Goal: Task Accomplishment & Management: Manage account settings

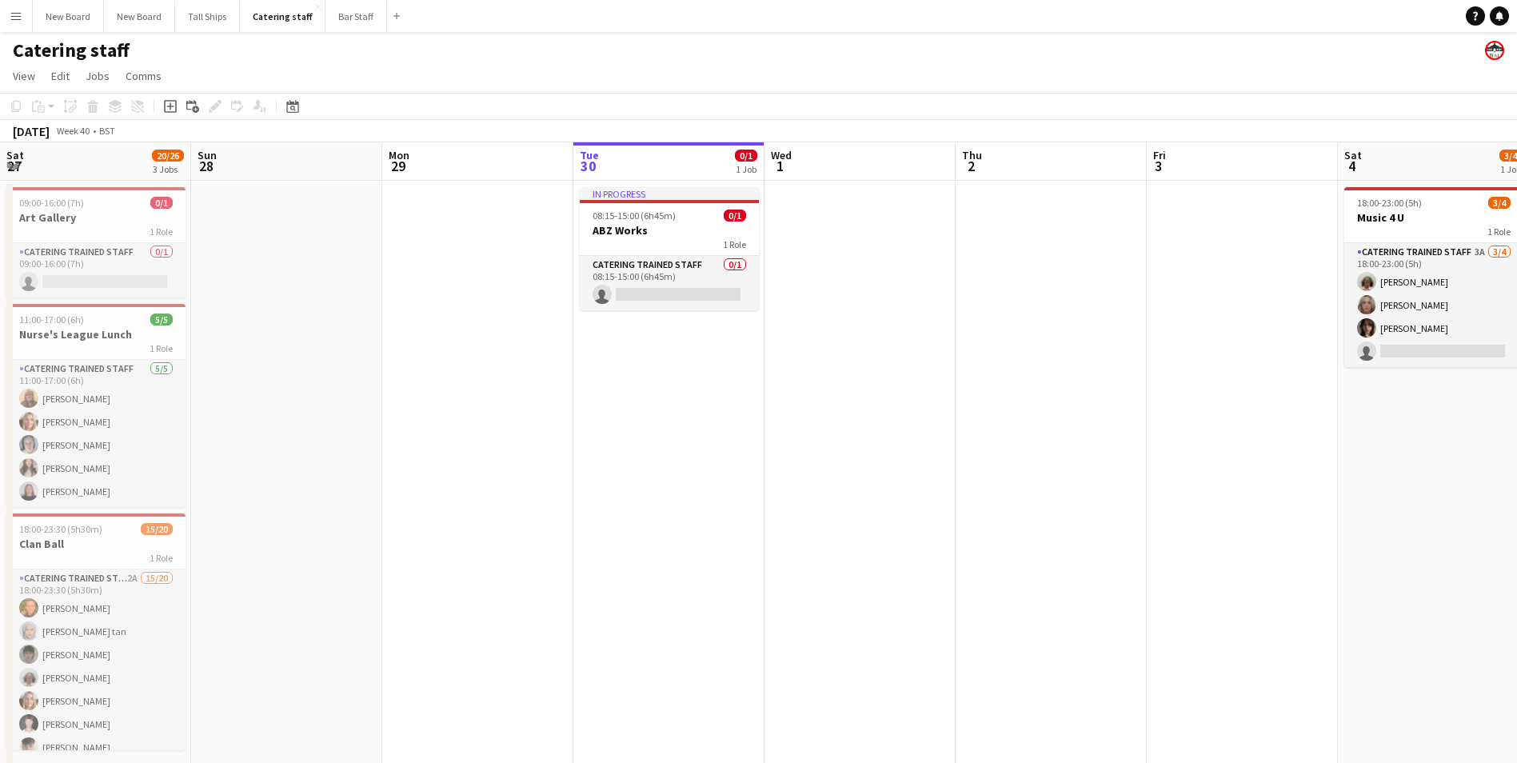
scroll to position [0, 609]
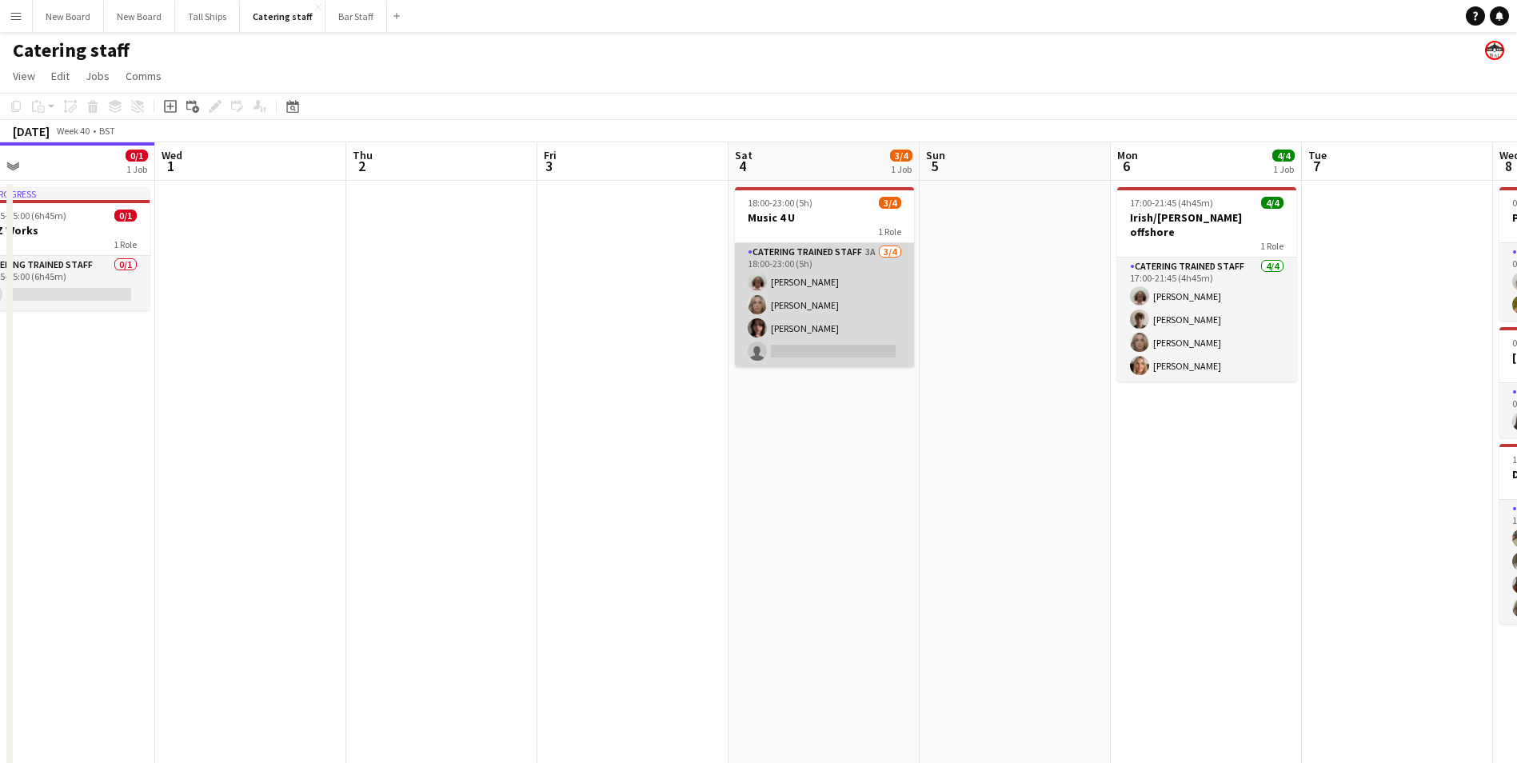
click at [819, 349] on app-card-role "Catering trained staff 3A [DATE] 18:00-23:00 (5h) [PERSON_NAME] [PERSON_NAME] […" at bounding box center [824, 305] width 179 height 124
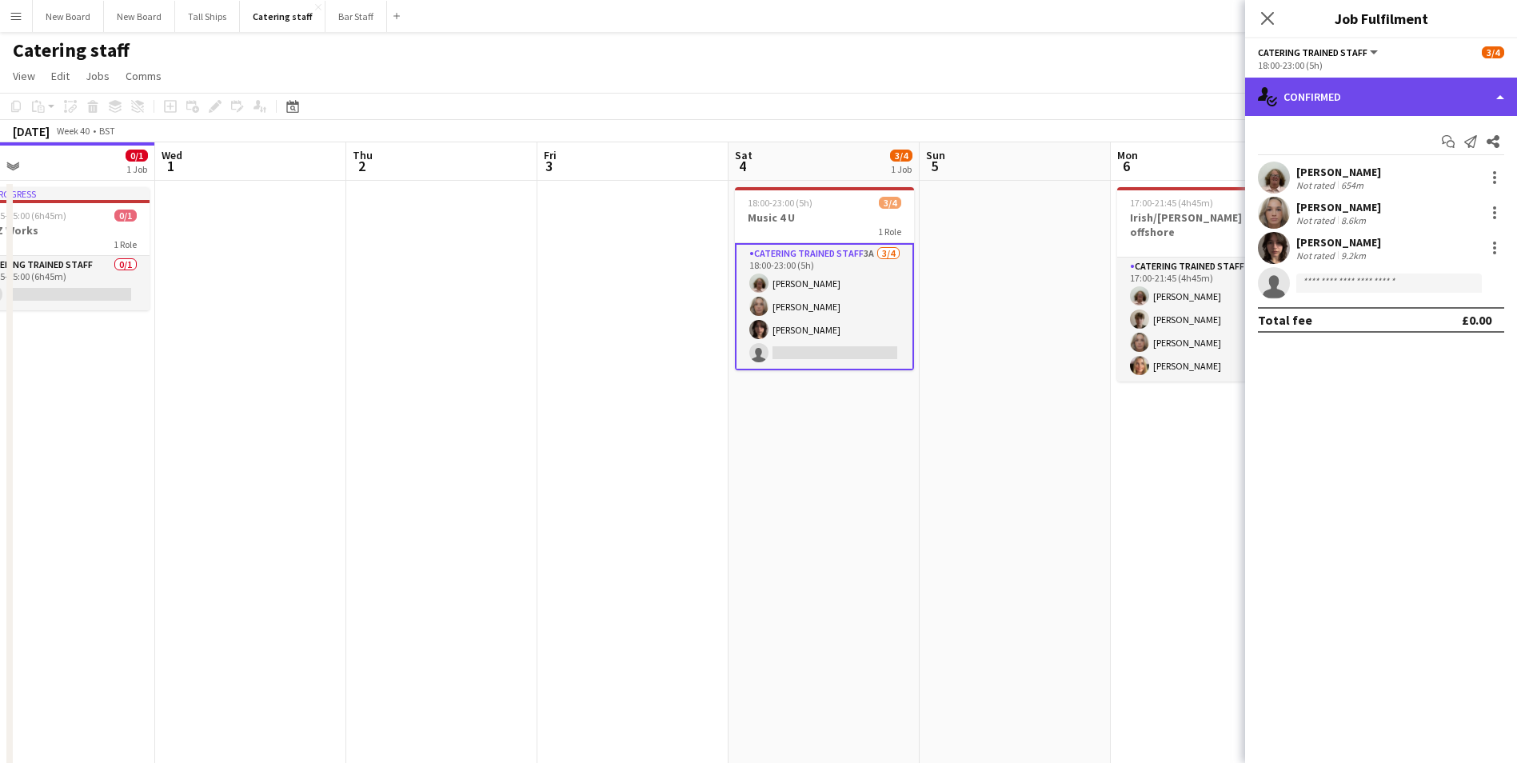
click at [1337, 113] on div "single-neutral-actions-check-2 Confirmed" at bounding box center [1381, 97] width 272 height 38
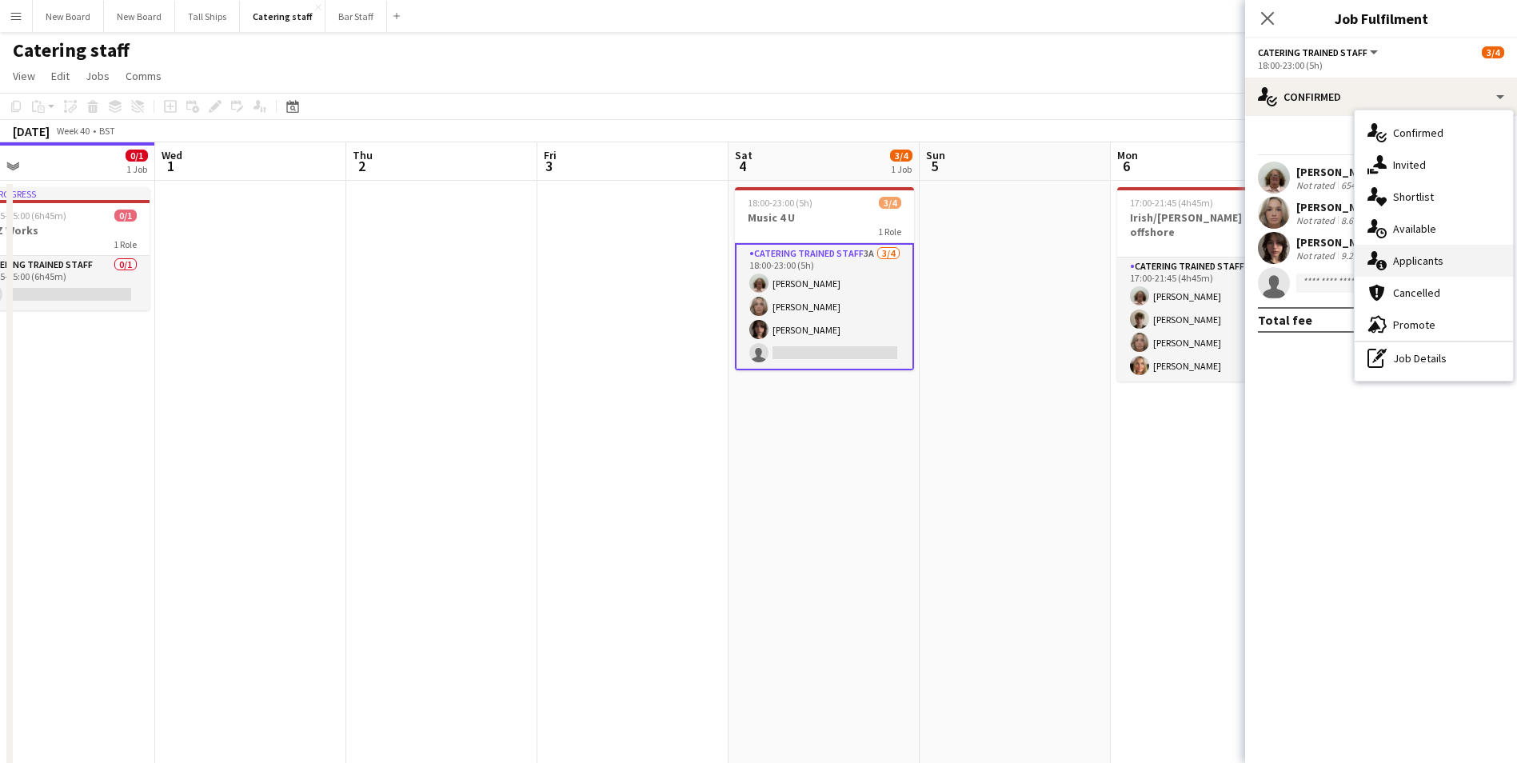
click at [1387, 261] on div "single-neutral-actions-information Applicants" at bounding box center [1433, 261] width 158 height 32
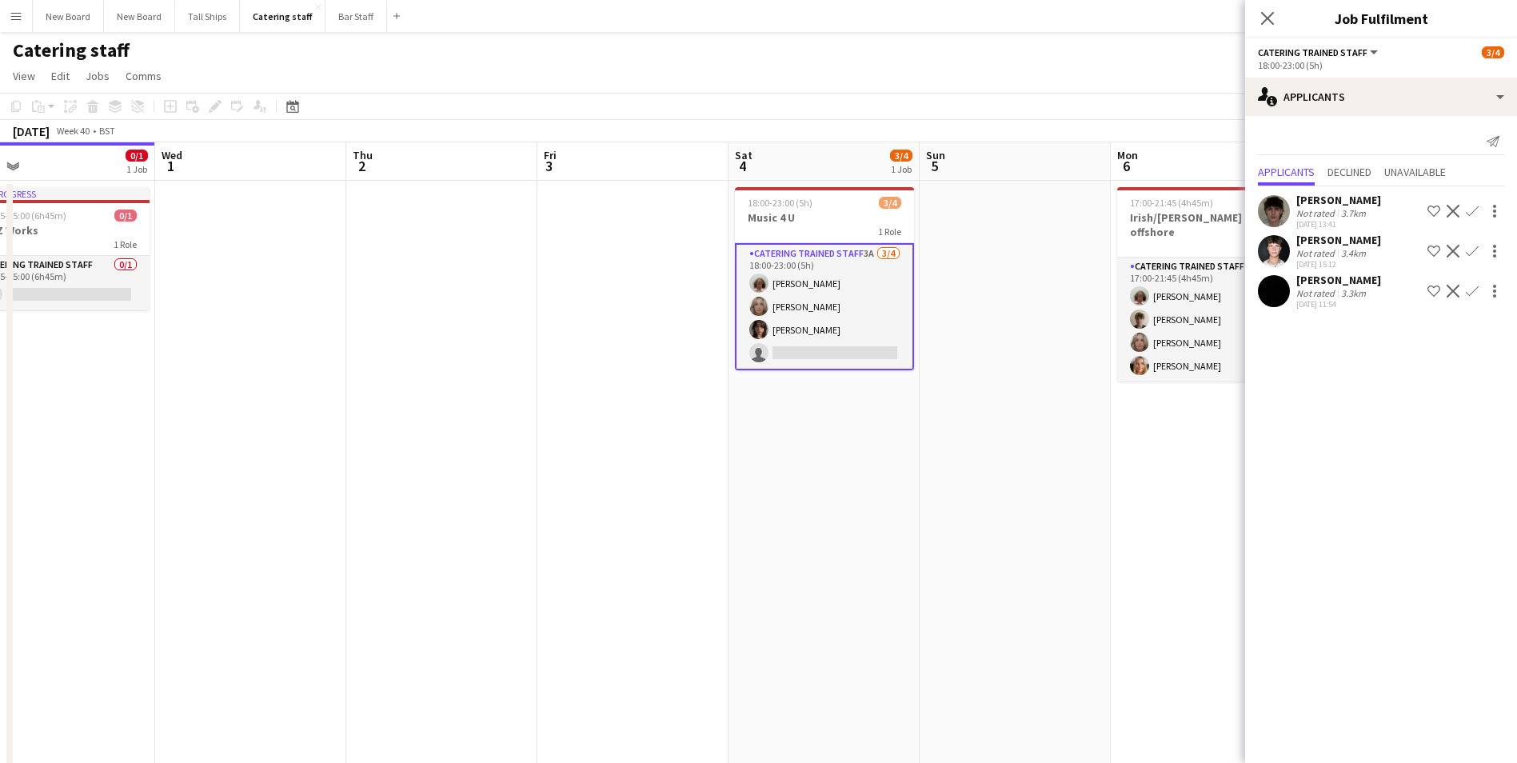
click at [1473, 214] on app-icon "Confirm" at bounding box center [1471, 211] width 13 height 13
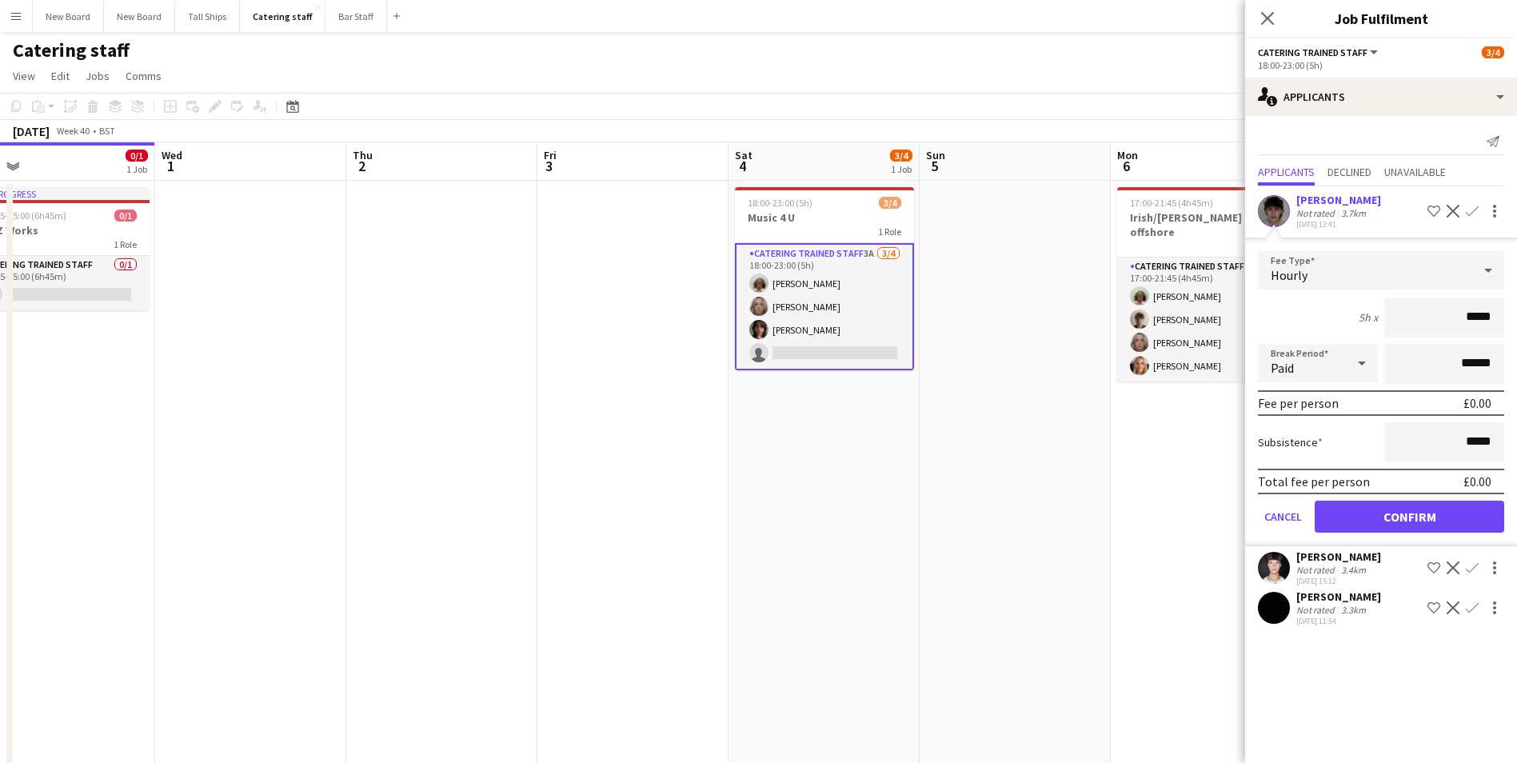
click at [1066, 522] on app-date-cell at bounding box center [1014, 483] width 191 height 604
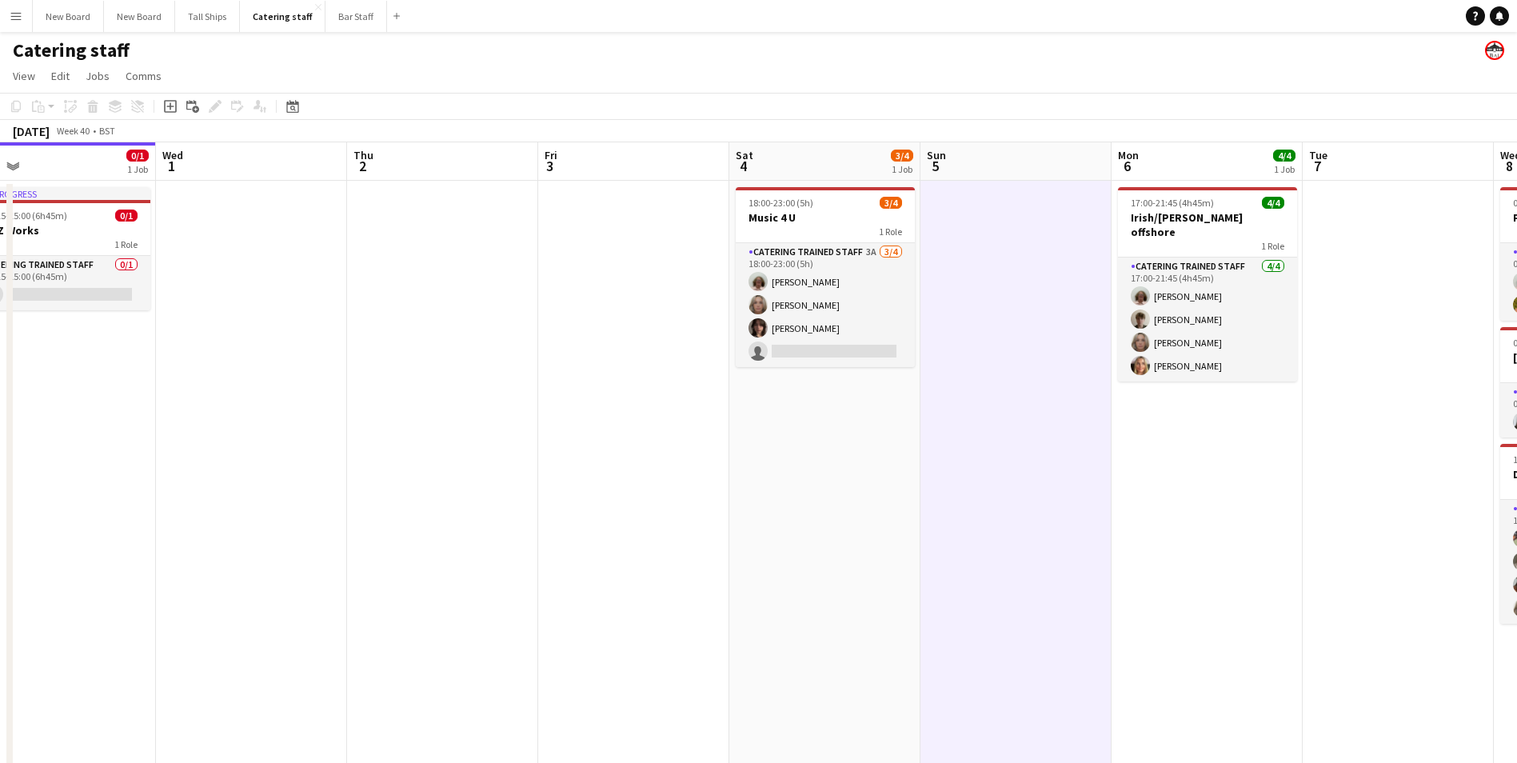
drag, startPoint x: 1370, startPoint y: 475, endPoint x: 815, endPoint y: 468, distance: 555.7
click at [815, 468] on app-calendar-viewport "Sat 27 20/26 3 Jobs Sun 28 Mon 29 Tue 30 0/1 1 Job Wed 1 Thu 2 Fri 3 Sat 4 3/4 …" at bounding box center [758, 463] width 1517 height 642
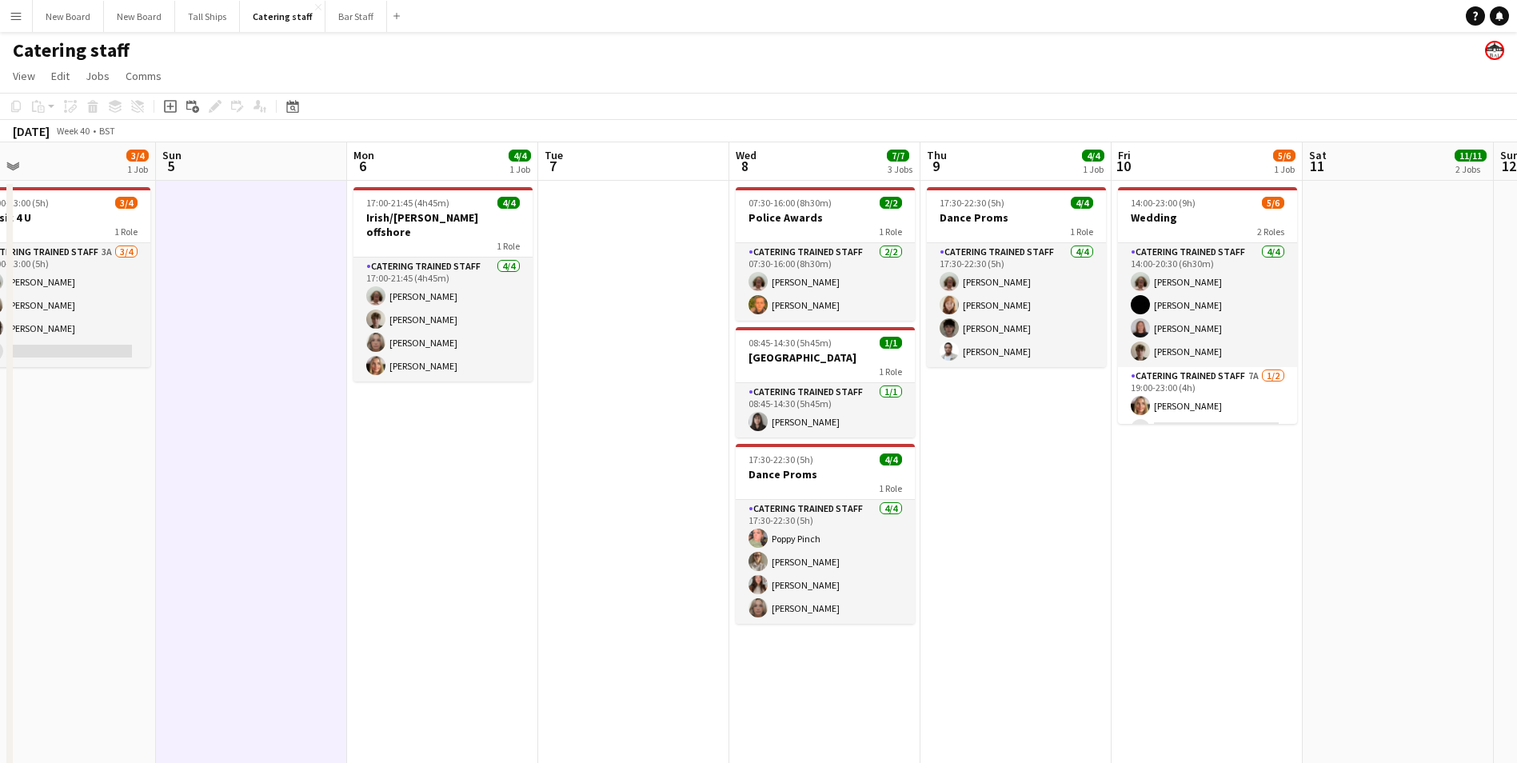
scroll to position [0, 400]
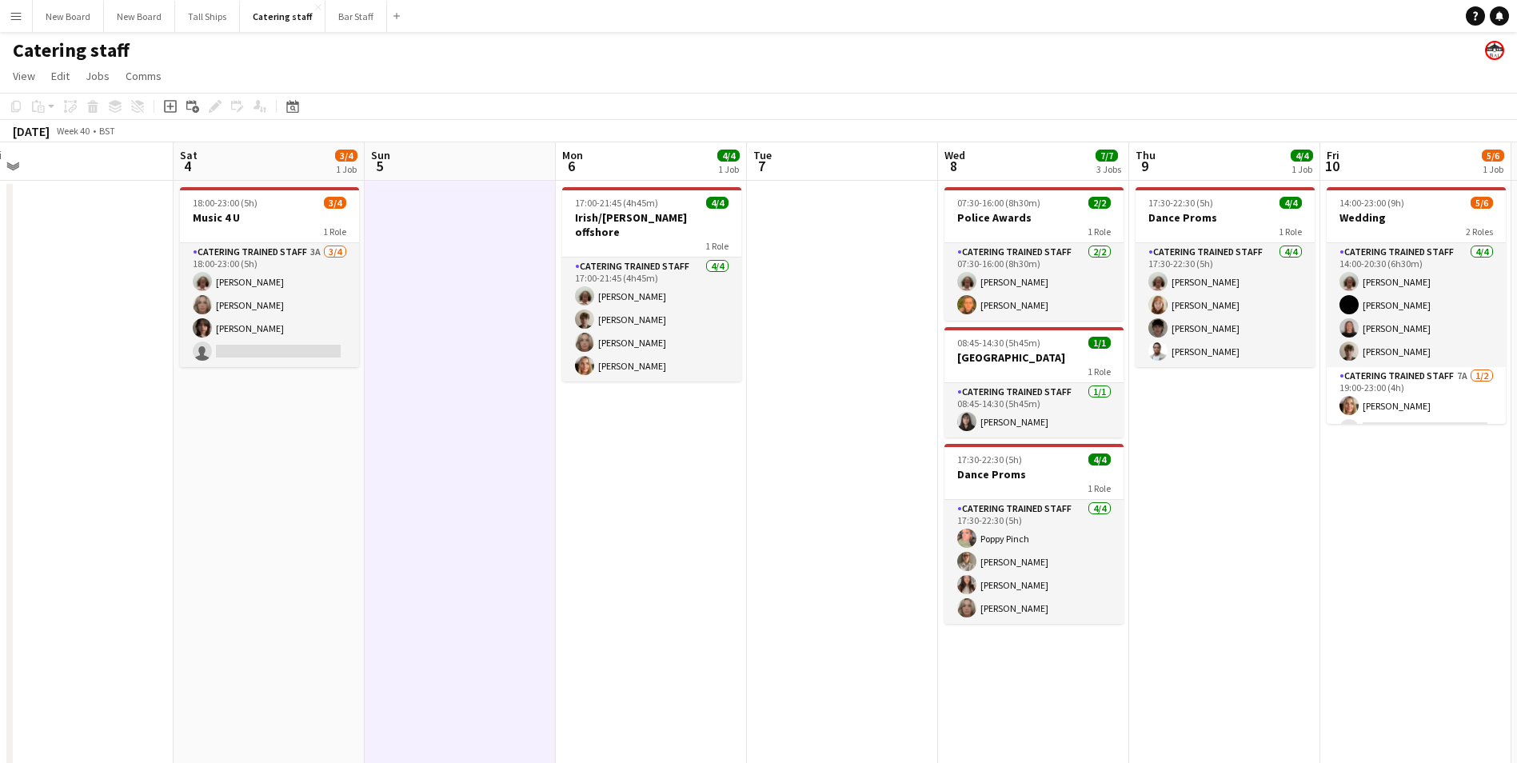
click at [815, 468] on app-calendar-viewport "Wed 1 Thu 2 Fri 3 Sat 4 3/4 1 Job Sun 5 Mon 6 4/4 1 Job Tue 7 Wed 8 7/7 3 Jobs …" at bounding box center [758, 463] width 1517 height 642
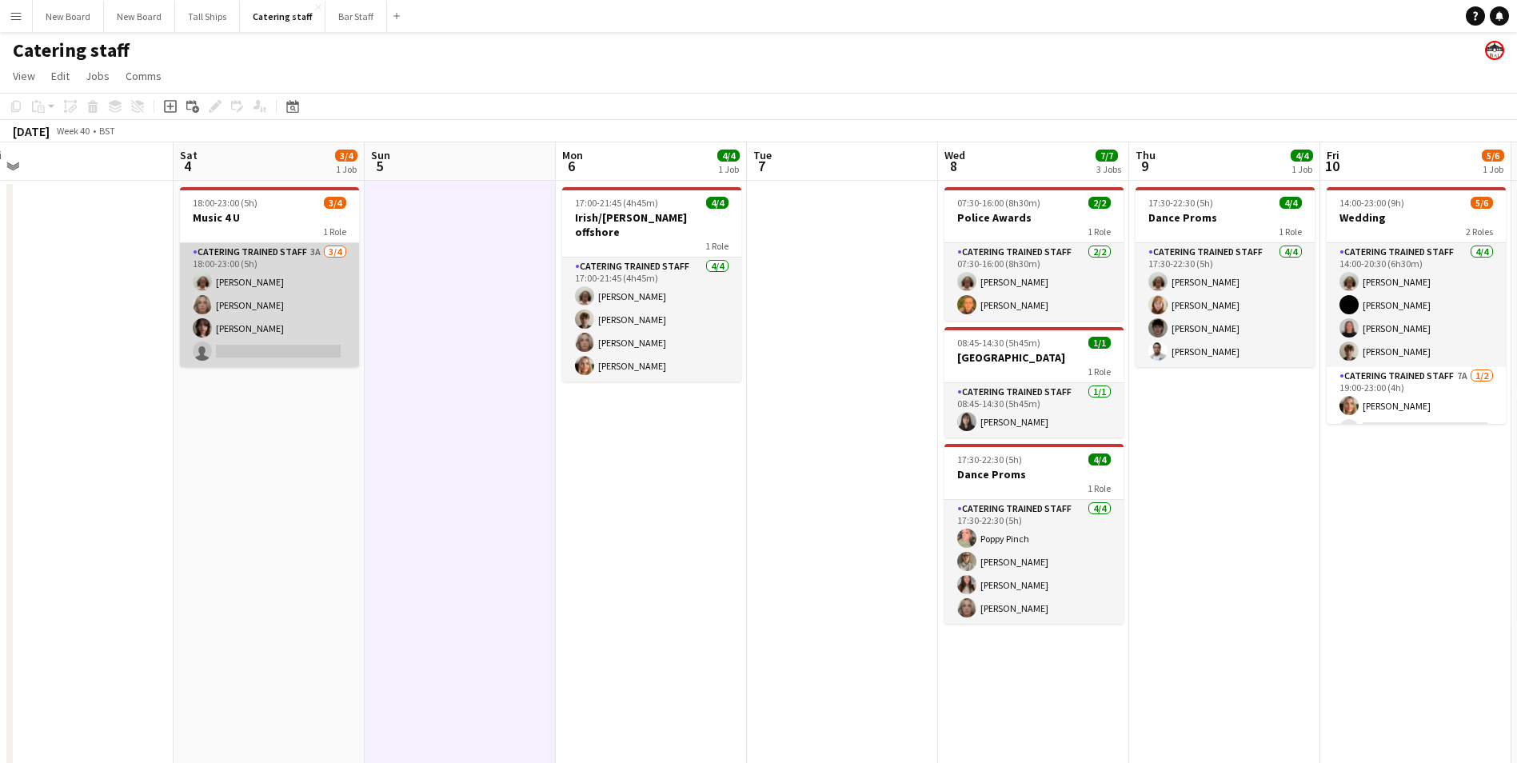
drag, startPoint x: 289, startPoint y: 349, endPoint x: 299, endPoint y: 359, distance: 13.6
click at [290, 349] on app-card-role "Catering trained staff 3A [DATE] 18:00-23:00 (5h) [PERSON_NAME] [PERSON_NAME] […" at bounding box center [269, 305] width 179 height 124
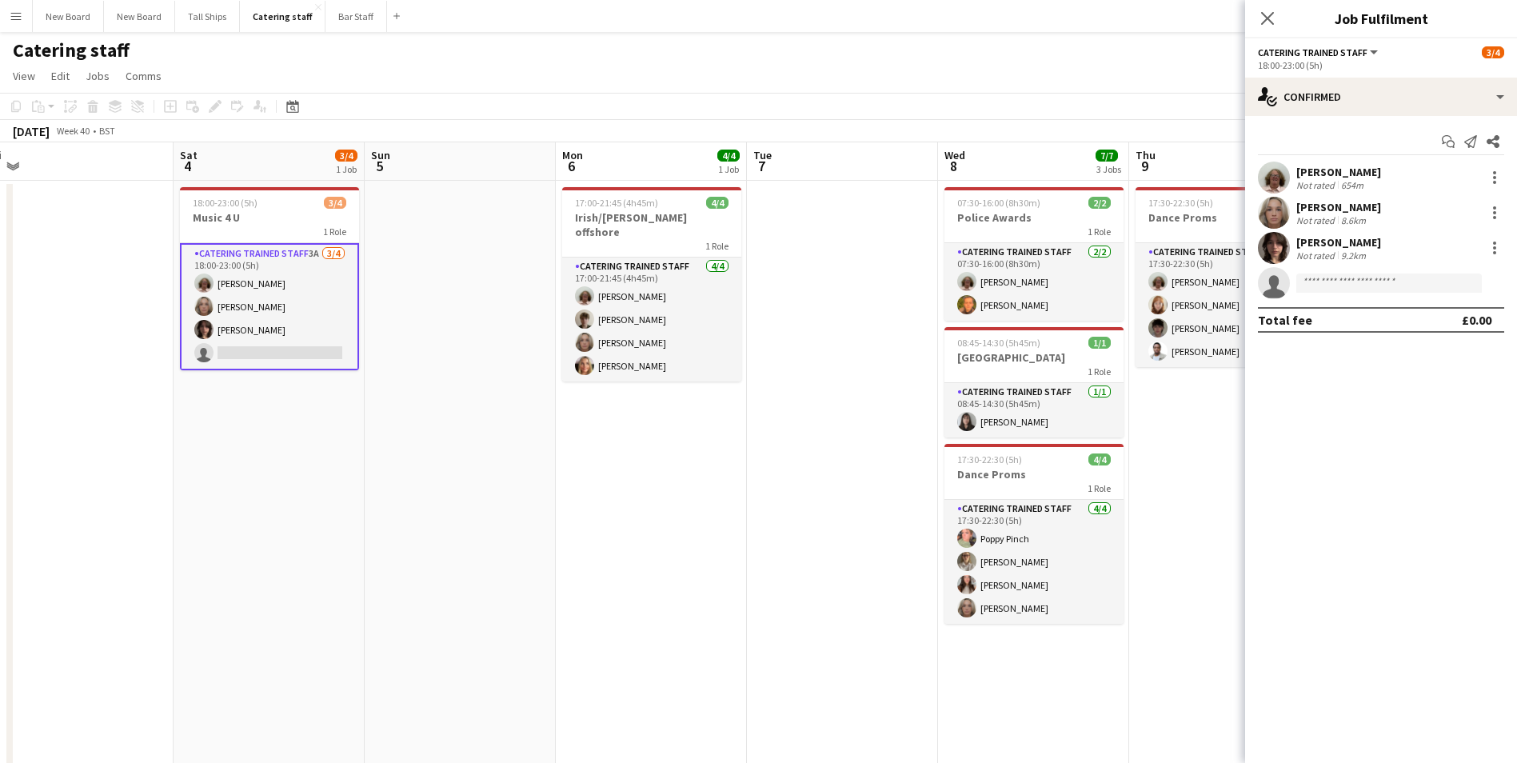
scroll to position [0, 399]
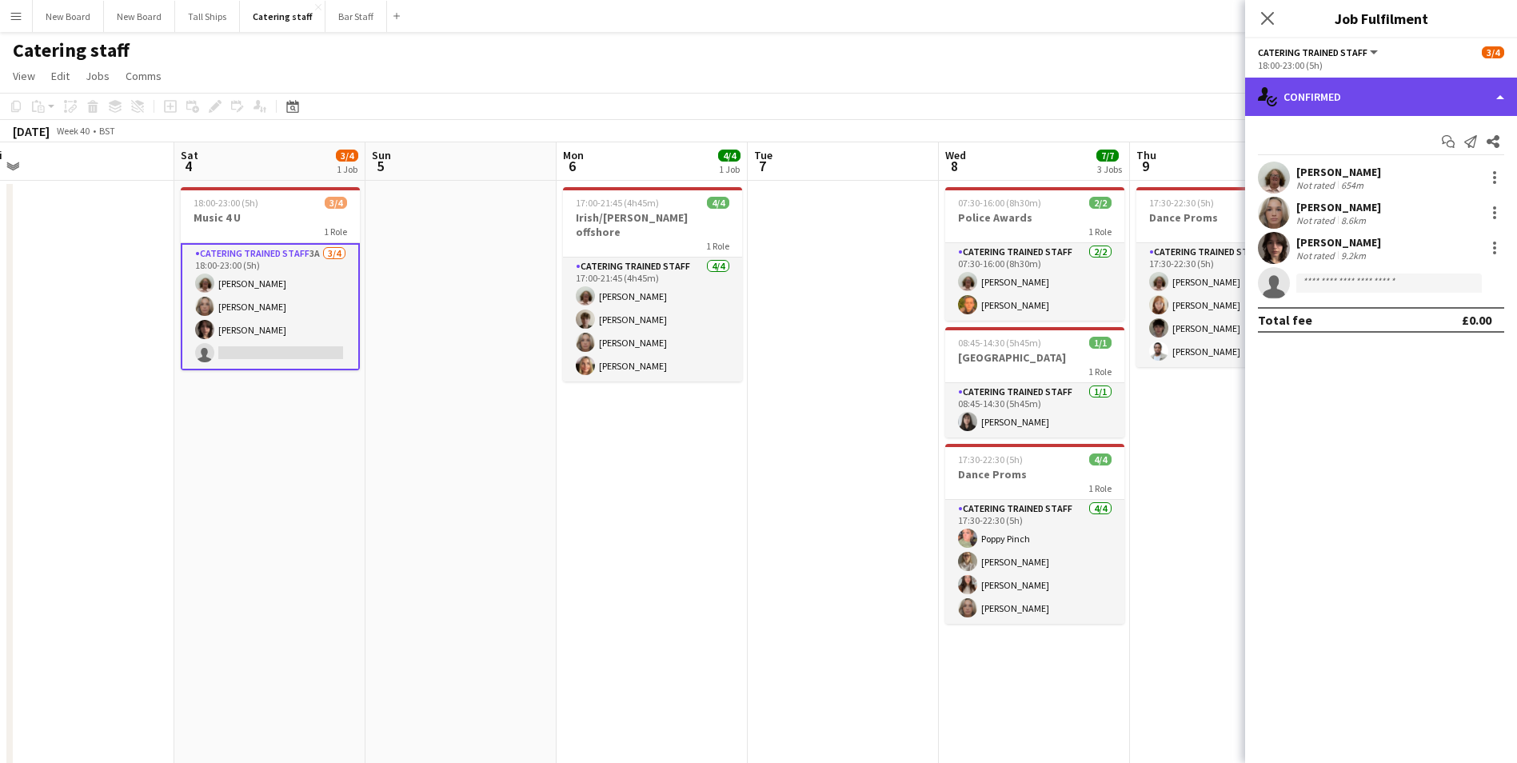
click at [1354, 87] on div "single-neutral-actions-check-2 Confirmed" at bounding box center [1381, 97] width 272 height 38
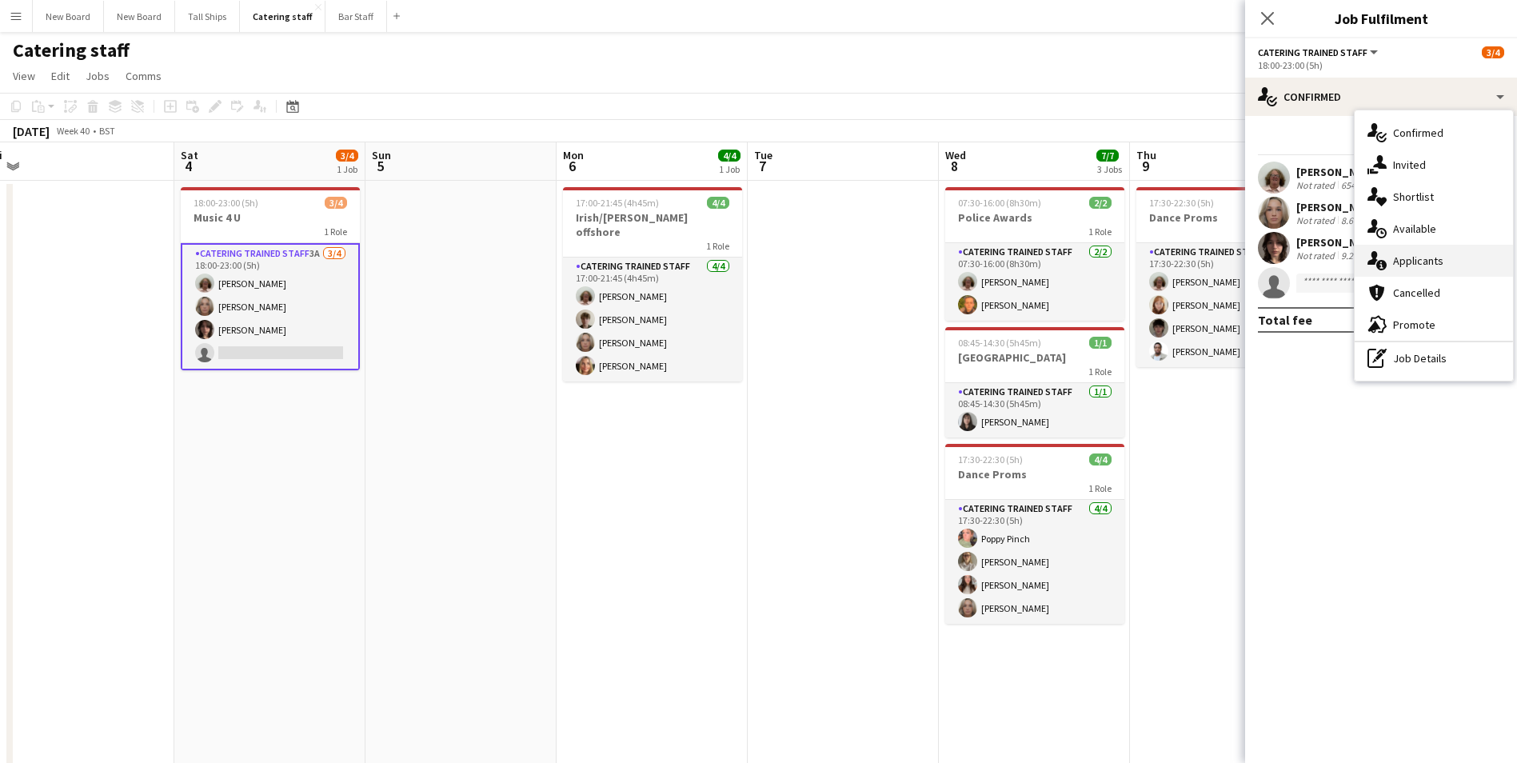
click at [1453, 249] on div "single-neutral-actions-information Applicants" at bounding box center [1433, 261] width 158 height 32
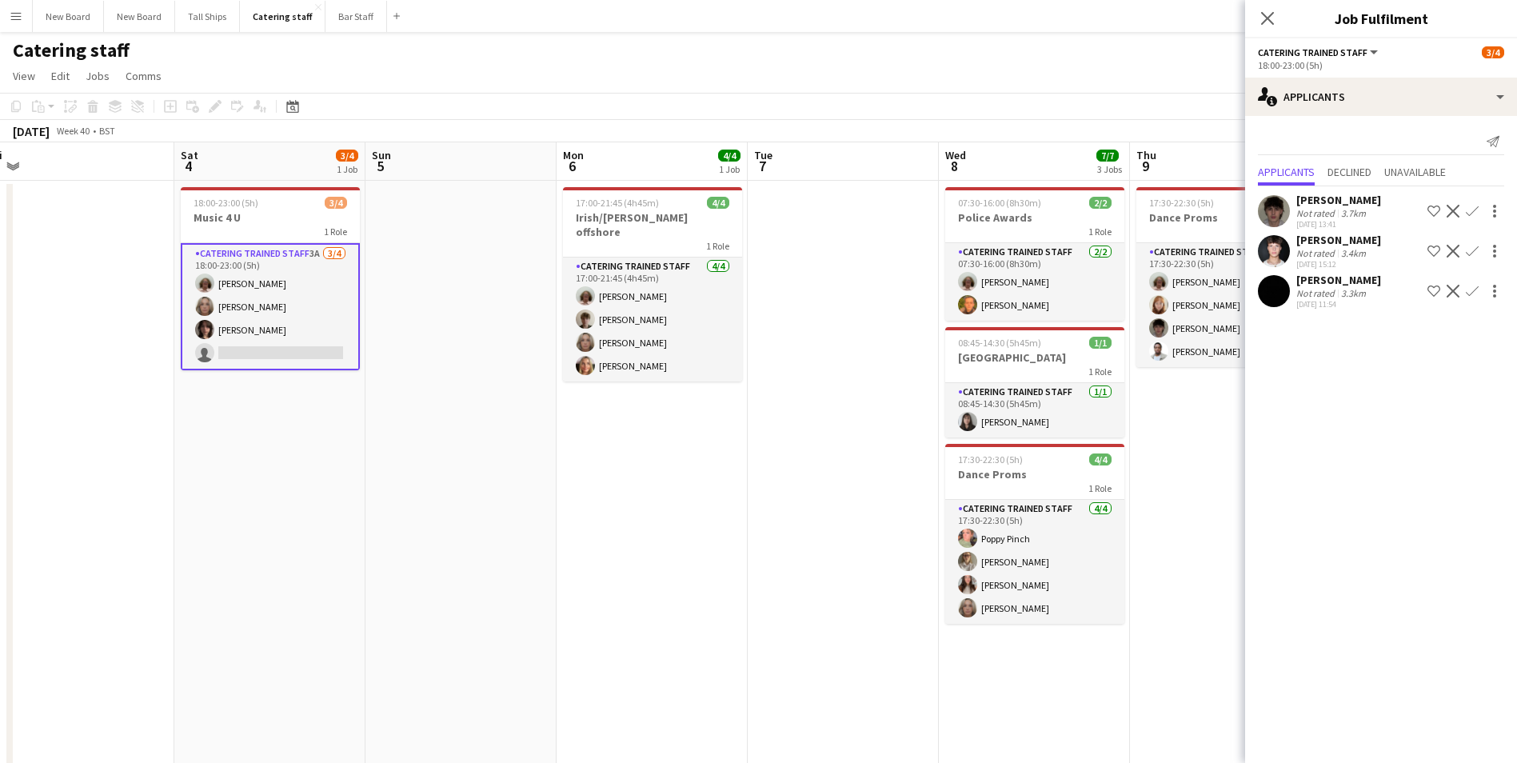
click at [1475, 209] on app-icon "Confirm" at bounding box center [1471, 211] width 13 height 13
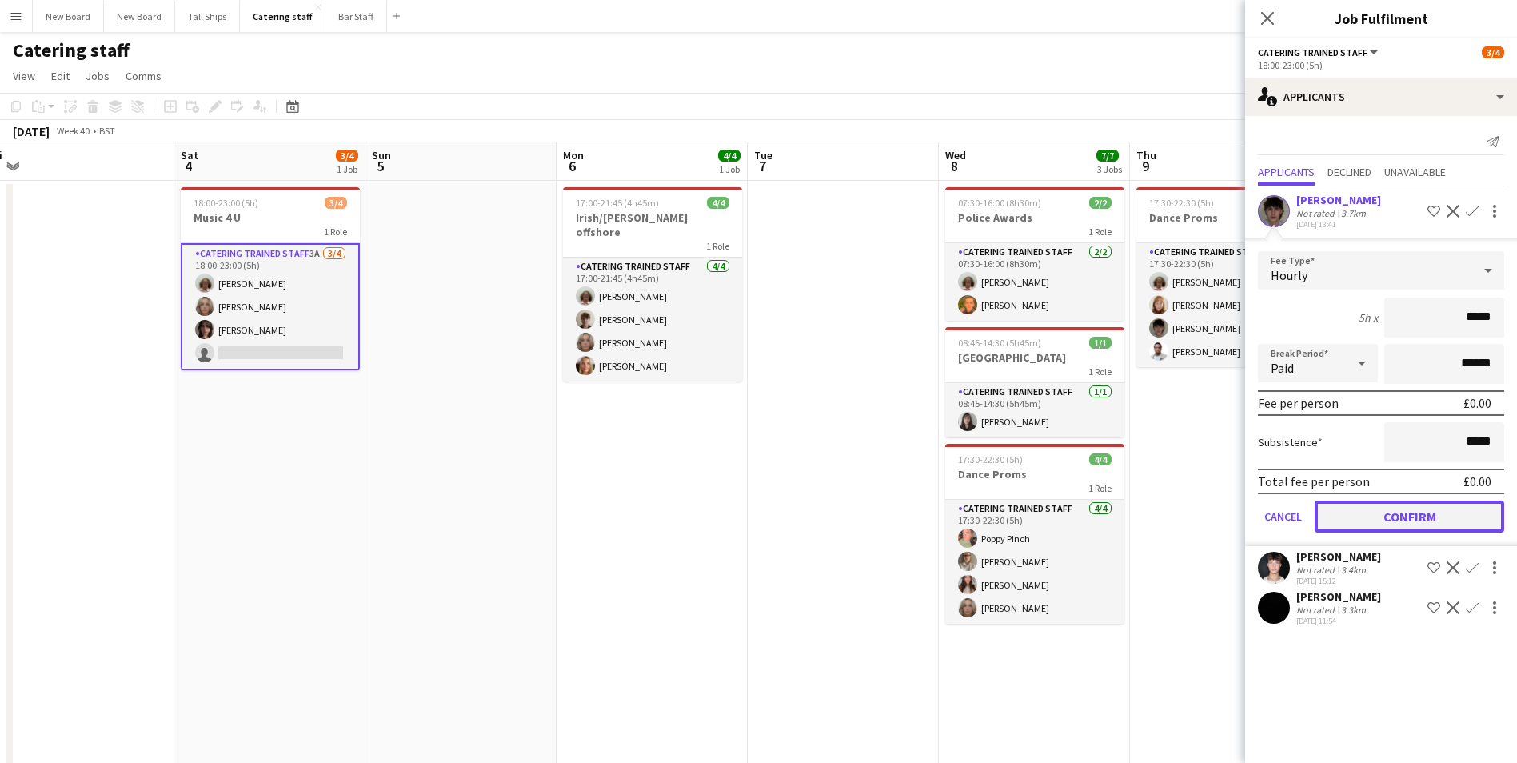
click at [1408, 527] on button "Confirm" at bounding box center [1408, 516] width 189 height 32
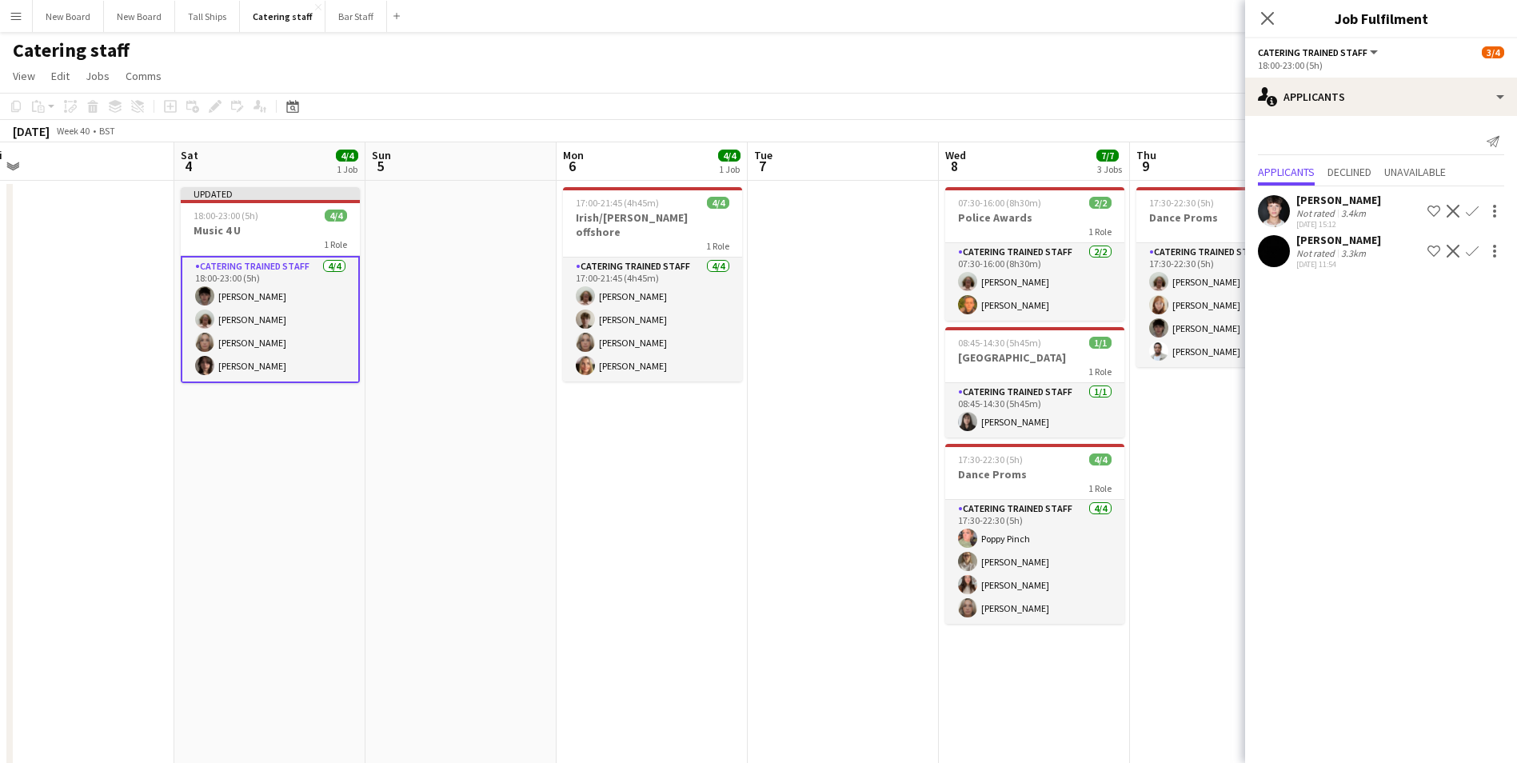
click at [1261, 16] on icon "Close pop-in" at bounding box center [1267, 18] width 13 height 13
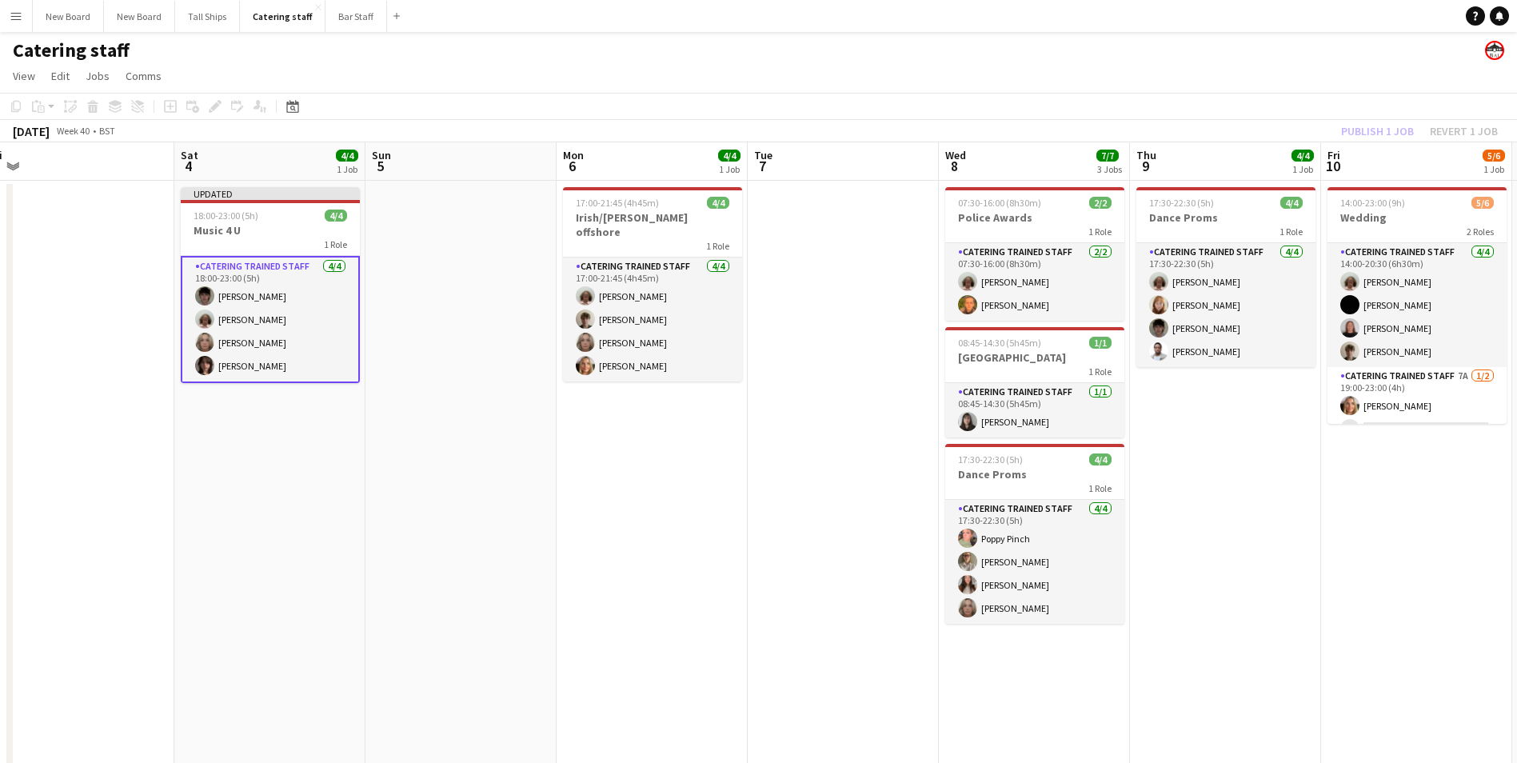
click at [836, 377] on app-date-cell at bounding box center [843, 483] width 191 height 604
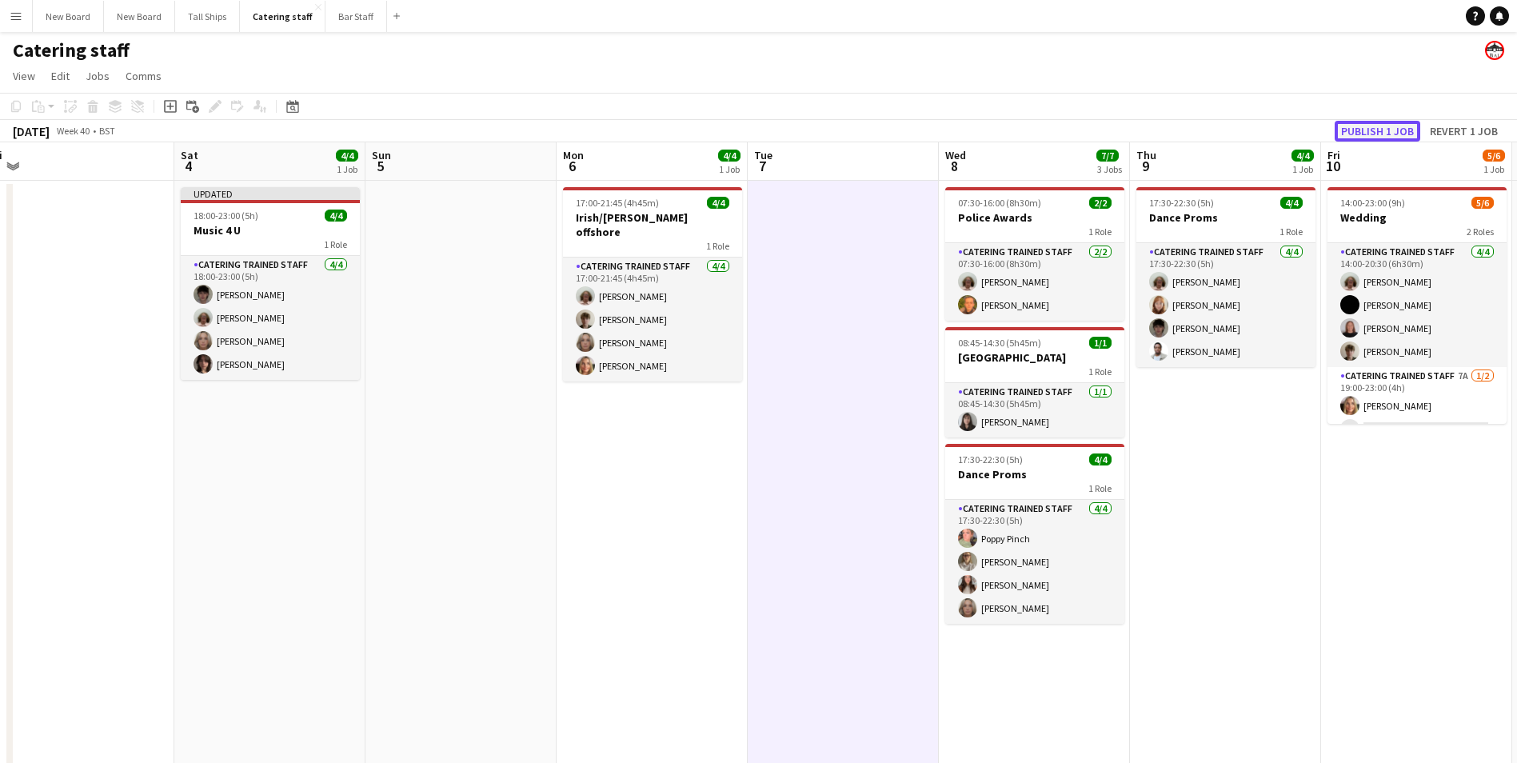
click at [1368, 130] on button "Publish 1 job" at bounding box center [1377, 131] width 86 height 21
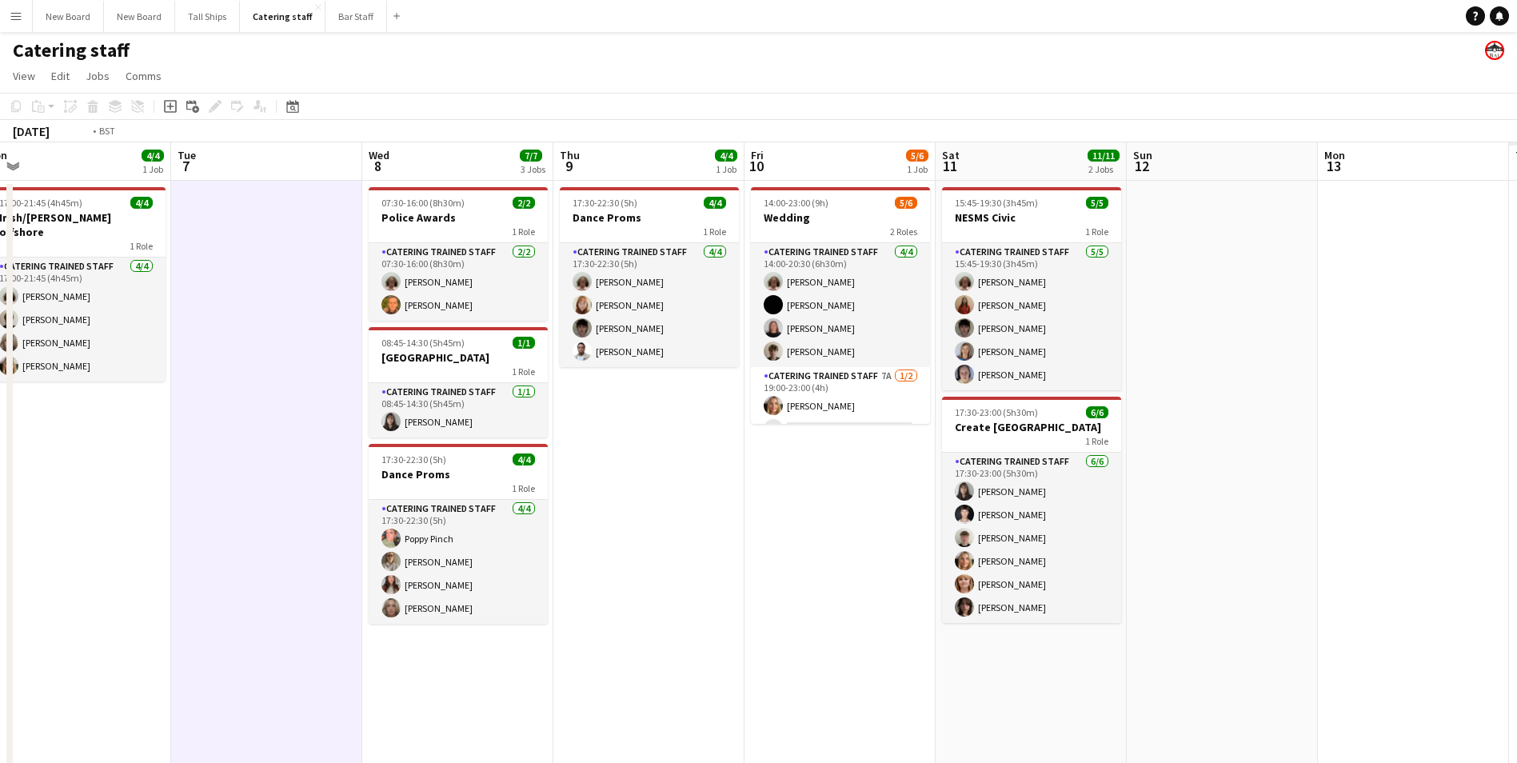
drag, startPoint x: 1272, startPoint y: 457, endPoint x: 718, endPoint y: 488, distance: 554.9
click at [702, 490] on app-calendar-viewport "Fri 3 Sat 4 4/4 1 Job Sun 5 Mon 6 4/4 1 Job Tue 7 Wed 8 7/7 3 Jobs Thu 9 4/4 1 …" at bounding box center [758, 463] width 1517 height 642
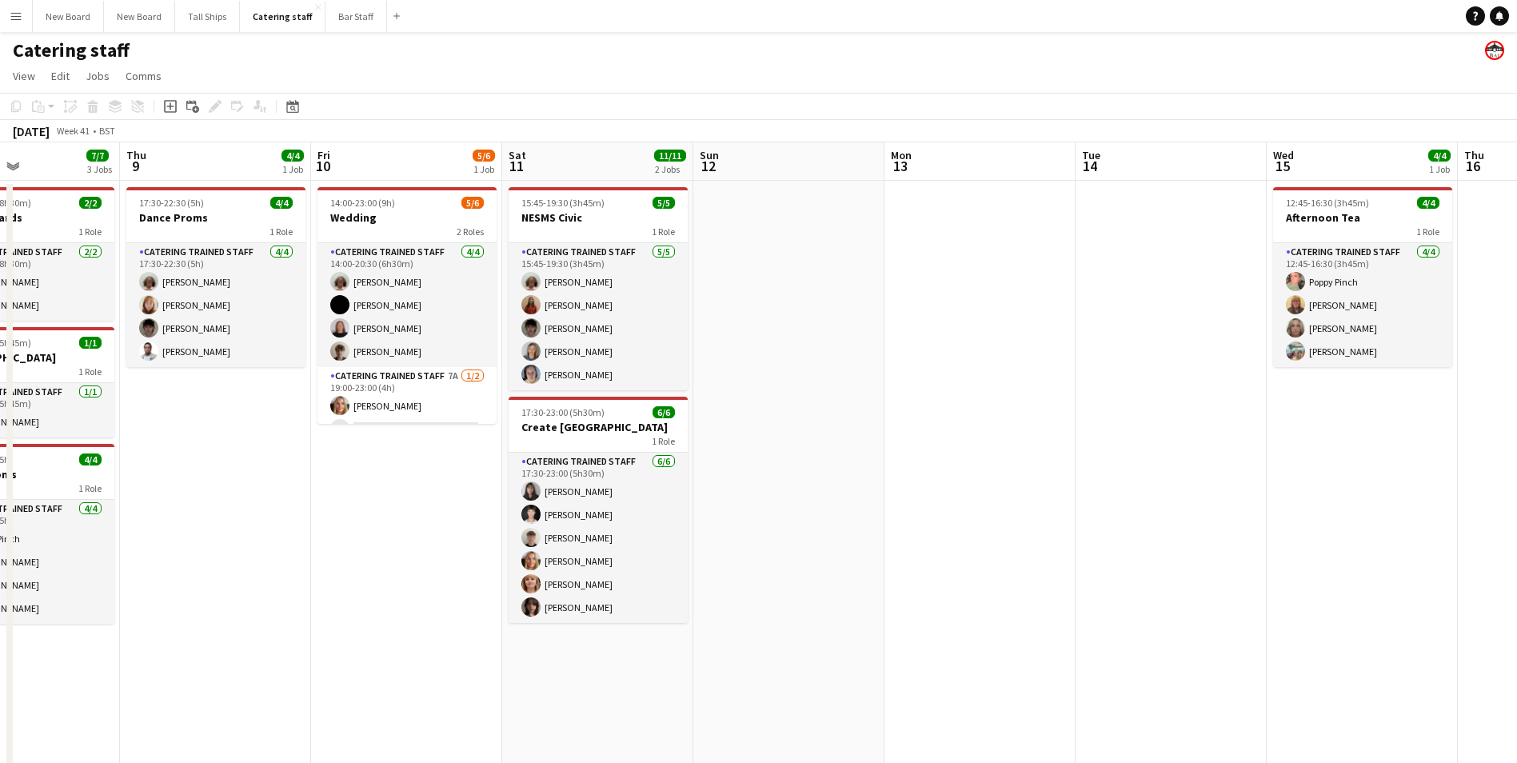
drag, startPoint x: 1326, startPoint y: 493, endPoint x: 1039, endPoint y: 520, distance: 289.0
click at [892, 530] on app-calendar-viewport "Mon 6 4/4 1 Job Tue 7 Wed 8 7/7 3 Jobs Thu 9 4/4 1 Job Fri 10 5/6 1 Job Sat 11 …" at bounding box center [758, 463] width 1517 height 642
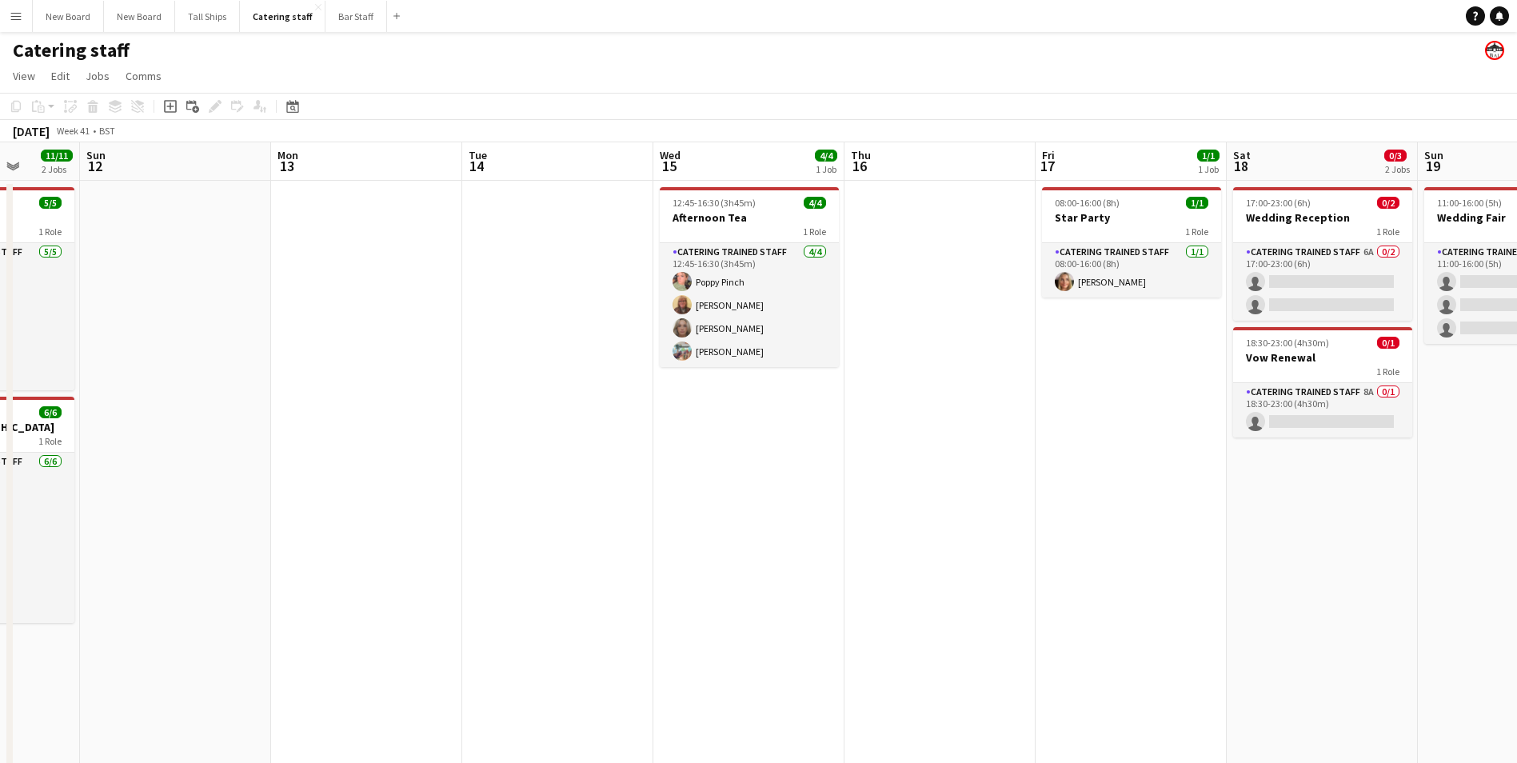
scroll to position [0, 492]
drag, startPoint x: 1406, startPoint y: 493, endPoint x: 788, endPoint y: 484, distance: 618.1
click at [788, 484] on app-calendar-viewport "Thu 9 4/4 1 Job Fri 10 5/6 1 Job Sat 11 11/11 2 Jobs Sun 12 Mon 13 Tue 14 Wed 1…" at bounding box center [758, 463] width 1517 height 642
drag, startPoint x: 1350, startPoint y: 604, endPoint x: 791, endPoint y: 499, distance: 567.9
click at [774, 518] on app-calendar-viewport "Thu 9 4/4 1 Job Fri 10 5/6 1 Job Sat 11 11/11 2 Jobs Sun 12 Mon 13 Tue 14 Wed 1…" at bounding box center [758, 463] width 1517 height 642
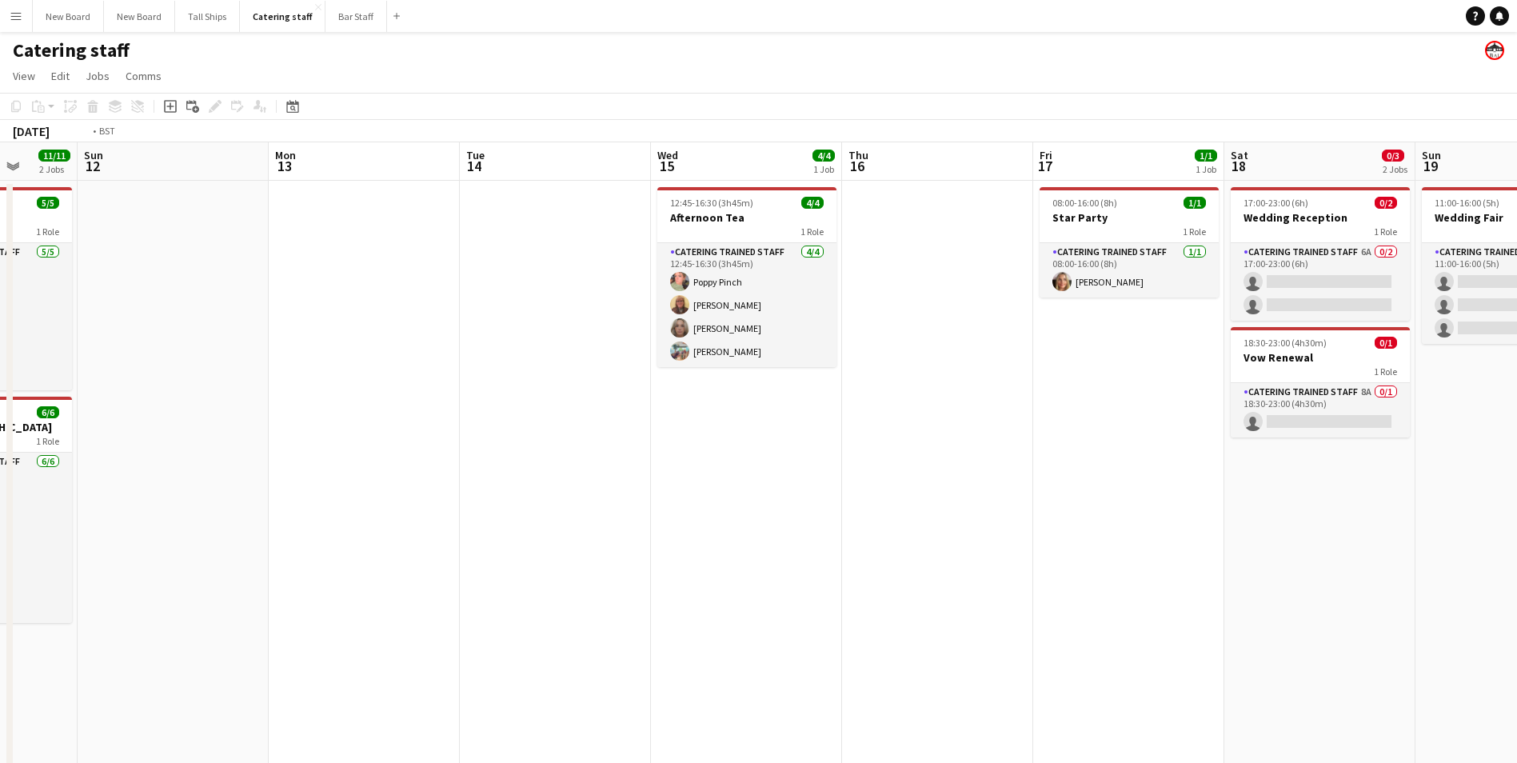
scroll to position [0, 495]
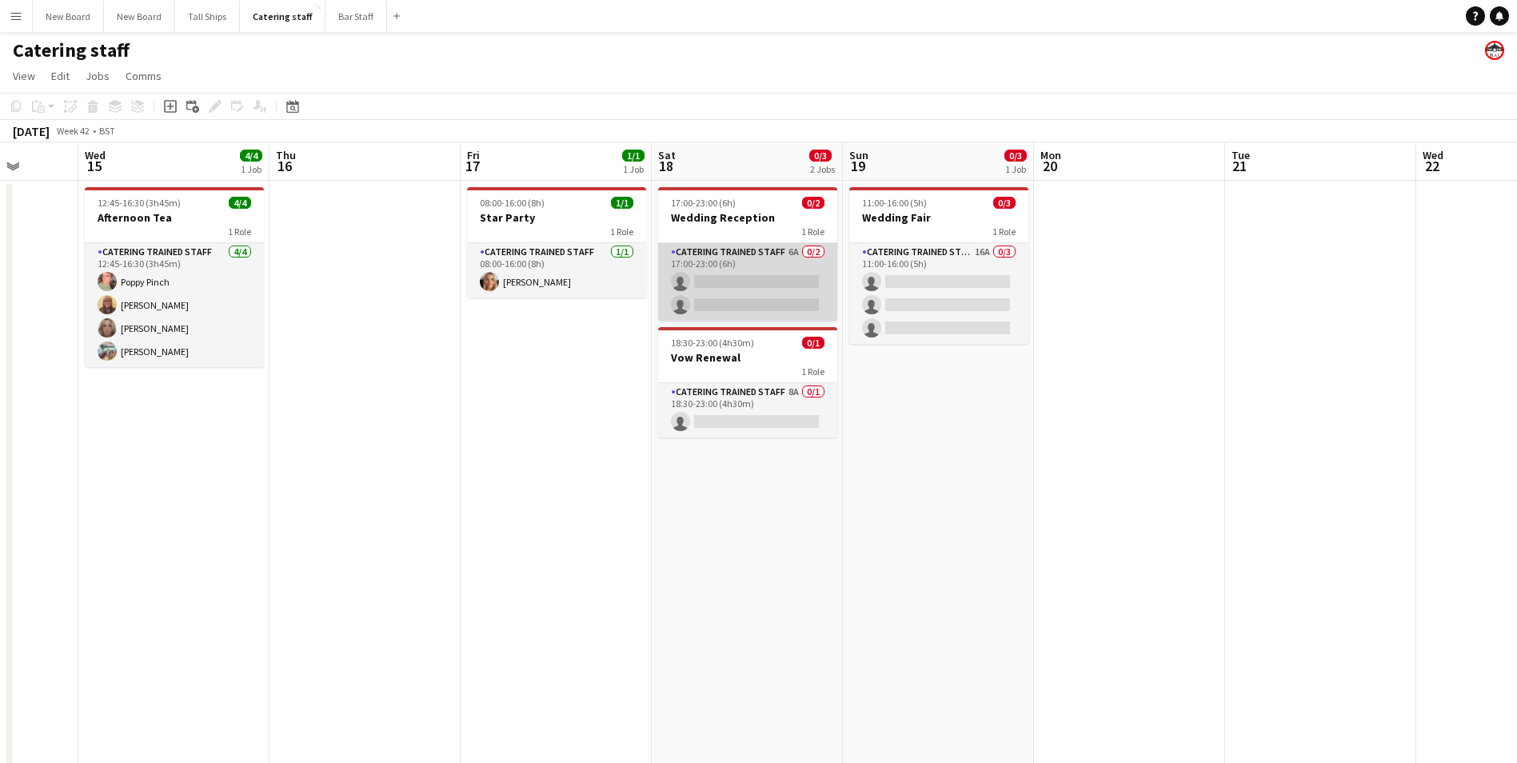
click at [776, 281] on app-card-role "Catering trained staff 6A 0/2 17:00-23:00 (6h) single-neutral-actions single-ne…" at bounding box center [747, 282] width 179 height 78
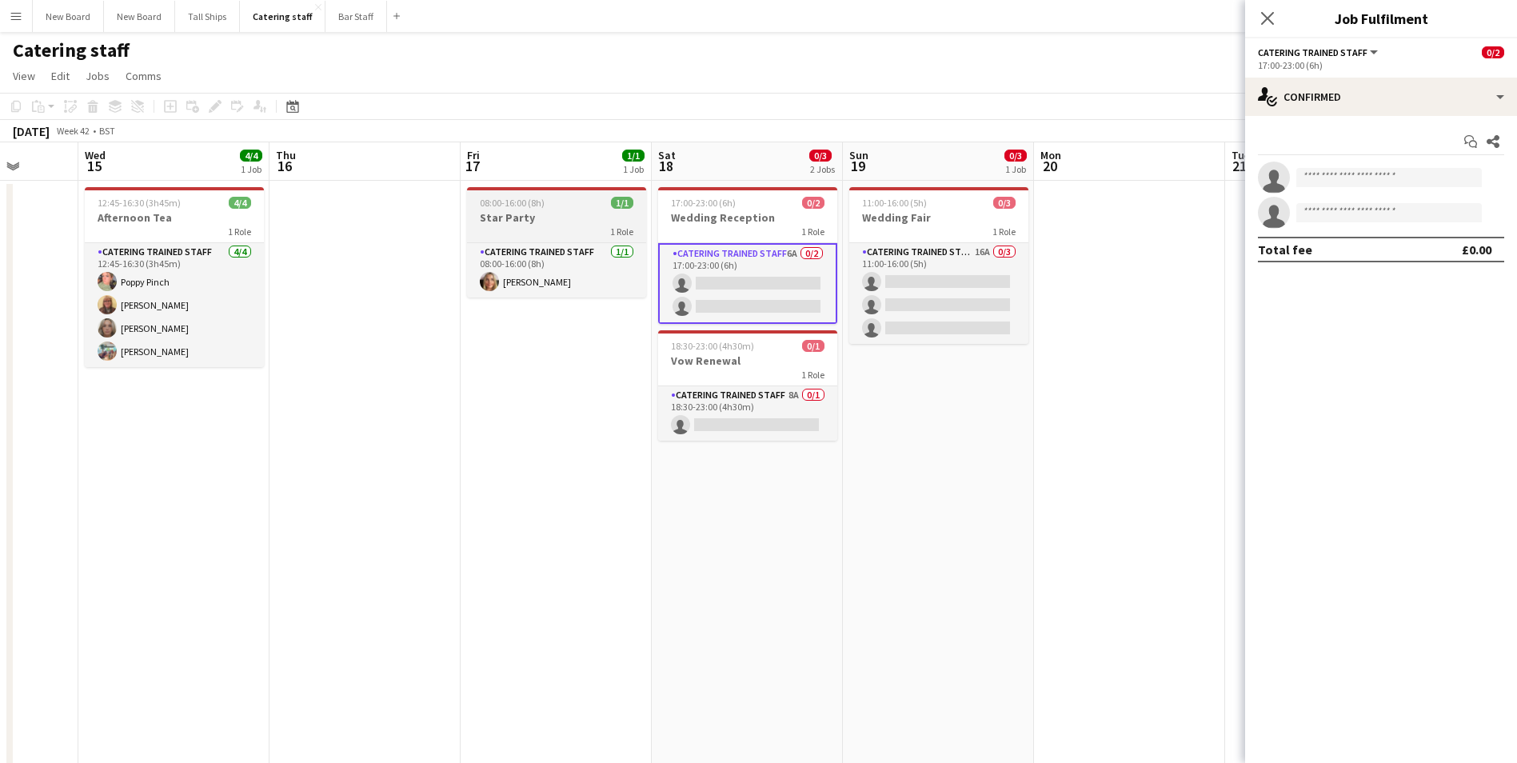
click at [509, 206] on span "08:00-16:00 (8h)" at bounding box center [512, 203] width 65 height 12
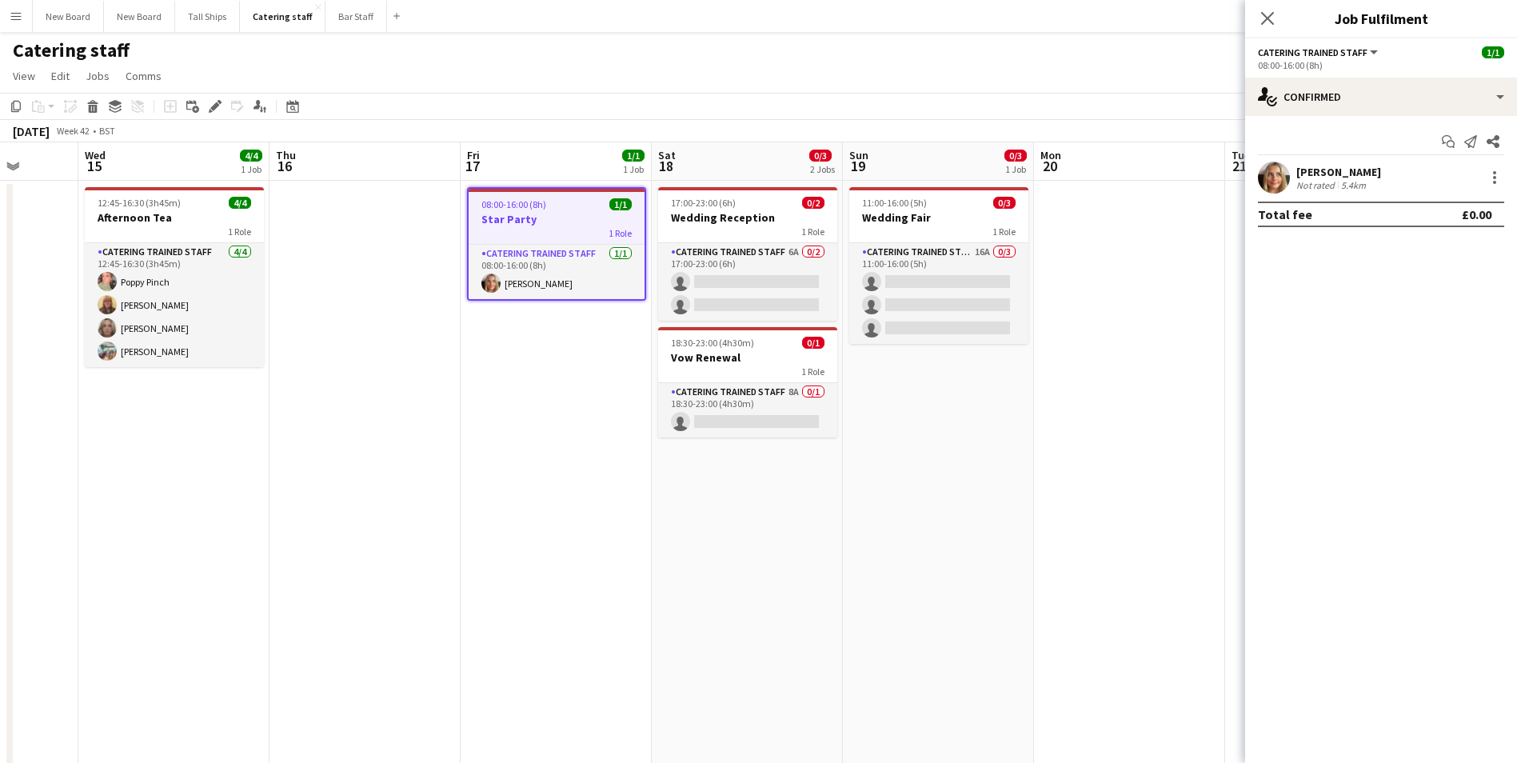
click at [496, 205] on span "08:00-16:00 (8h)" at bounding box center [513, 204] width 65 height 12
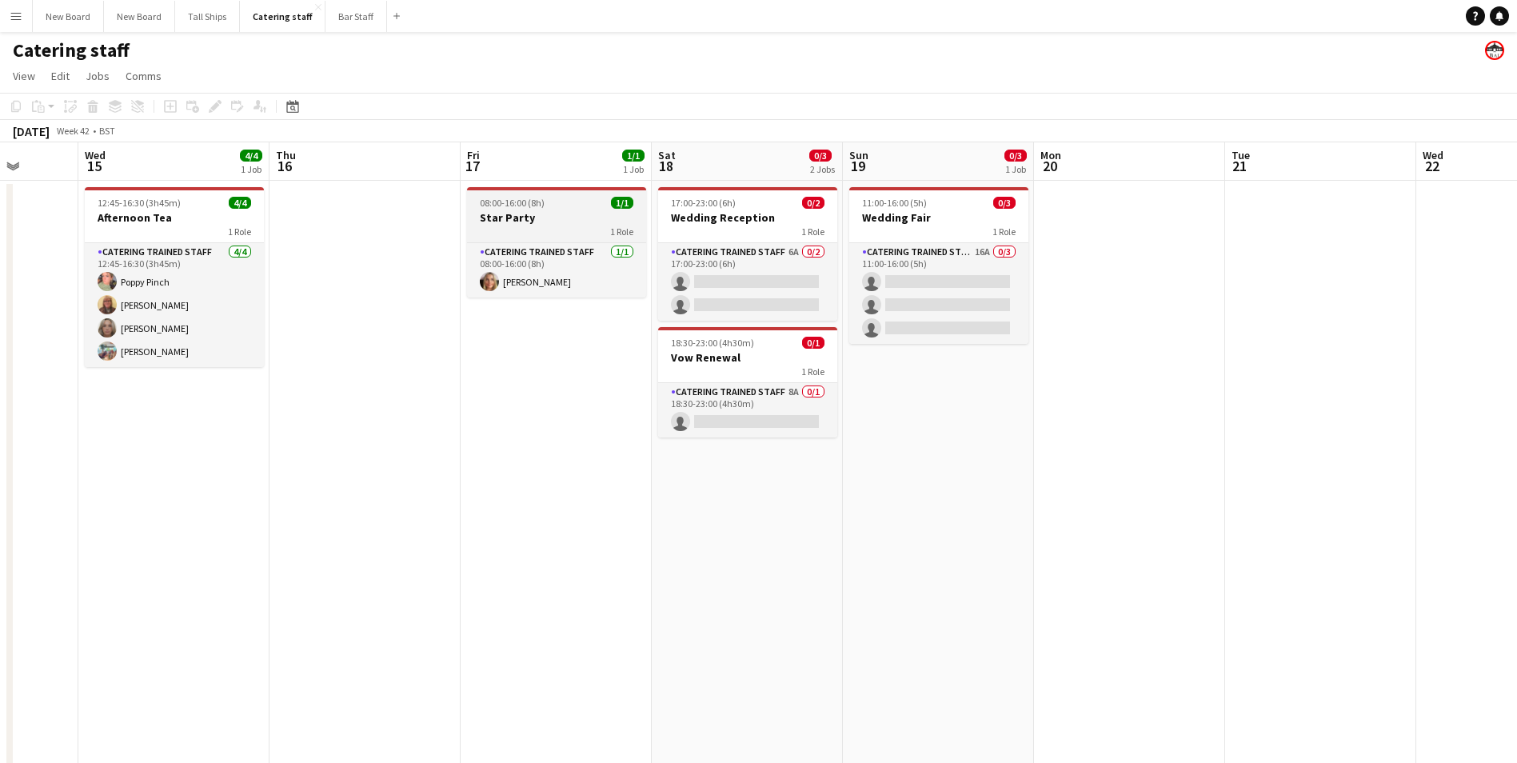
click at [565, 206] on div "08:00-16:00 (8h) 1/1" at bounding box center [556, 203] width 179 height 12
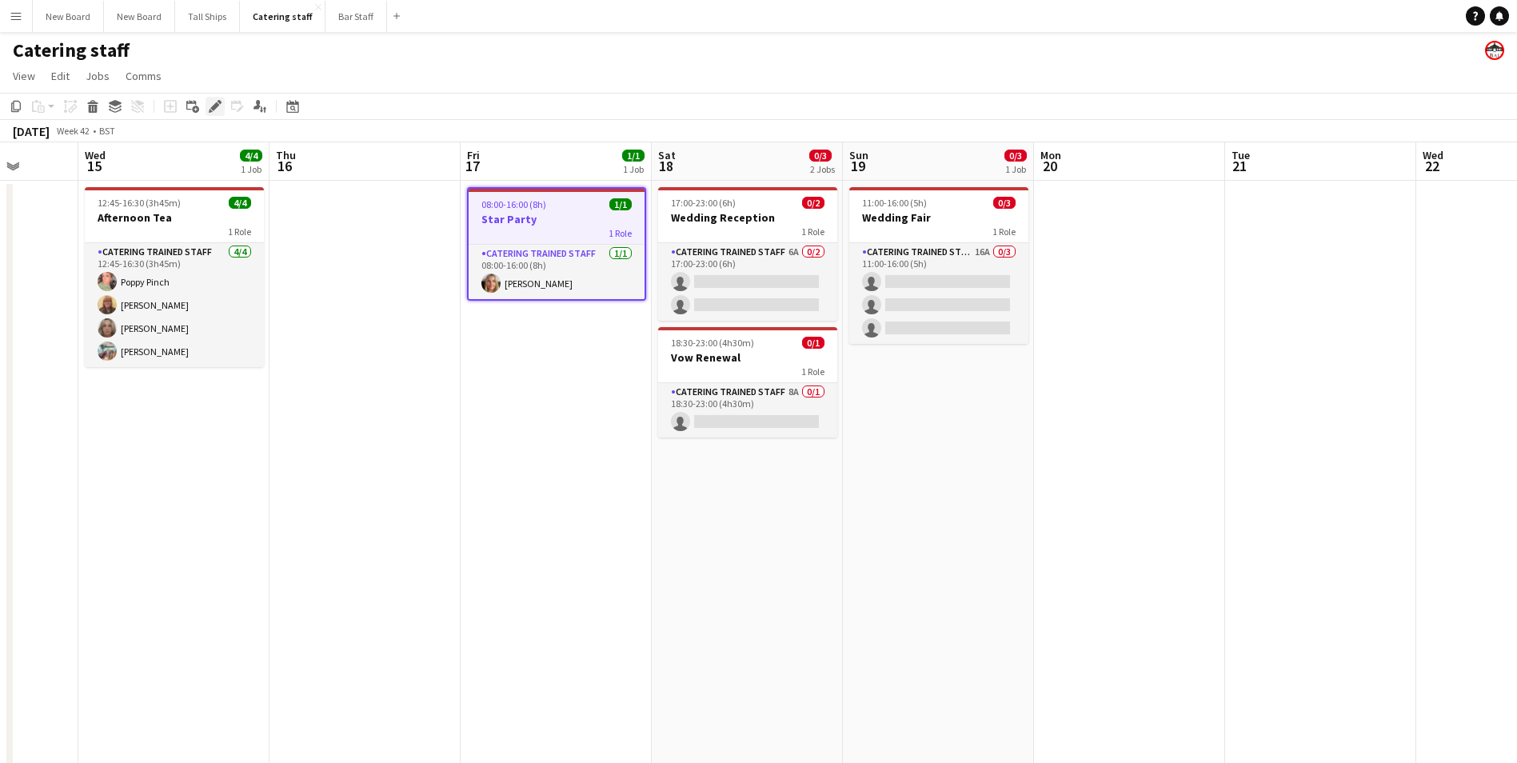
click at [214, 105] on icon at bounding box center [214, 106] width 9 height 9
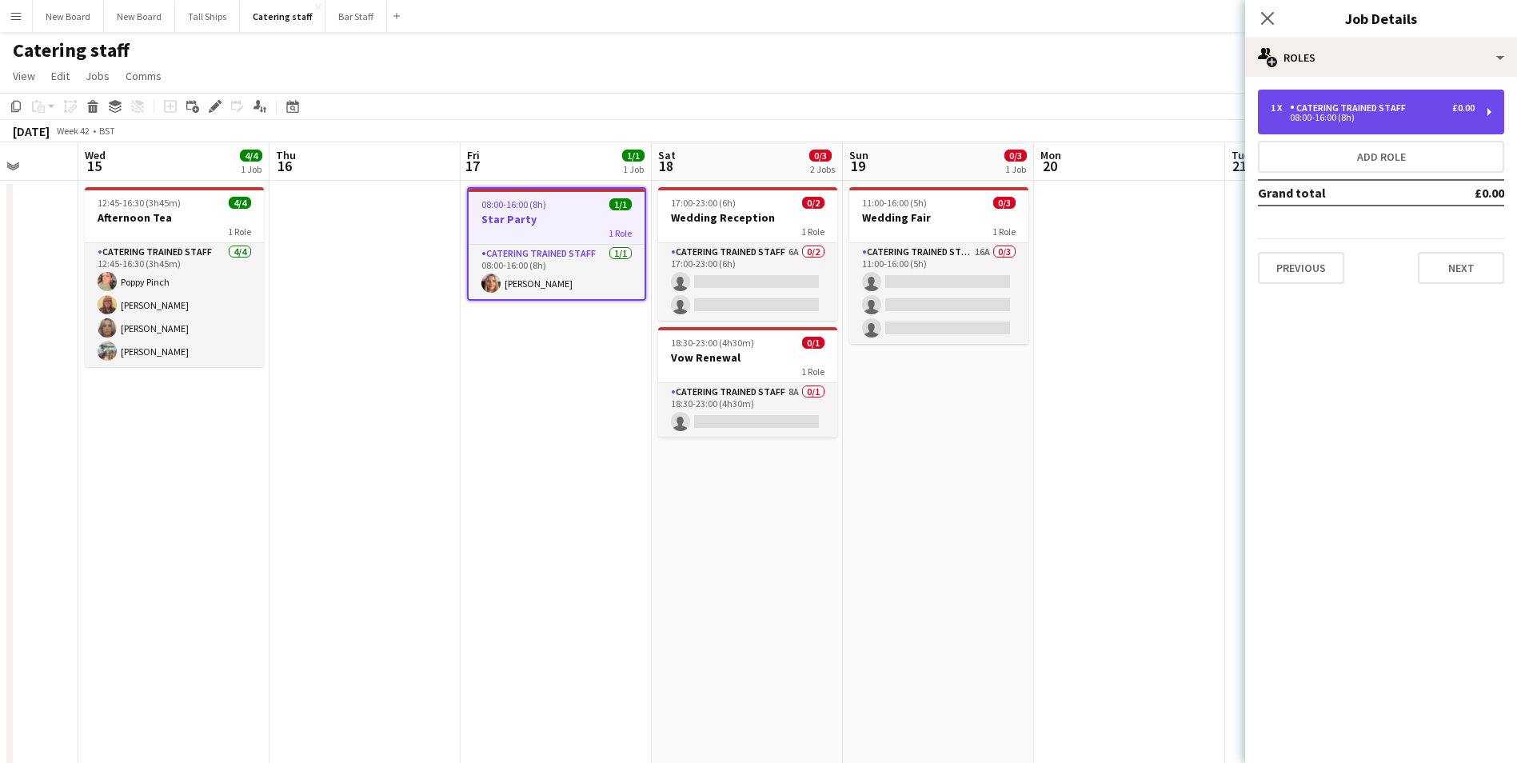
click at [1325, 108] on div "Catering trained staff" at bounding box center [1351, 107] width 122 height 11
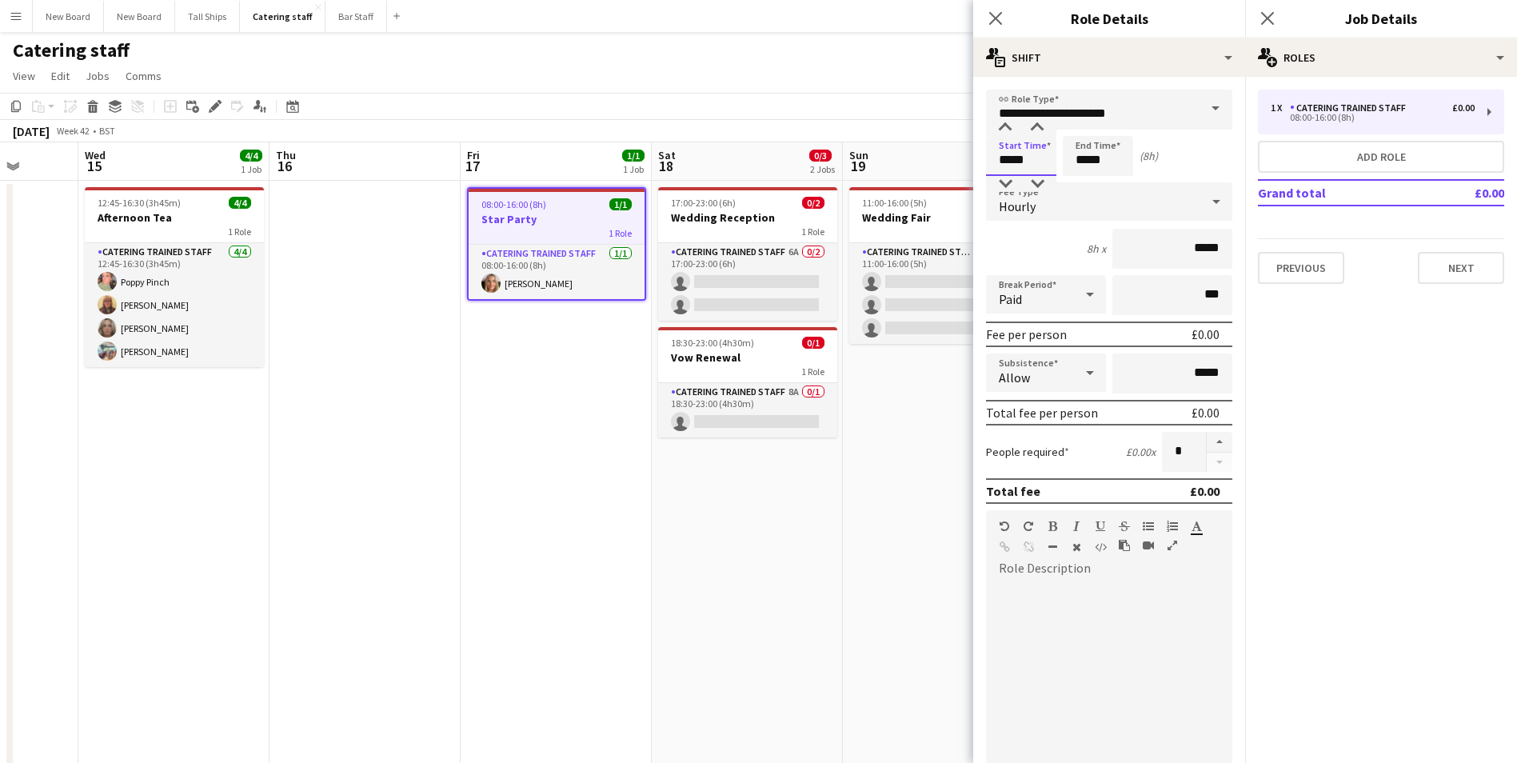
drag, startPoint x: 1039, startPoint y: 159, endPoint x: 847, endPoint y: 161, distance: 192.7
click at [847, 161] on body "Menu Boards Boards Boards All jobs Status Workforce Workforce My Workforce Recr…" at bounding box center [758, 392] width 1517 height 784
type input "*****"
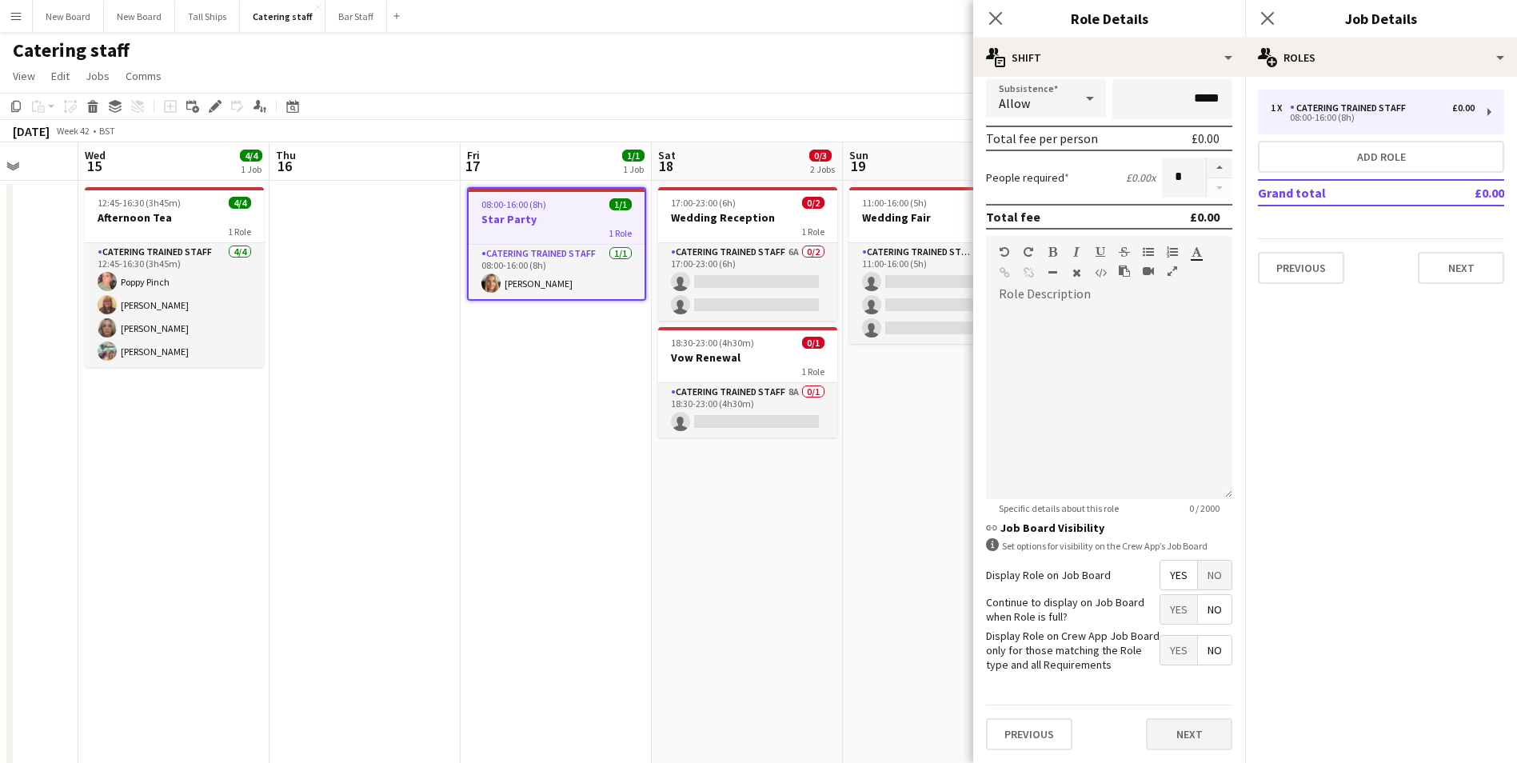
type input "*****"
click at [1203, 740] on button "Next" at bounding box center [1189, 734] width 86 height 32
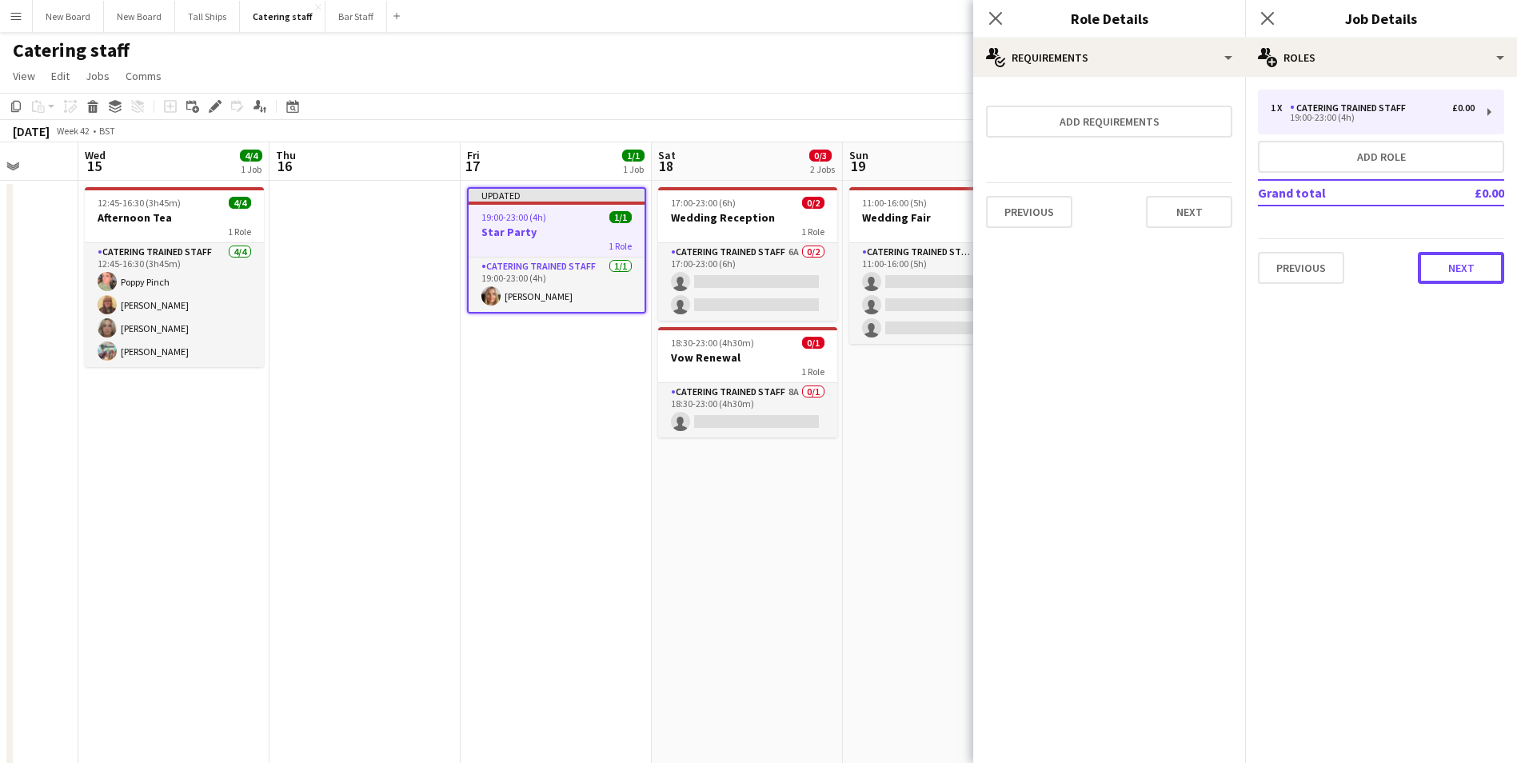
click at [1458, 280] on button "Next" at bounding box center [1460, 268] width 86 height 32
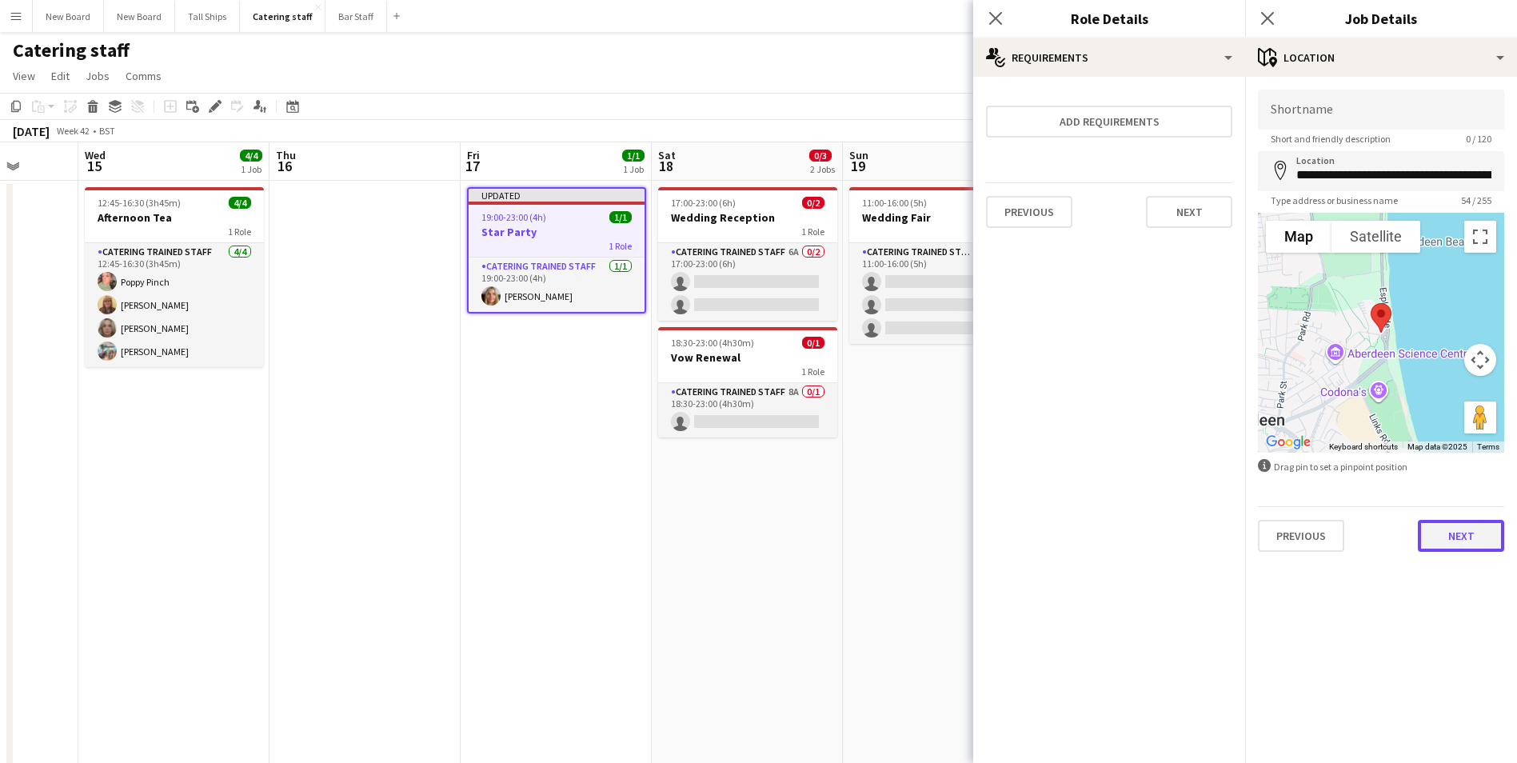
click at [1453, 521] on button "Next" at bounding box center [1460, 536] width 86 height 32
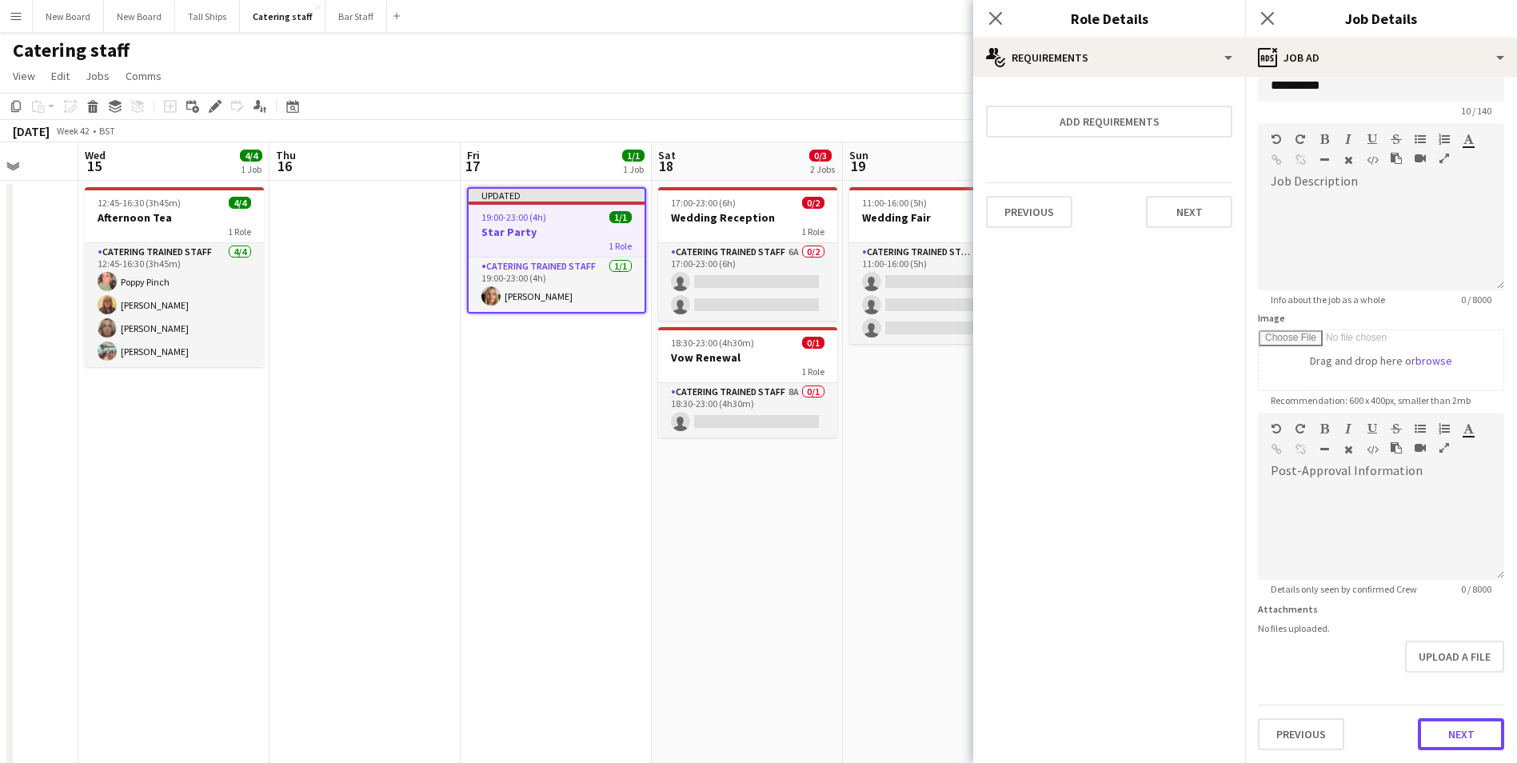
click at [1455, 676] on form "**********" at bounding box center [1381, 406] width 272 height 688
click at [1468, 722] on button "Next" at bounding box center [1460, 734] width 86 height 32
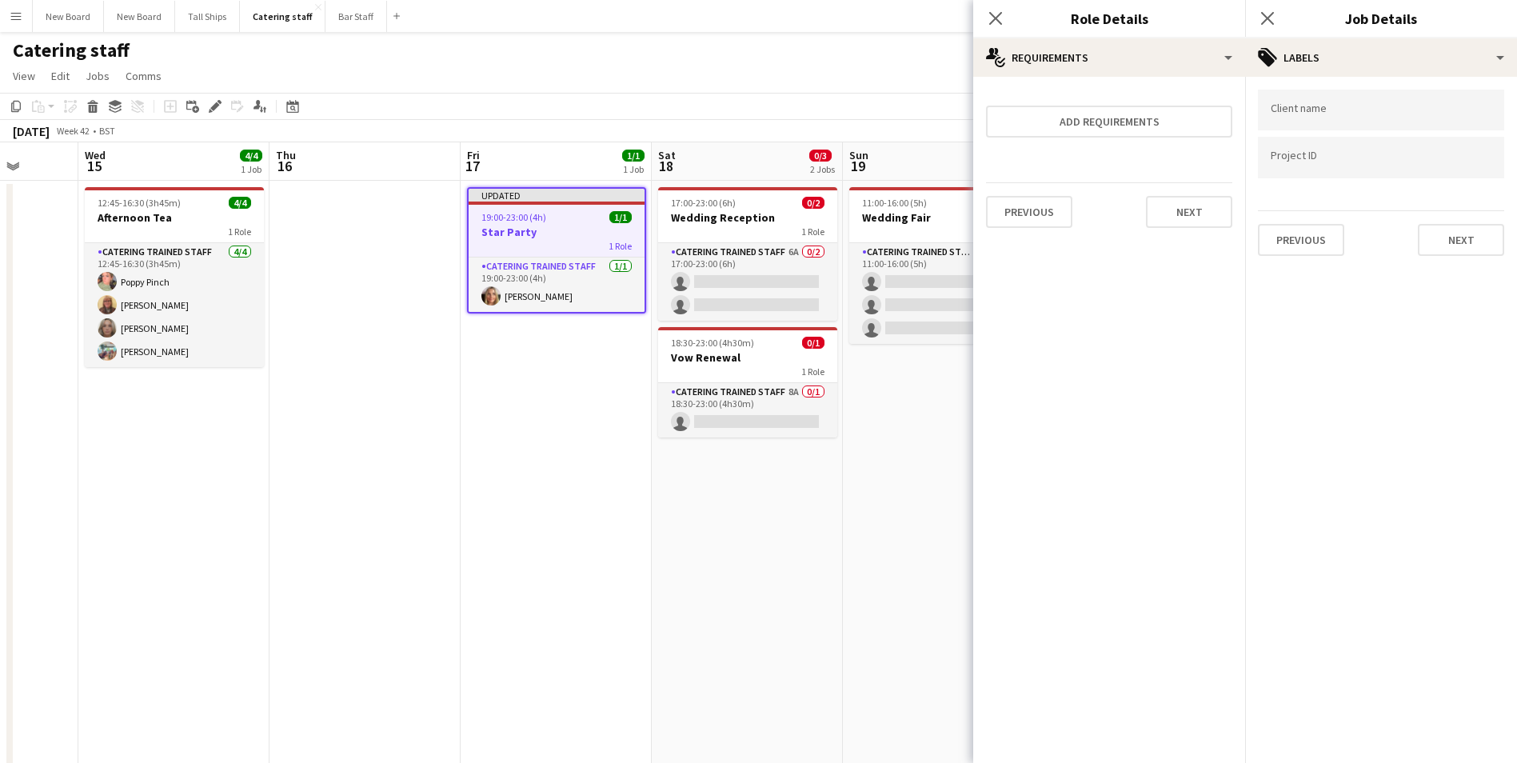
scroll to position [0, 0]
click at [1453, 227] on button "Next" at bounding box center [1460, 240] width 86 height 32
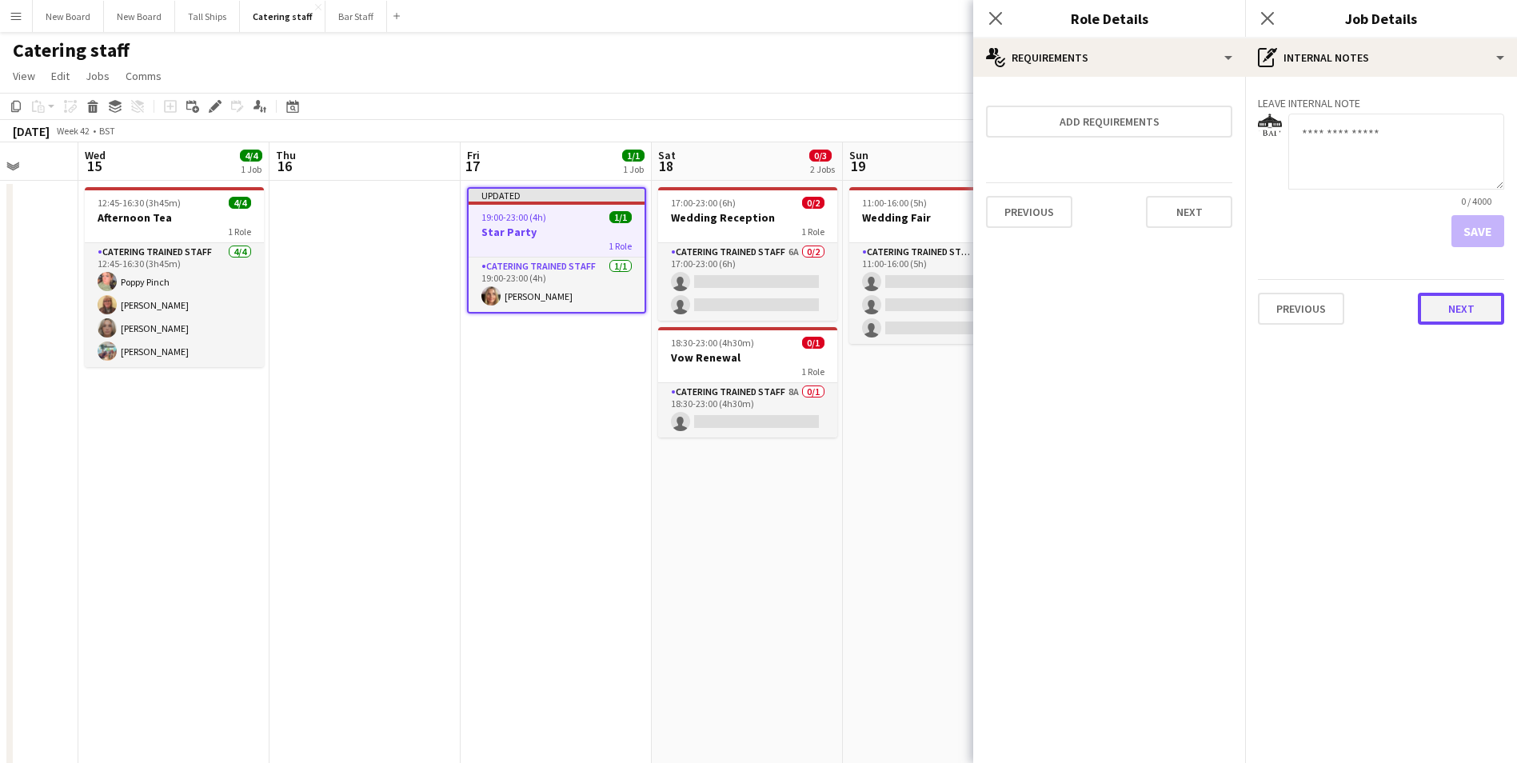
click at [1457, 312] on button "Next" at bounding box center [1460, 309] width 86 height 32
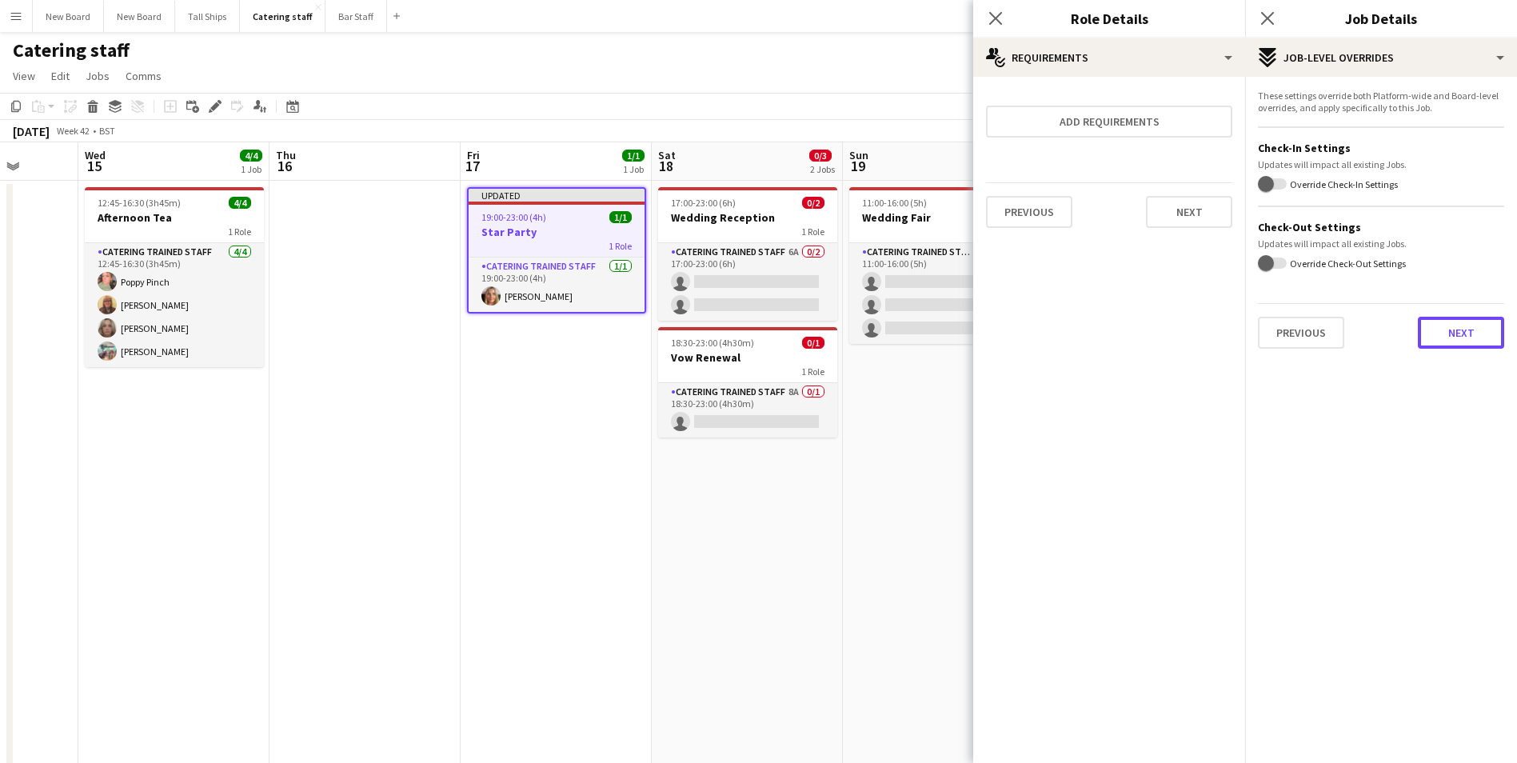
click at [1447, 341] on button "Next" at bounding box center [1460, 333] width 86 height 32
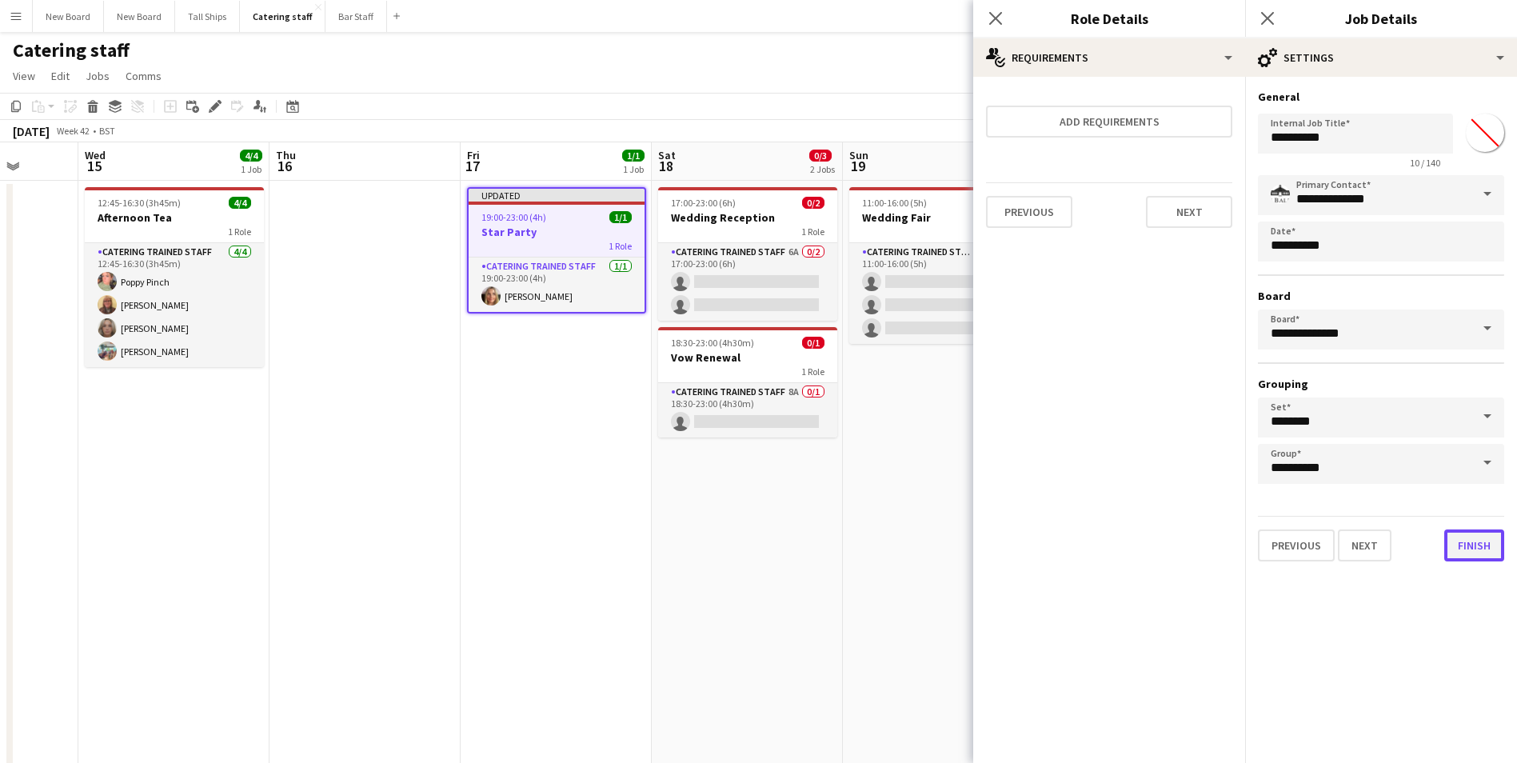
click at [1472, 545] on button "Finish" at bounding box center [1474, 545] width 60 height 32
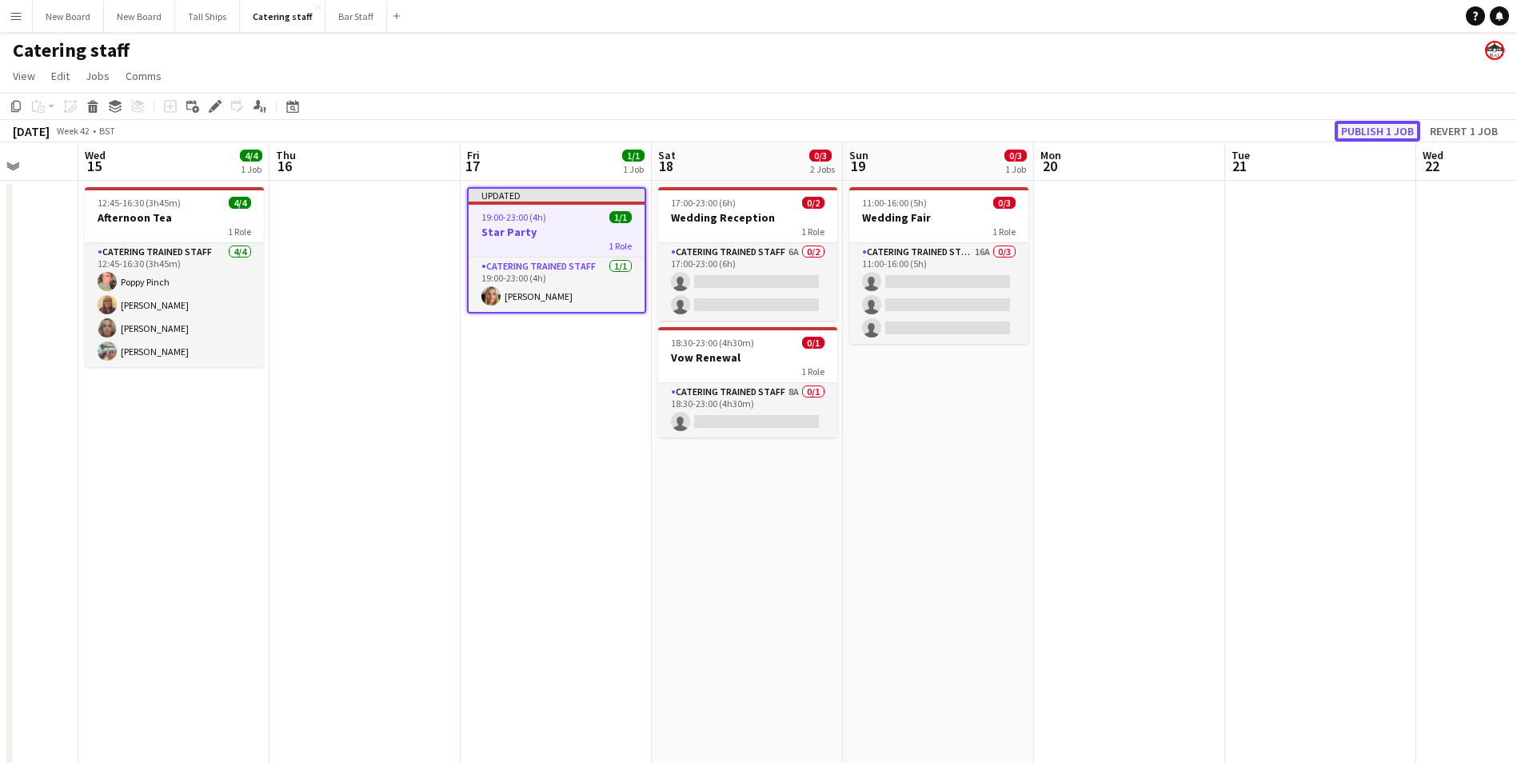
click at [1358, 128] on button "Publish 1 job" at bounding box center [1377, 131] width 86 height 21
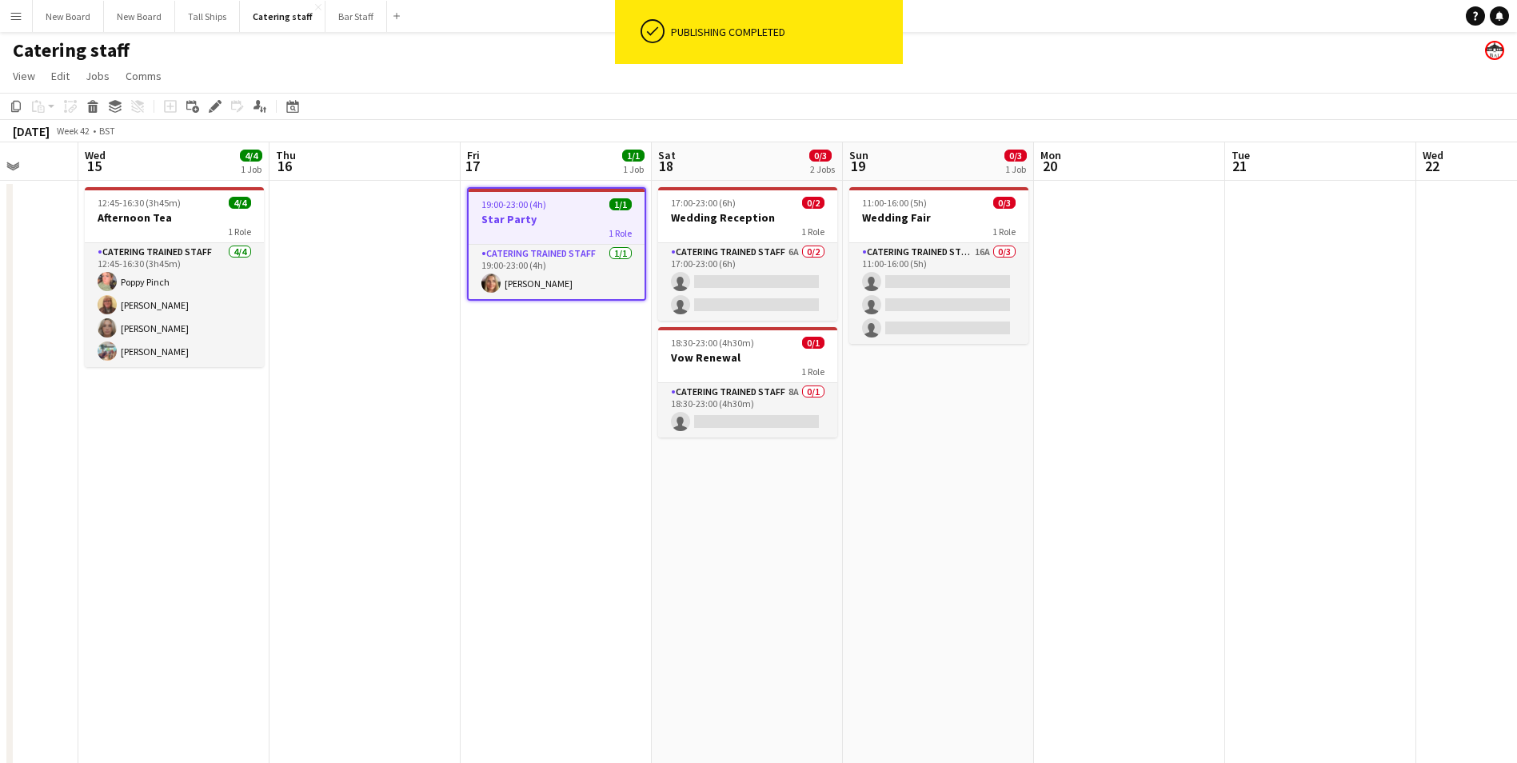
drag, startPoint x: 1359, startPoint y: 129, endPoint x: 1190, endPoint y: 413, distance: 330.8
click at [1190, 413] on app-date-cell at bounding box center [1129, 483] width 191 height 604
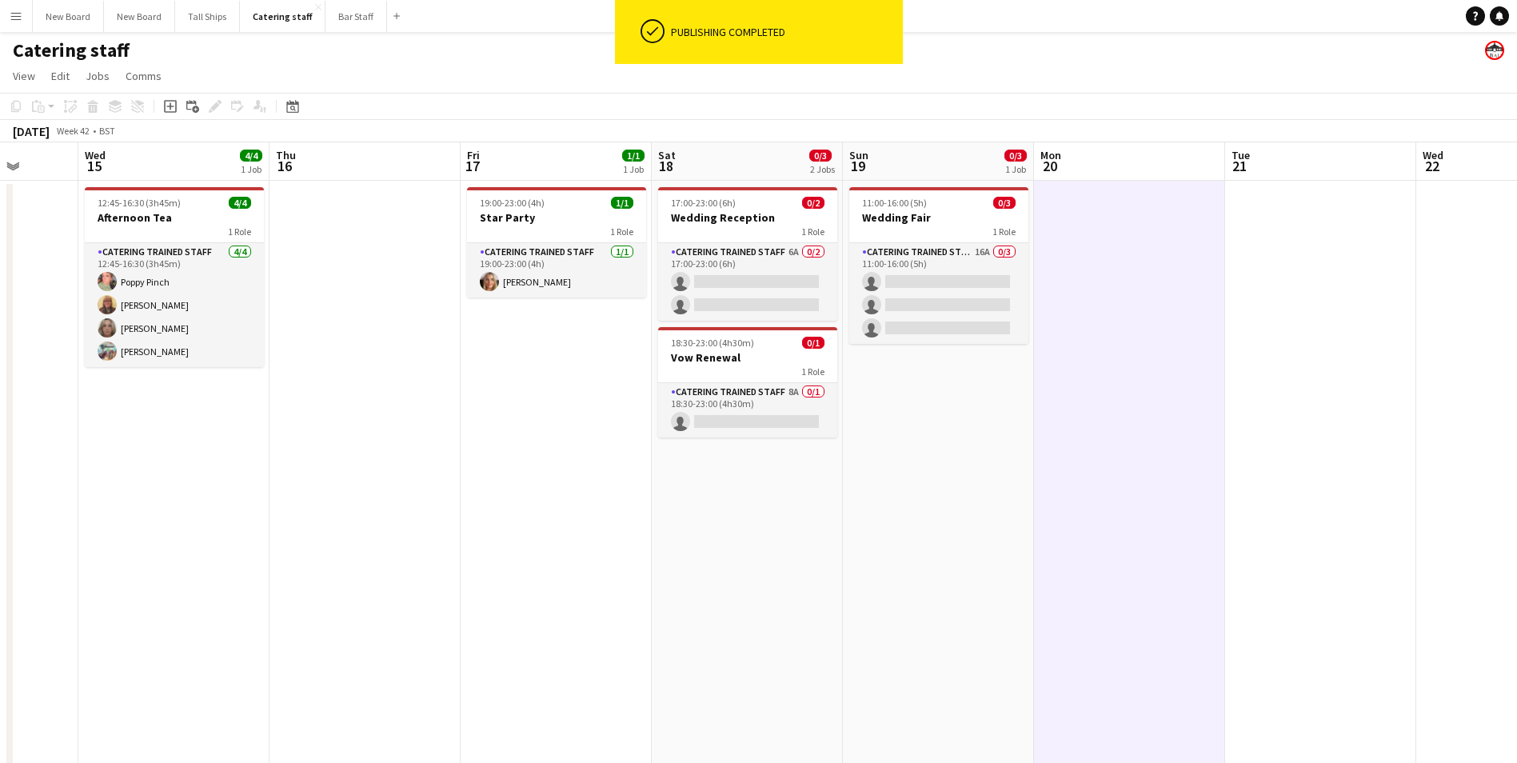
click at [368, 376] on app-date-cell at bounding box center [364, 483] width 191 height 604
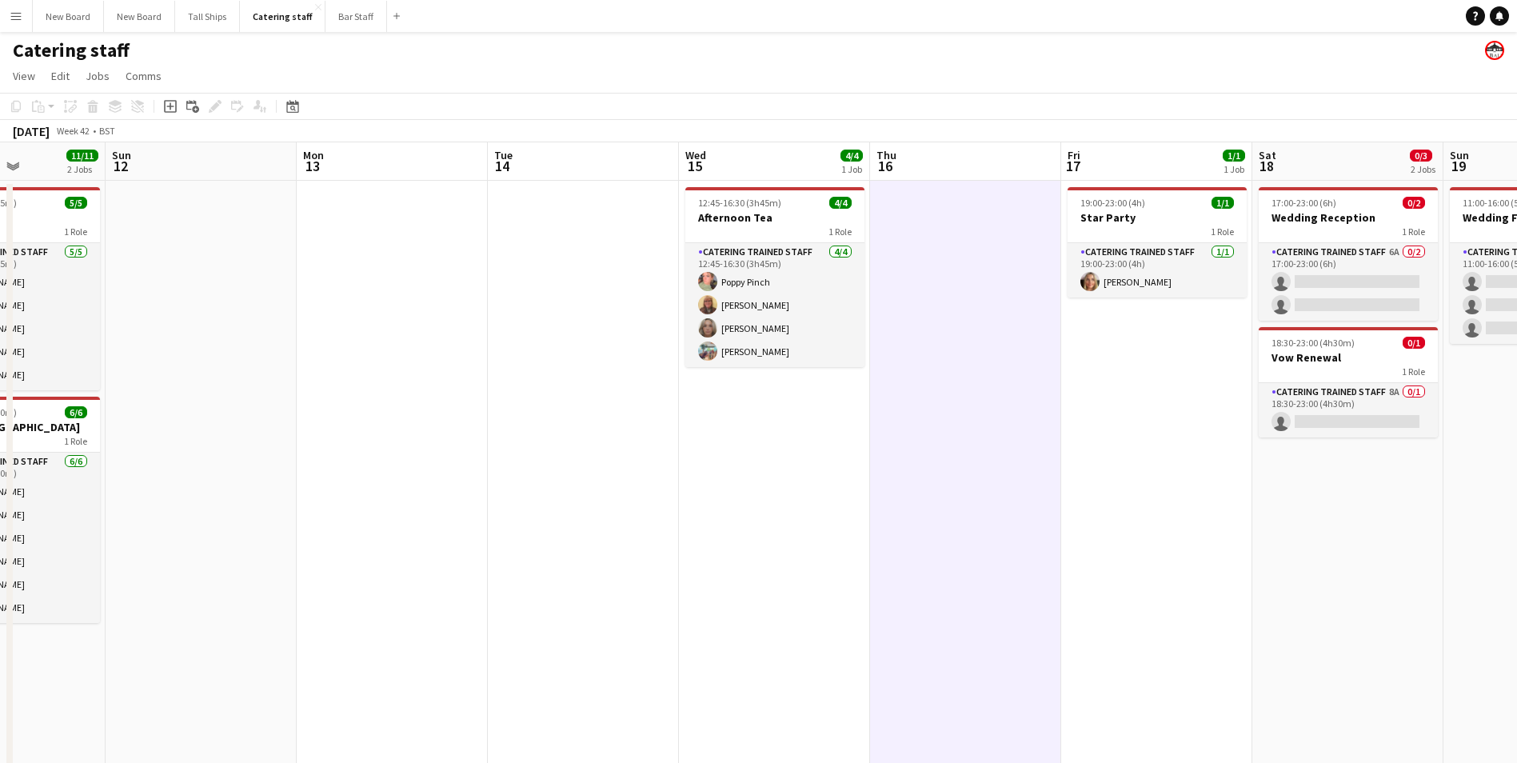
scroll to position [0, 467]
drag, startPoint x: 368, startPoint y: 376, endPoint x: 967, endPoint y: 561, distance: 627.6
click at [967, 562] on app-calendar-viewport "Thu 9 4/4 1 Job Fri 10 5/6 1 Job Sat 11 11/11 2 Jobs Sun 12 Mon 13 Tue 14 Wed 1…" at bounding box center [758, 463] width 1517 height 642
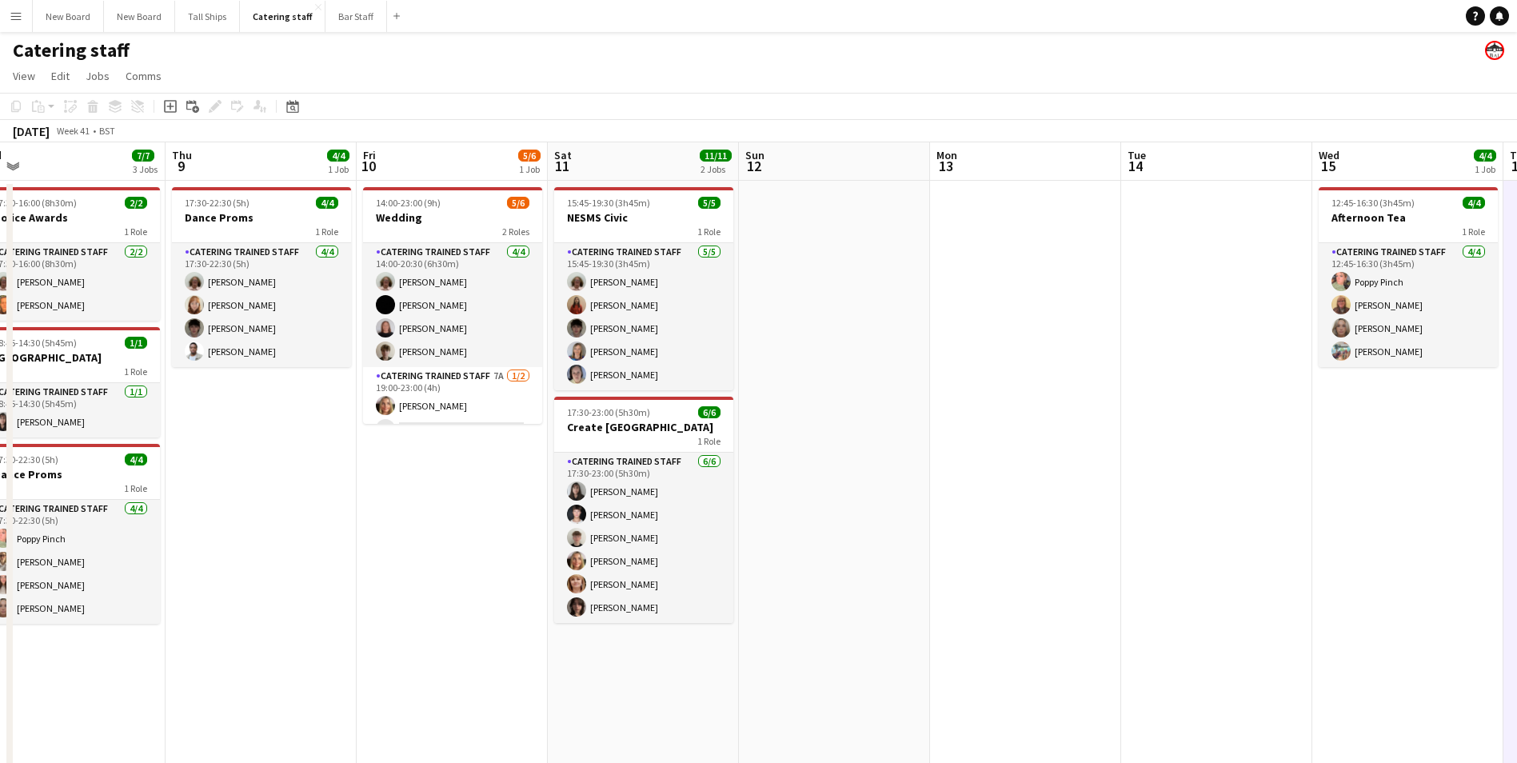
scroll to position [0, 418]
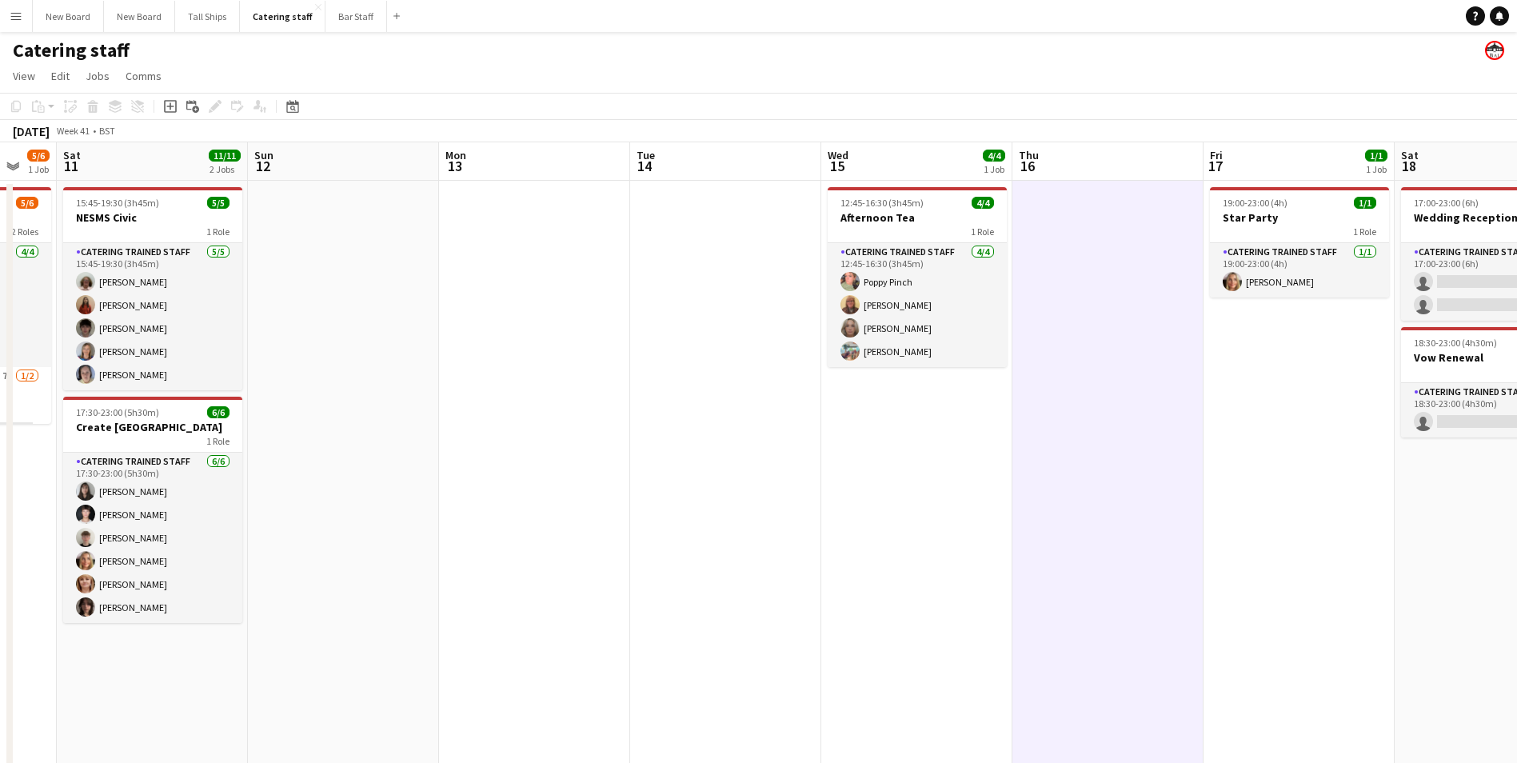
drag, startPoint x: 293, startPoint y: 425, endPoint x: 42, endPoint y: 513, distance: 265.5
click at [46, 520] on app-calendar-viewport "Wed 8 7/7 3 Jobs Thu 9 4/4 1 Job Fri 10 5/6 1 Job Sat 11 11/11 2 Jobs Sun 12 Mo…" at bounding box center [758, 463] width 1517 height 642
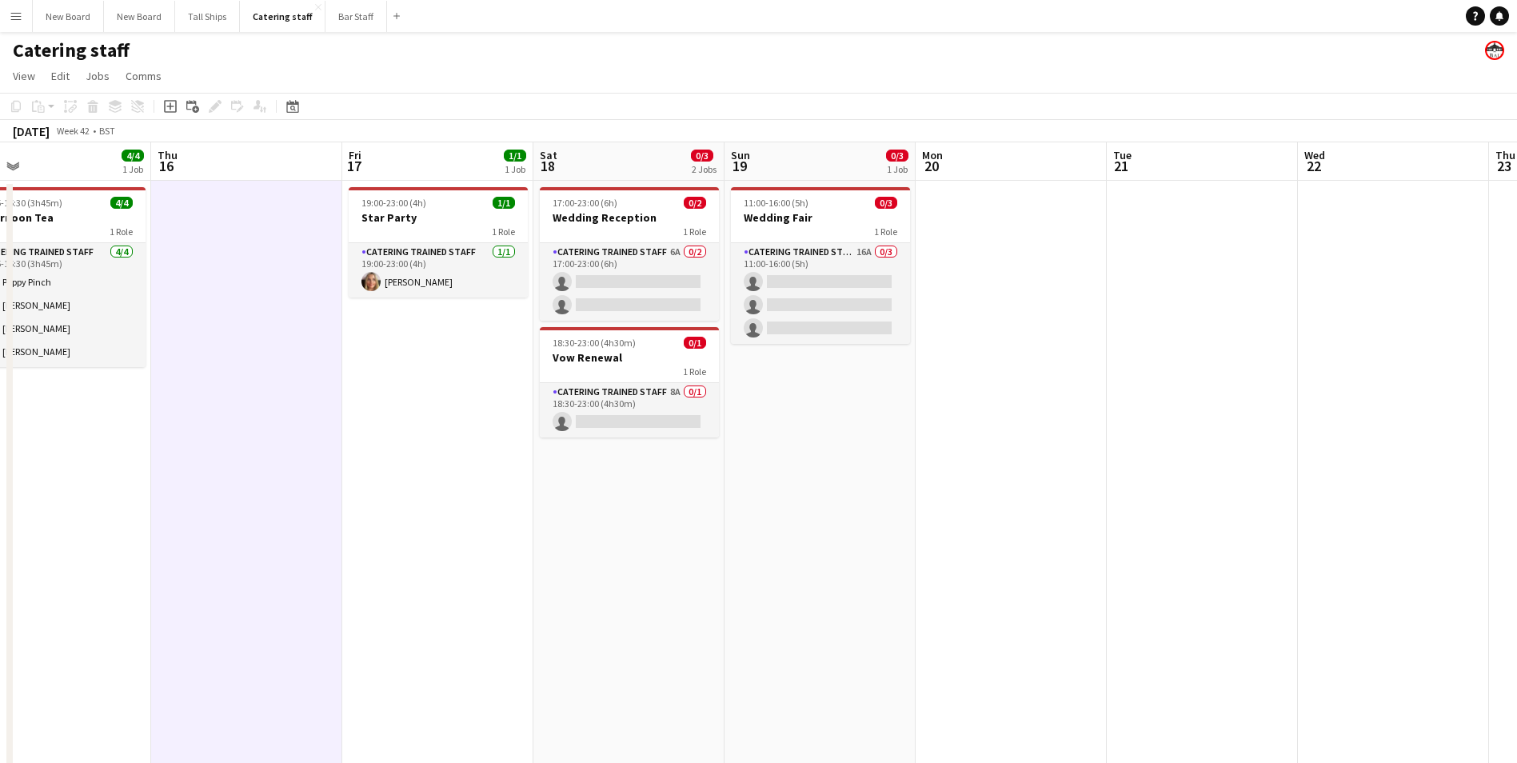
drag, startPoint x: 1182, startPoint y: 478, endPoint x: 342, endPoint y: 498, distance: 839.7
click at [342, 500] on app-calendar-viewport "Sat 11 11/11 2 Jobs Sun 12 Mon 13 Tue 14 Wed 15 4/4 1 Job Thu 16 Fri 17 1/1 1 J…" at bounding box center [758, 463] width 1517 height 642
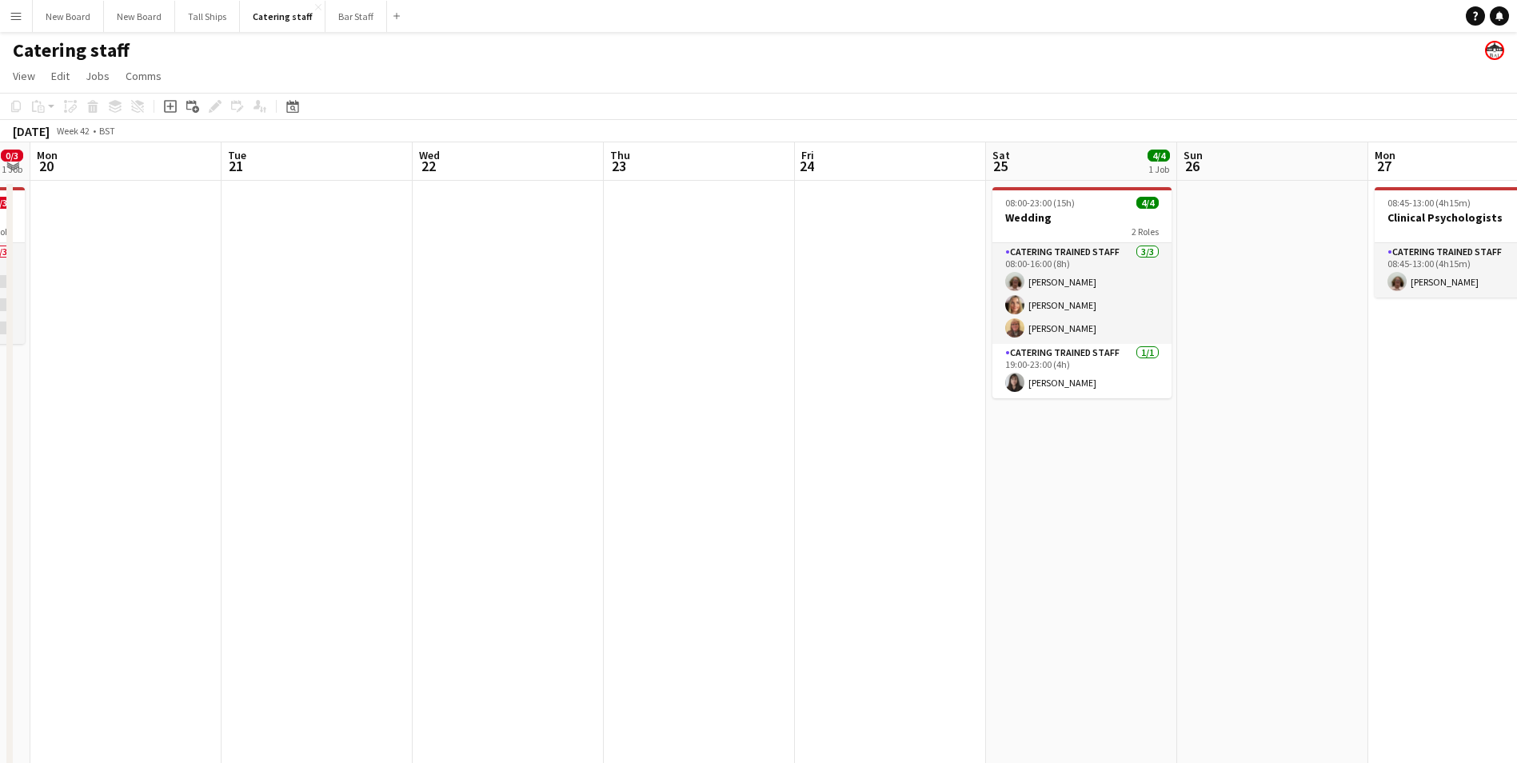
drag, startPoint x: 1248, startPoint y: 421, endPoint x: 759, endPoint y: 475, distance: 492.2
click at [761, 477] on app-calendar-viewport "Fri 17 1/1 1 Job Sat 18 0/3 2 Jobs Sun 19 0/3 1 Job Mon 20 Tue 21 Wed 22 Thu 23…" at bounding box center [758, 463] width 1517 height 642
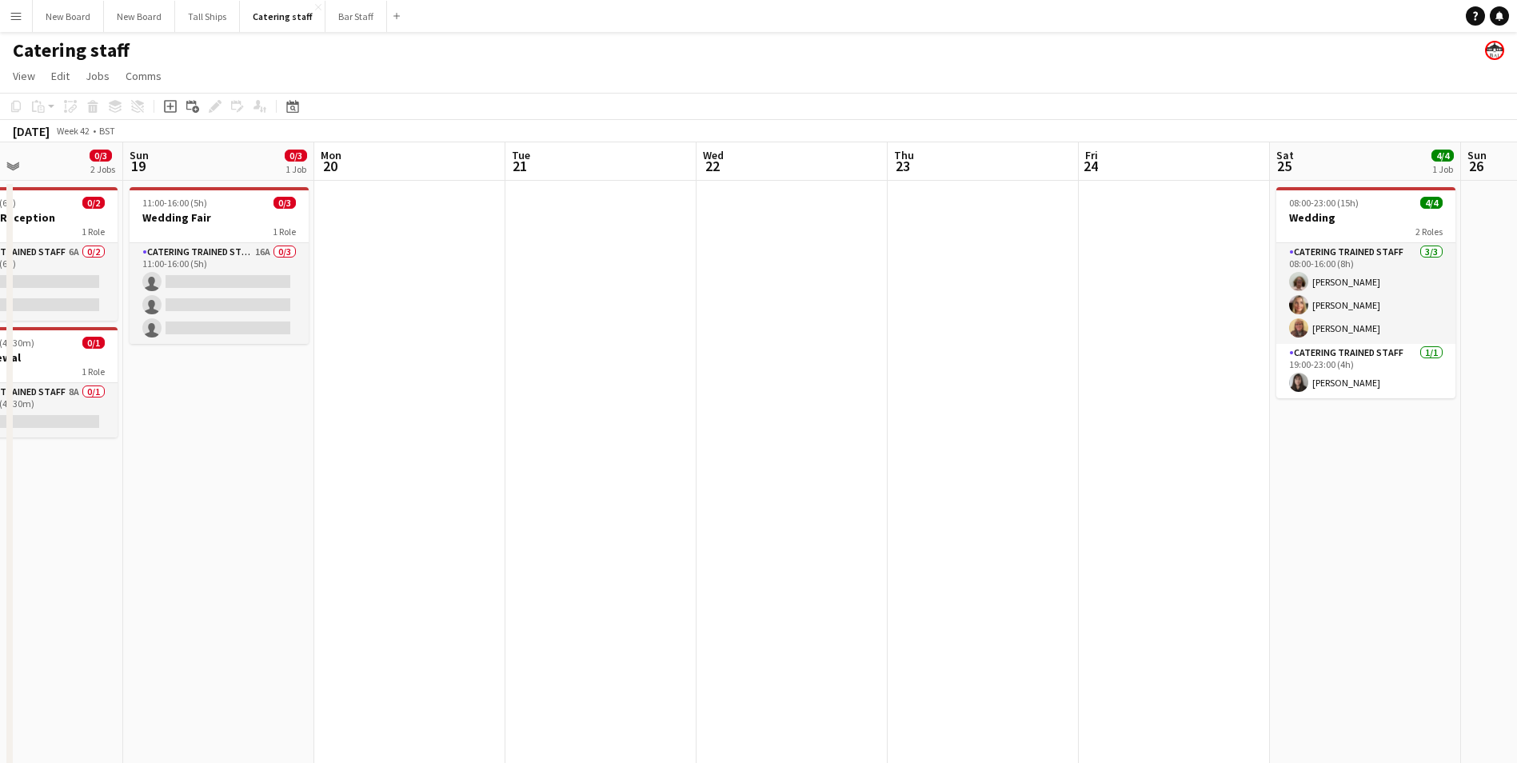
drag, startPoint x: 573, startPoint y: 441, endPoint x: 1051, endPoint y: 343, distance: 488.1
click at [1051, 343] on app-calendar-viewport "Thu 16 Fri 17 1/1 1 Job Sat 18 0/3 2 Jobs Sun 19 0/3 1 Job Mon 20 Tue 21 Wed 22…" at bounding box center [758, 463] width 1517 height 642
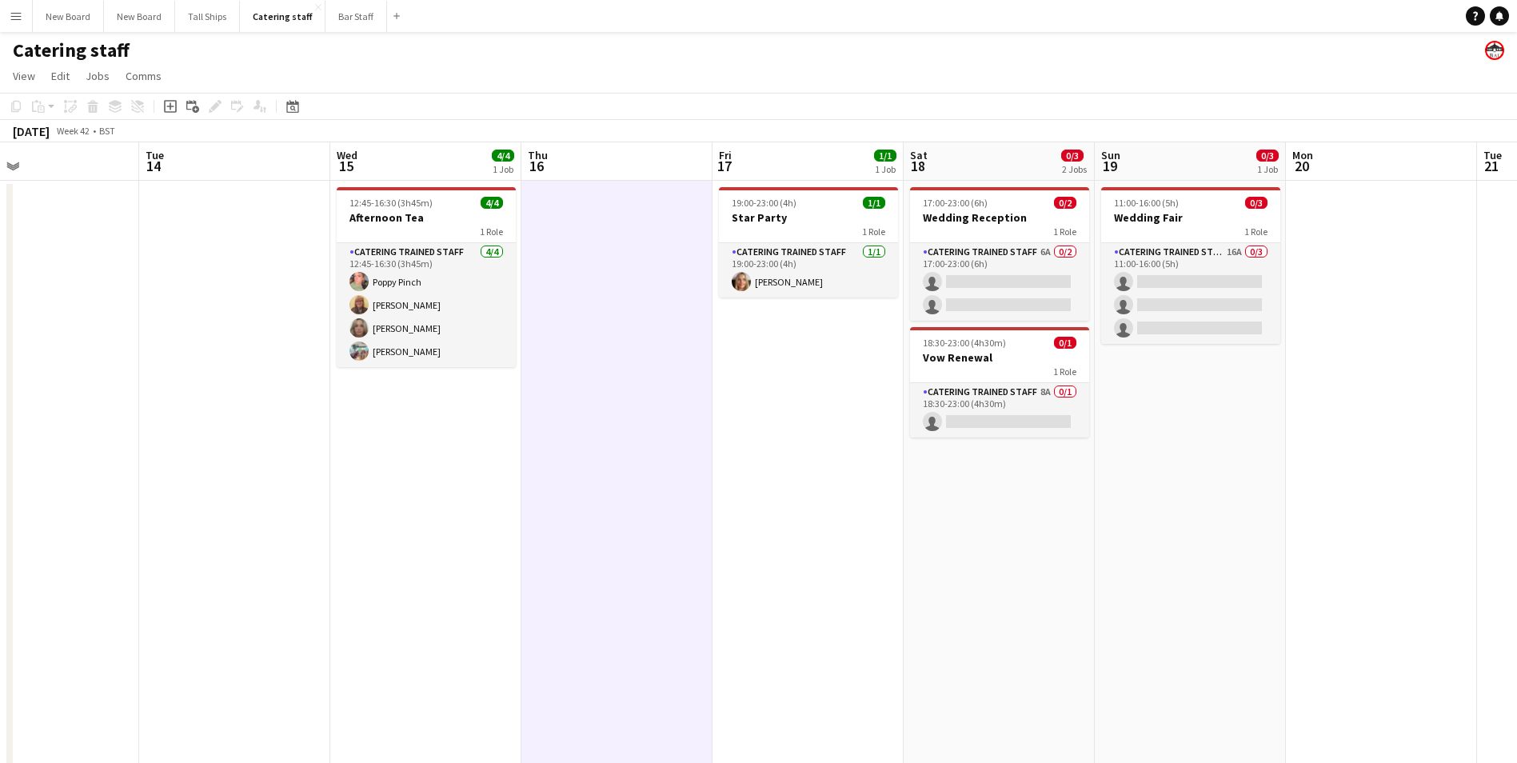
scroll to position [0, 351]
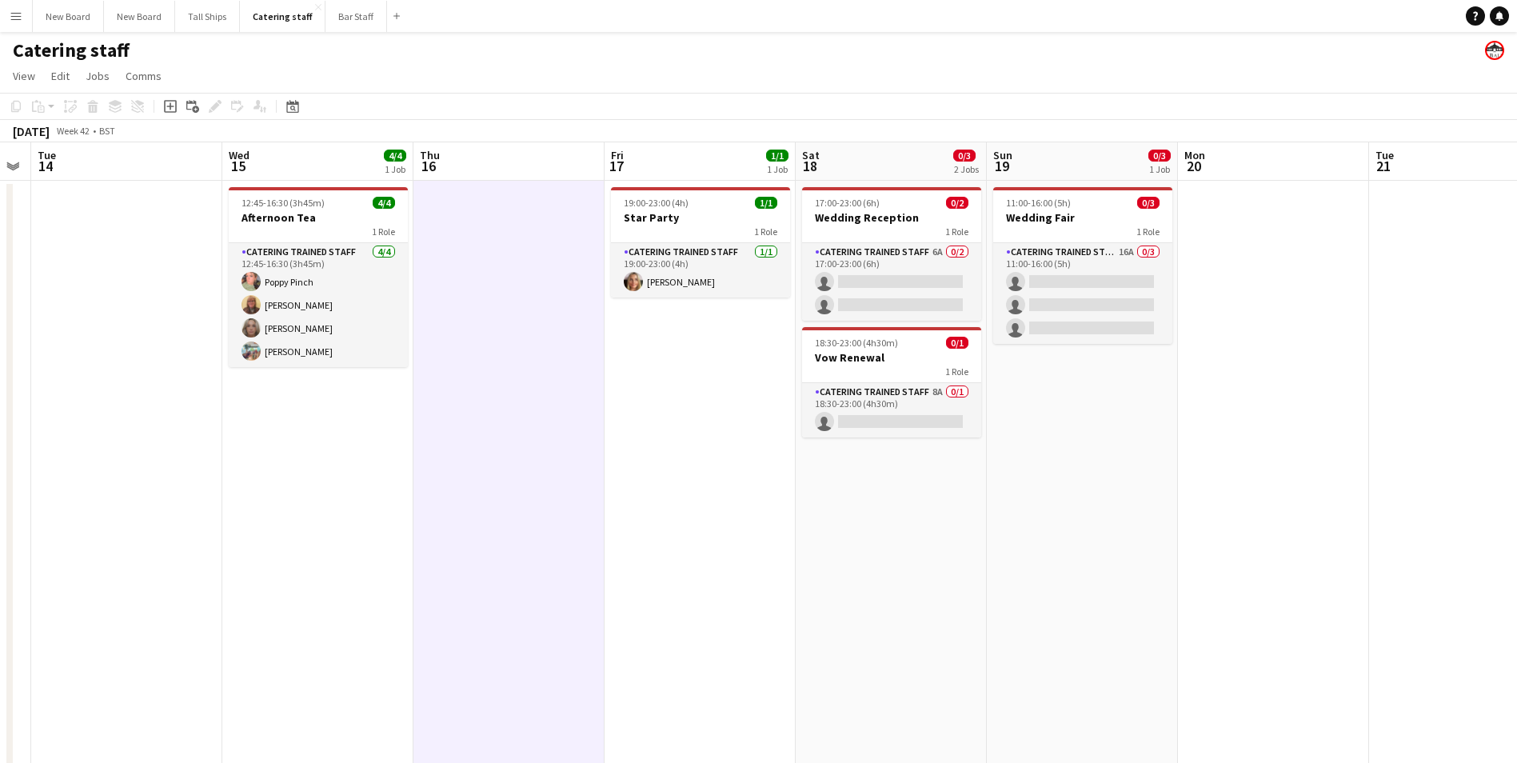
drag, startPoint x: 405, startPoint y: 310, endPoint x: 1078, endPoint y: 383, distance: 676.3
click at [1078, 383] on app-calendar-viewport "Sun 12 Mon 13 Tue 14 Wed 15 4/4 1 Job Thu 16 Fri 17 1/1 1 Job Sat 18 0/3 2 Jobs…" at bounding box center [758, 463] width 1517 height 642
click at [1262, 532] on app-date-cell at bounding box center [1273, 483] width 191 height 604
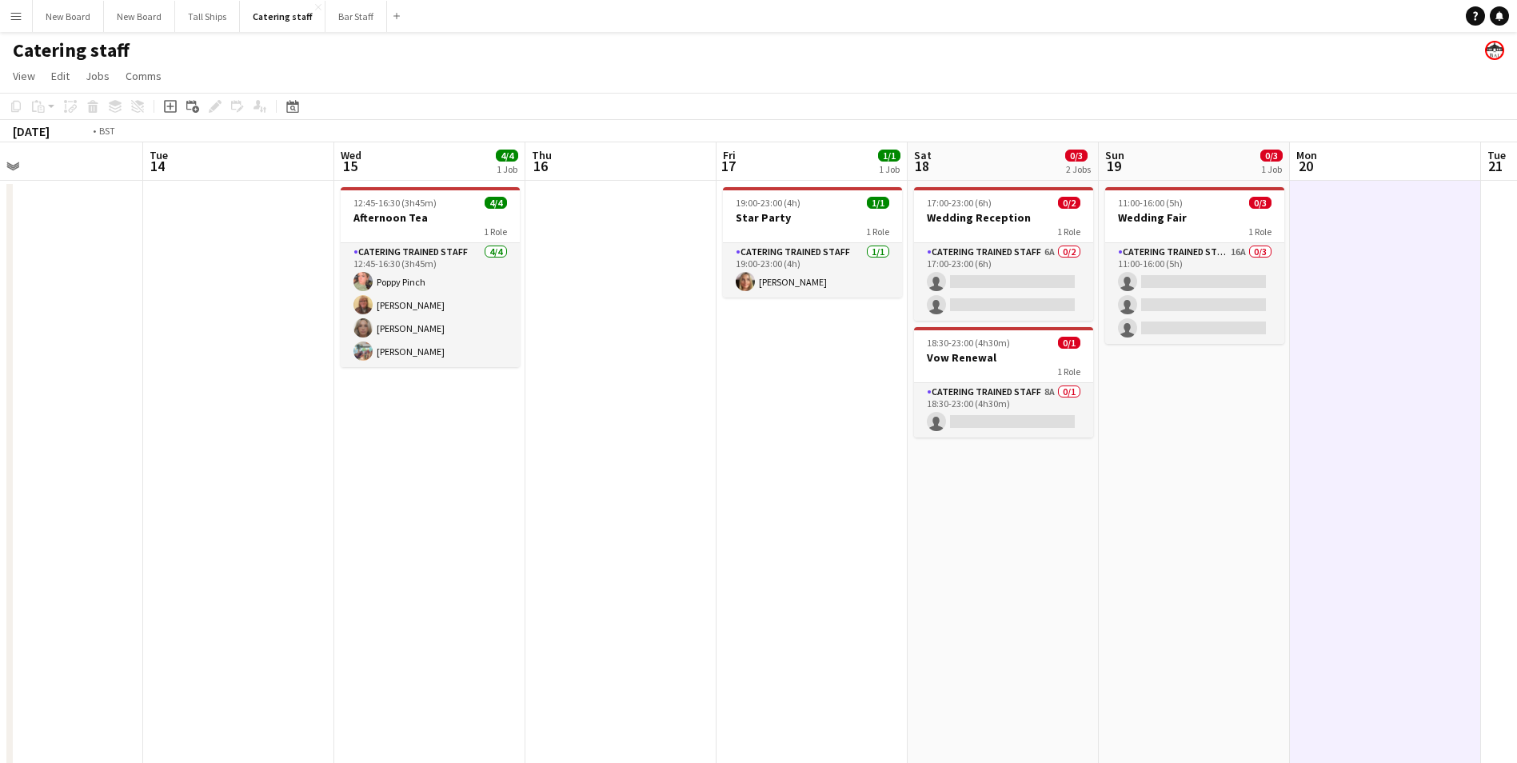
scroll to position [0, 409]
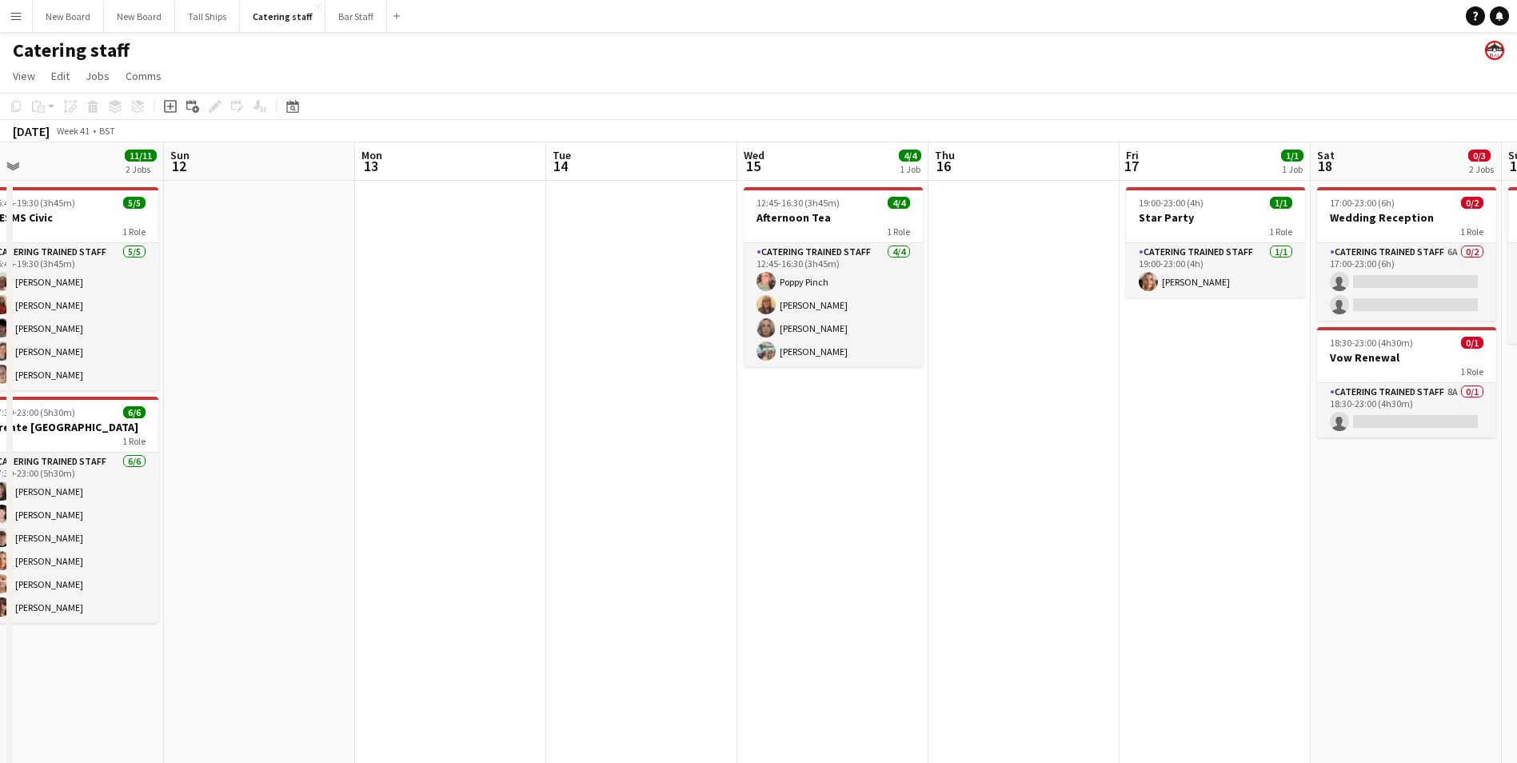
drag, startPoint x: 453, startPoint y: 565, endPoint x: 963, endPoint y: 536, distance: 510.1
click at [963, 536] on app-calendar-viewport "Thu 9 4/4 1 Job Fri 10 5/6 1 Job Sat 11 11/11 2 Jobs Sun 12 Mon 13 Tue 14 Wed 1…" at bounding box center [758, 463] width 1517 height 642
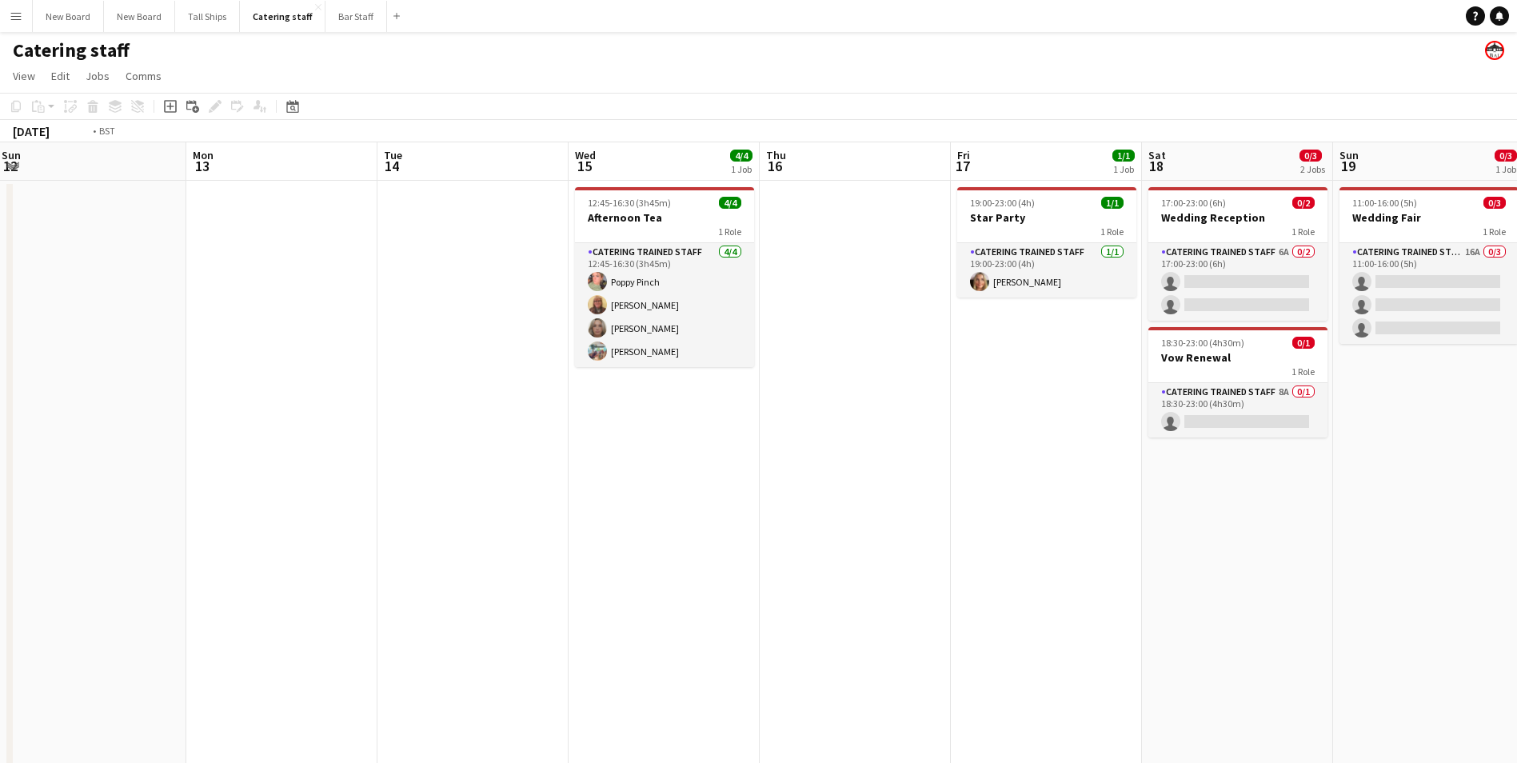
drag, startPoint x: 1239, startPoint y: 540, endPoint x: 1019, endPoint y: 504, distance: 222.8
click at [842, 541] on app-calendar-viewport "Thu 9 4/4 1 Job Fri 10 5/6 1 Job Sat 11 11/11 2 Jobs Sun 12 Mon 13 Tue 14 Wed 1…" at bounding box center [758, 463] width 1517 height 642
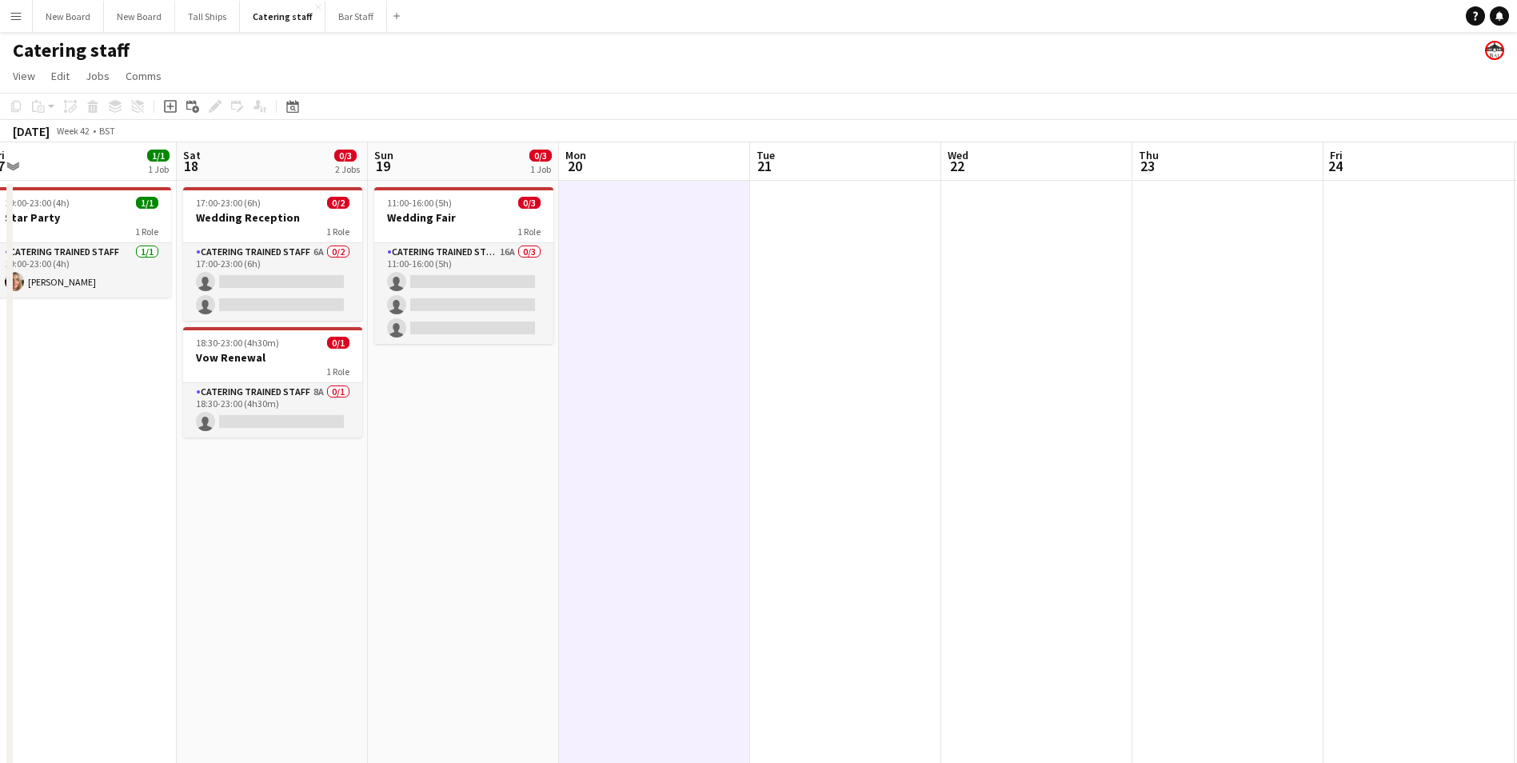
scroll to position [0, 508]
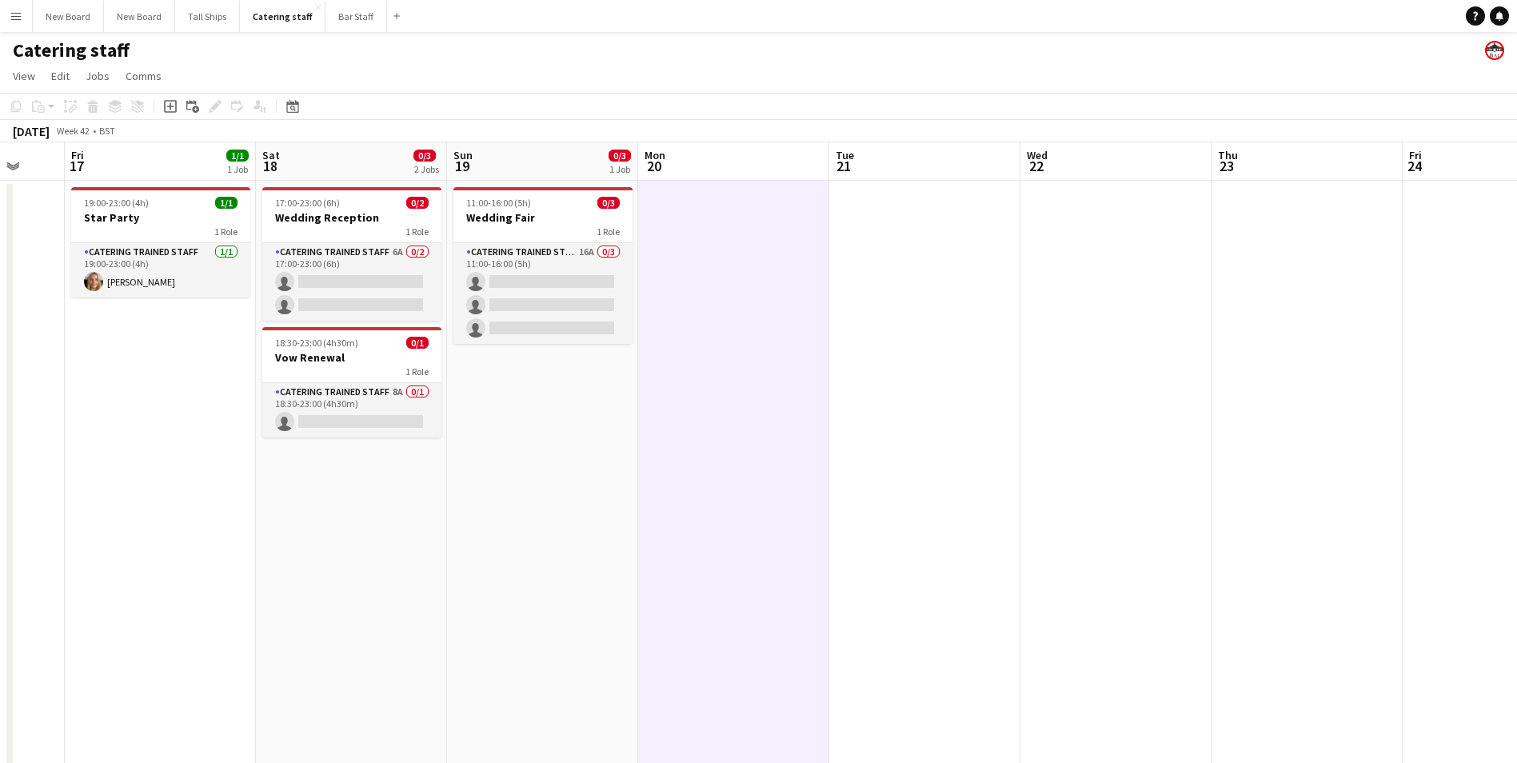
drag, startPoint x: 1280, startPoint y: 507, endPoint x: 623, endPoint y: 520, distance: 657.3
click at [623, 520] on app-calendar-viewport "Tue 14 Wed 15 4/4 1 Job Thu 16 Fri 17 1/1 1 Job Sat 18 0/3 2 Jobs Sun 19 0/3 1 …" at bounding box center [758, 463] width 1517 height 642
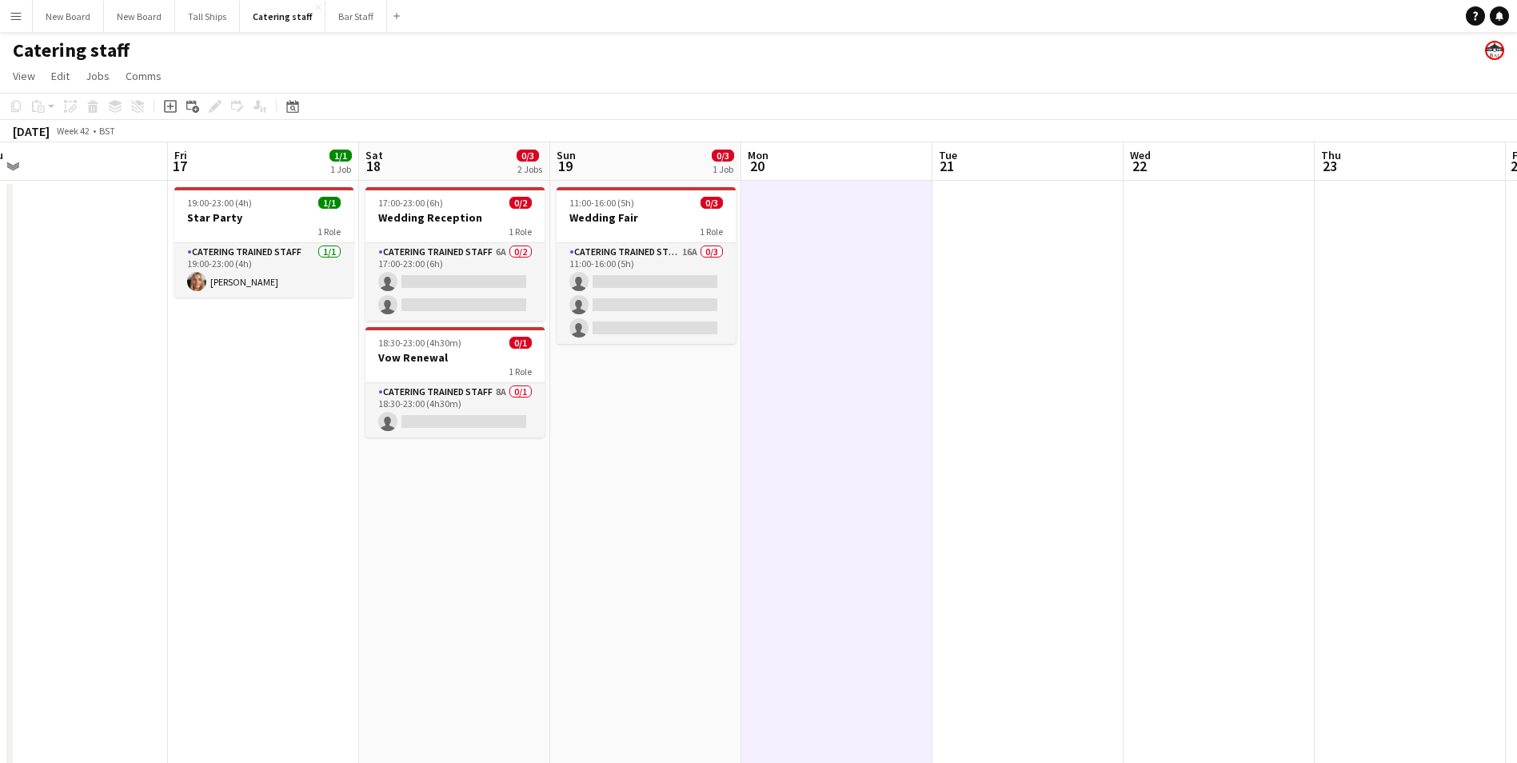
drag, startPoint x: 1139, startPoint y: 412, endPoint x: 1231, endPoint y: 373, distance: 99.6
click at [1241, 417] on app-calendar-viewport "Tue 14 Wed 15 4/4 1 Job Thu 16 Fri 17 1/1 1 Job Sat 18 0/3 2 Jobs Sun 19 0/3 1 …" at bounding box center [758, 463] width 1517 height 642
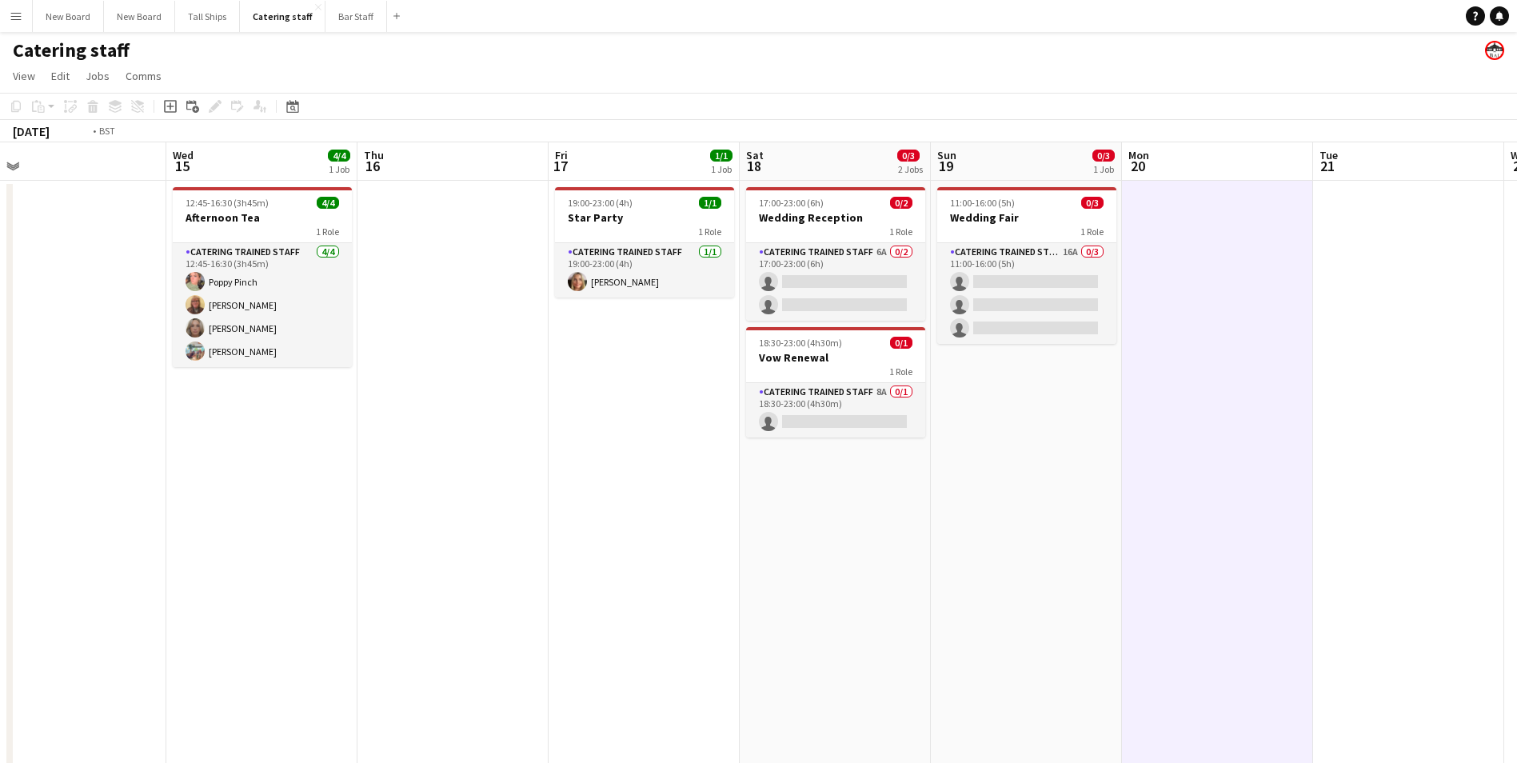
scroll to position [0, 382]
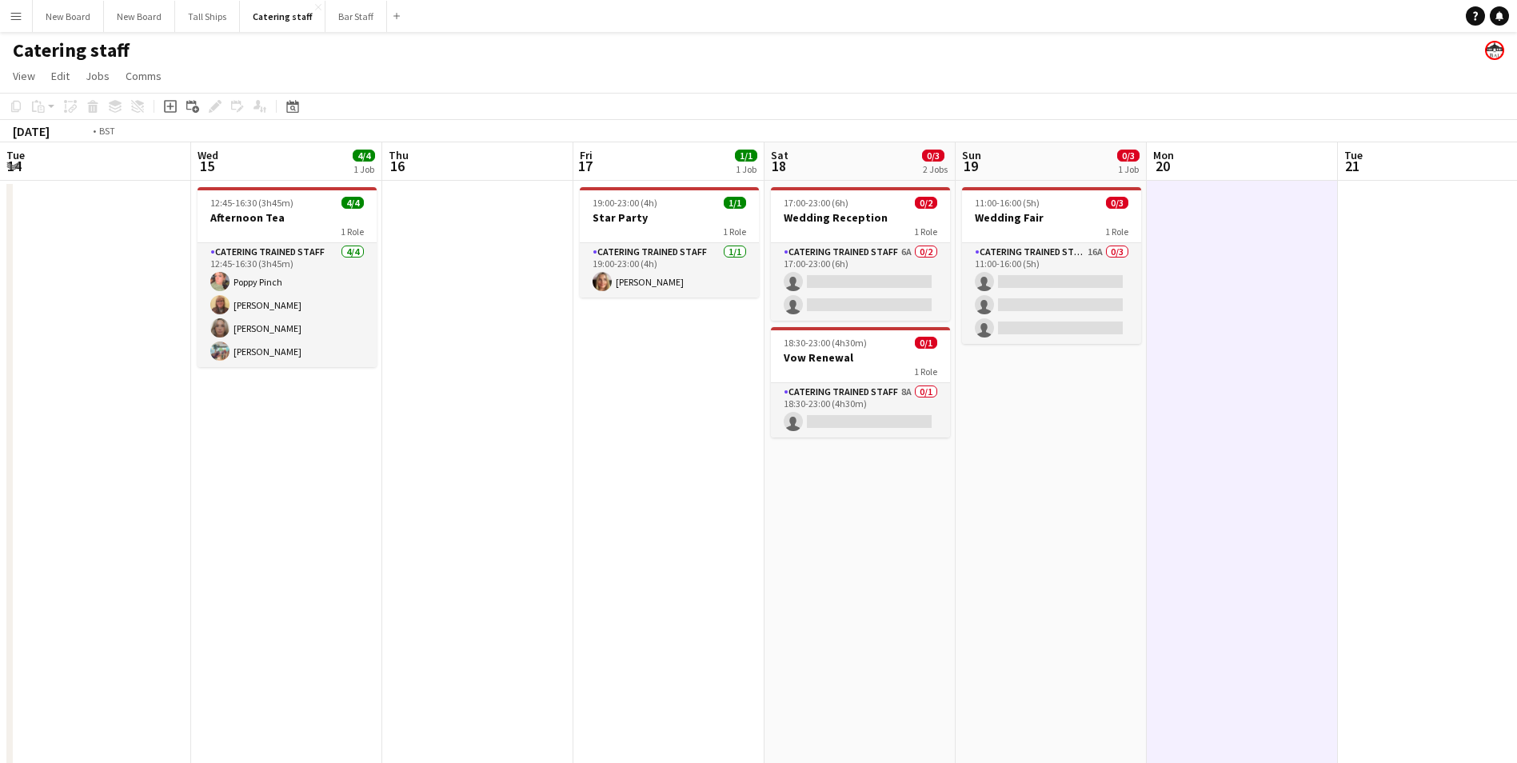
drag, startPoint x: 448, startPoint y: 556, endPoint x: 1528, endPoint y: 688, distance: 1088.0
click at [1517, 688] on html "Menu Boards Boards Boards All jobs Status Workforce Workforce My Workforce Recr…" at bounding box center [758, 392] width 1517 height 784
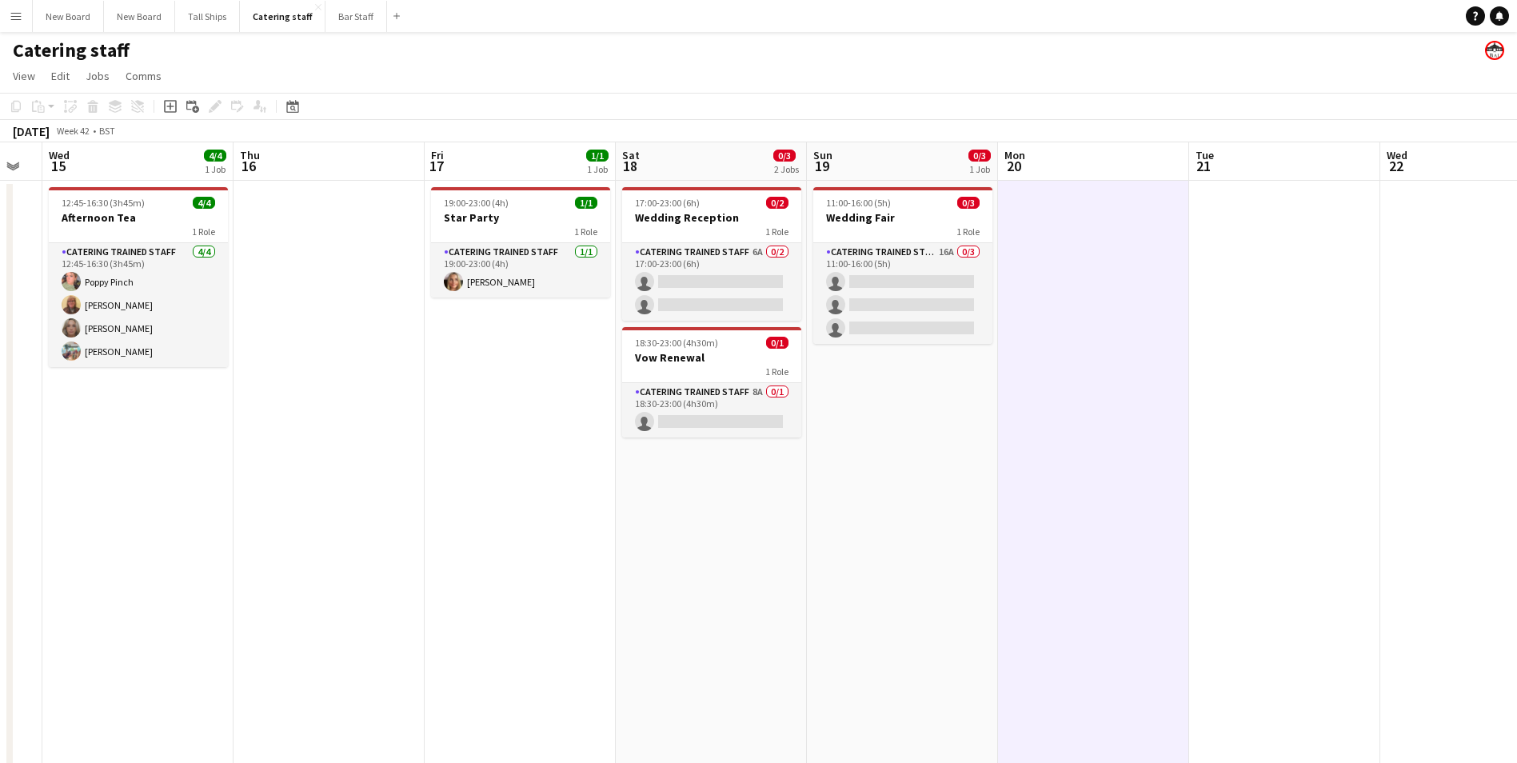
drag, startPoint x: 1155, startPoint y: 559, endPoint x: 448, endPoint y: 538, distance: 707.8
click at [445, 539] on app-calendar-viewport "Sun 12 Mon 13 Tue 14 Wed 15 4/4 1 Job Thu 16 Fri 17 1/1 1 Job Sat 18 0/3 2 Jobs…" at bounding box center [758, 463] width 1517 height 642
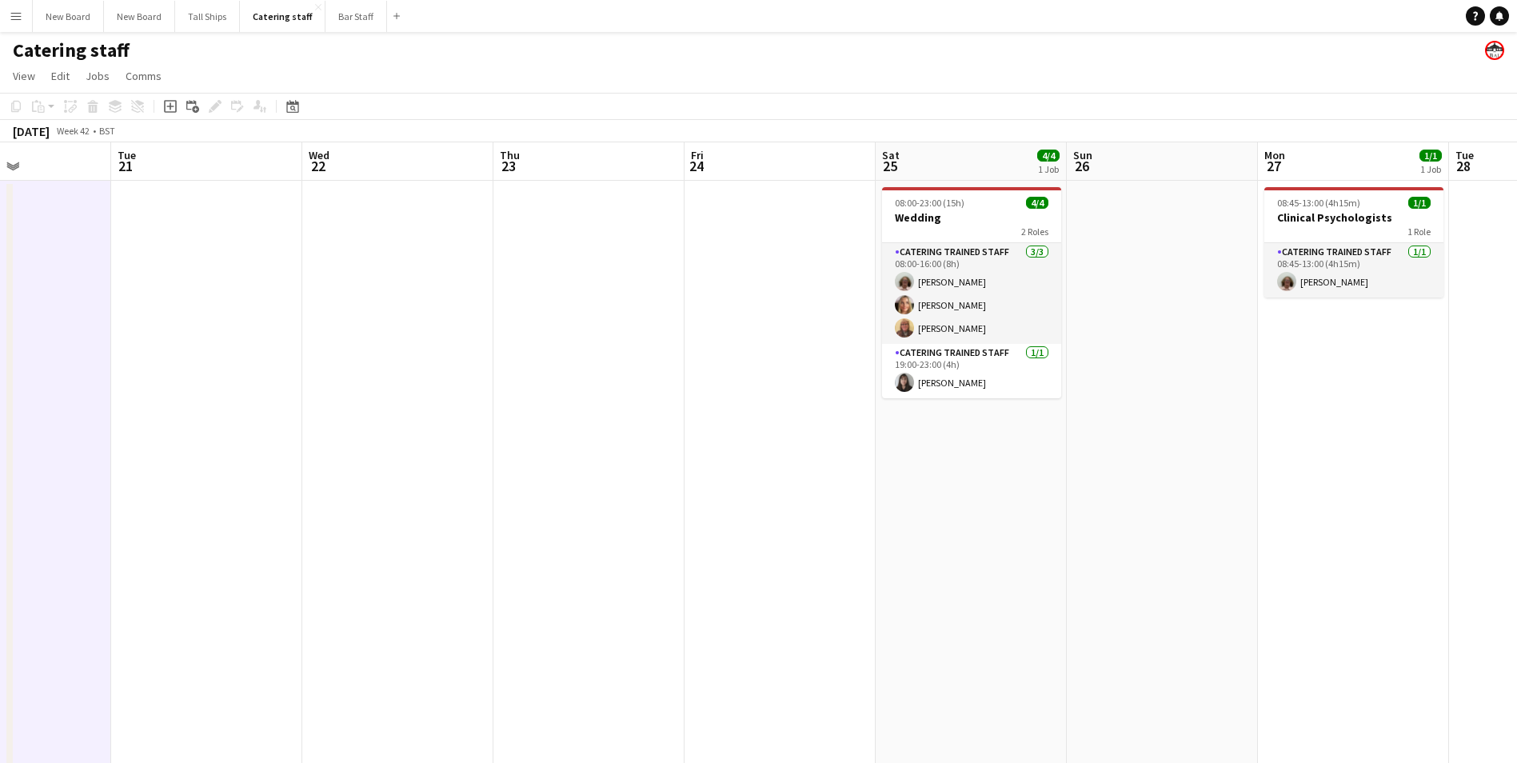
drag, startPoint x: 1082, startPoint y: 526, endPoint x: 330, endPoint y: 462, distance: 755.0
click at [299, 464] on app-calendar-viewport "Fri 17 1/1 1 Job Sat 18 0/3 2 Jobs Sun 19 0/3 1 Job Mon 20 Tue 21 Wed 22 Thu 23…" at bounding box center [758, 463] width 1517 height 642
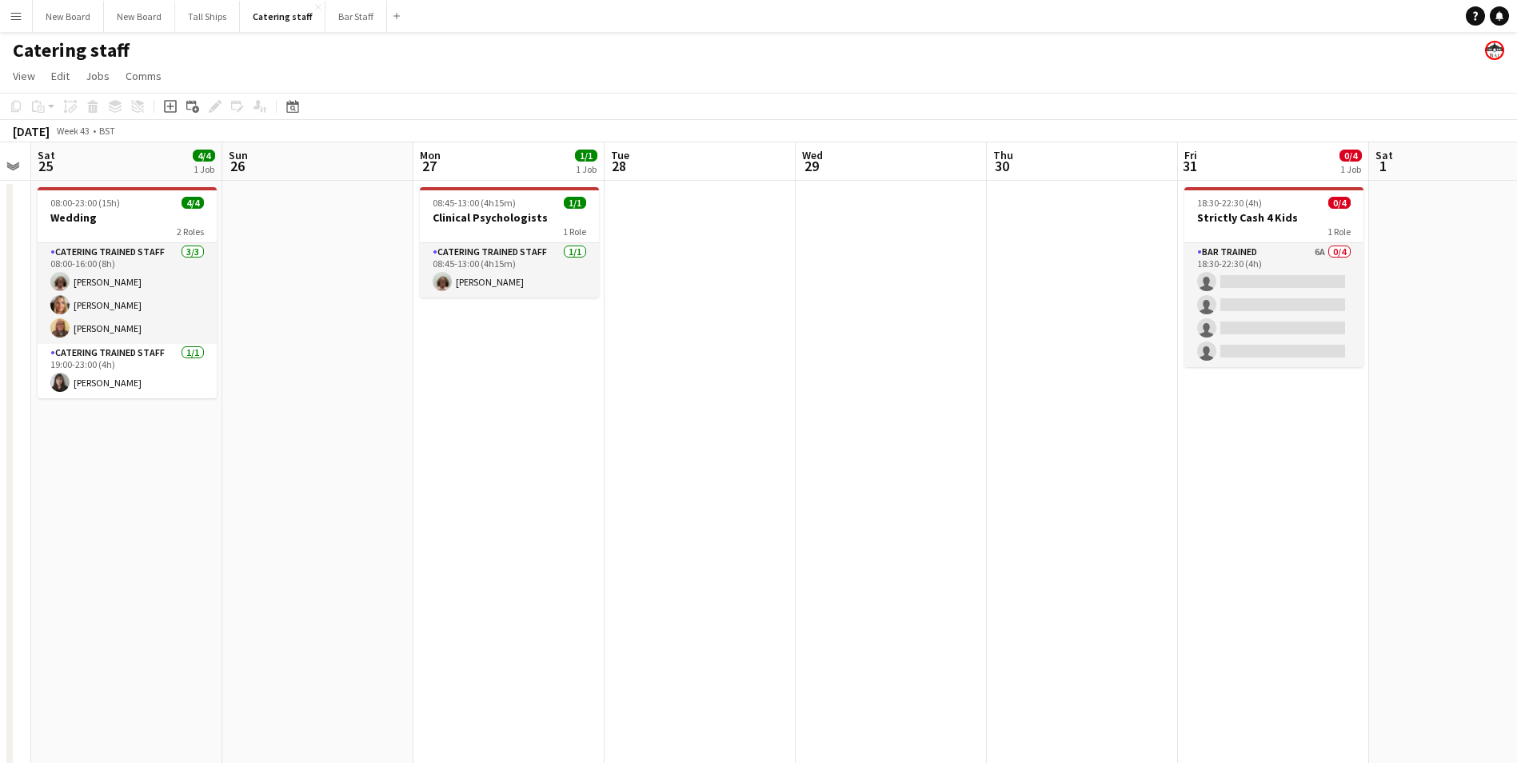
scroll to position [0, 457]
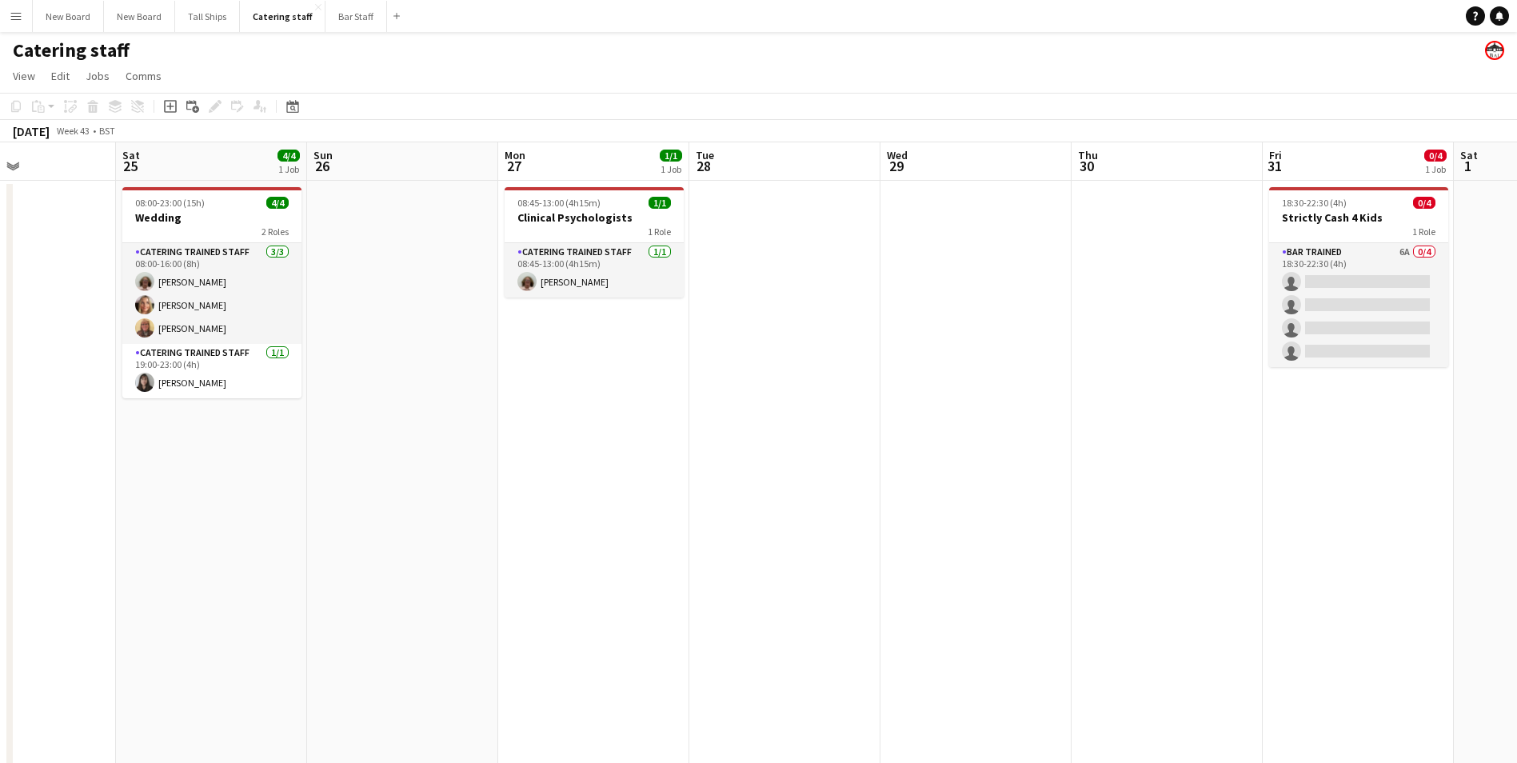
drag, startPoint x: 1055, startPoint y: 462, endPoint x: 189, endPoint y: 267, distance: 887.5
click at [189, 269] on app-calendar-viewport "Wed 22 Thu 23 Fri 24 Sat 25 4/4 1 Job Sun 26 Mon 27 1/1 1 Job Tue 28 Wed 29 Thu…" at bounding box center [758, 463] width 1517 height 642
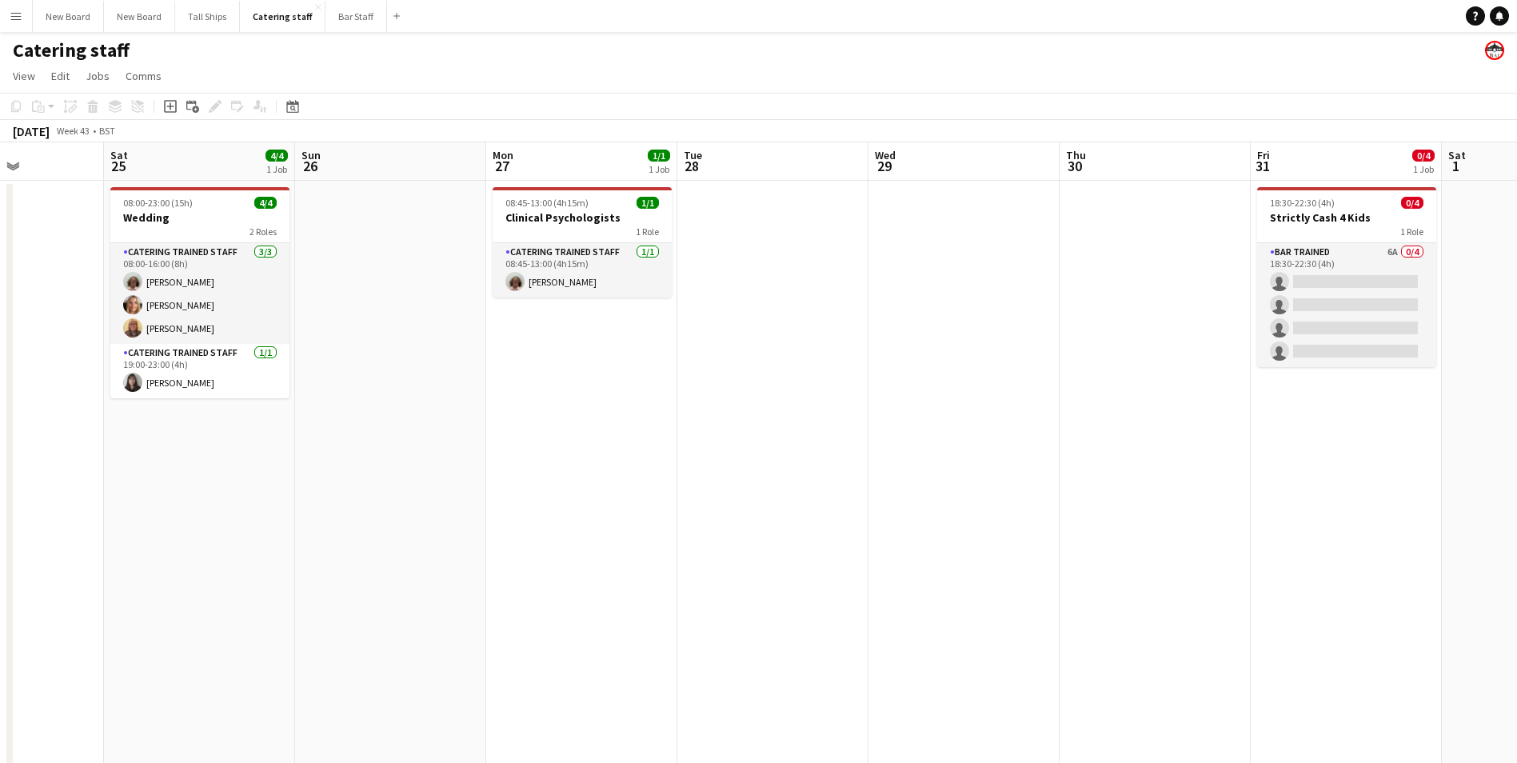
scroll to position [0, 482]
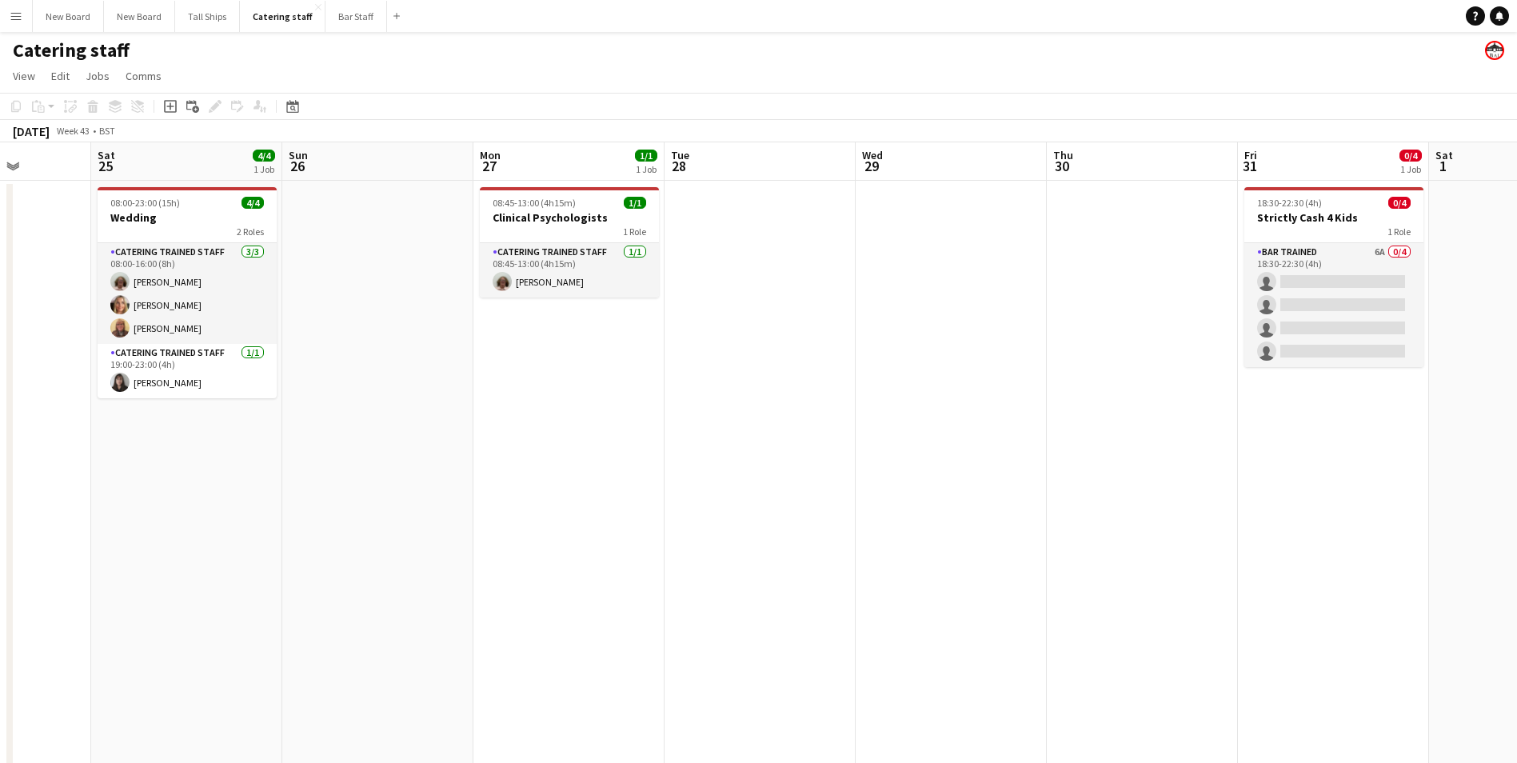
drag, startPoint x: 1207, startPoint y: 542, endPoint x: 1191, endPoint y: 584, distance: 45.3
click at [1217, 607] on app-calendar-viewport "Wed 22 Thu 23 Fri 24 Sat 25 4/4 1 Job Sun 26 Mon 27 1/1 1 Job Tue 28 Wed 29 Thu…" at bounding box center [758, 463] width 1517 height 642
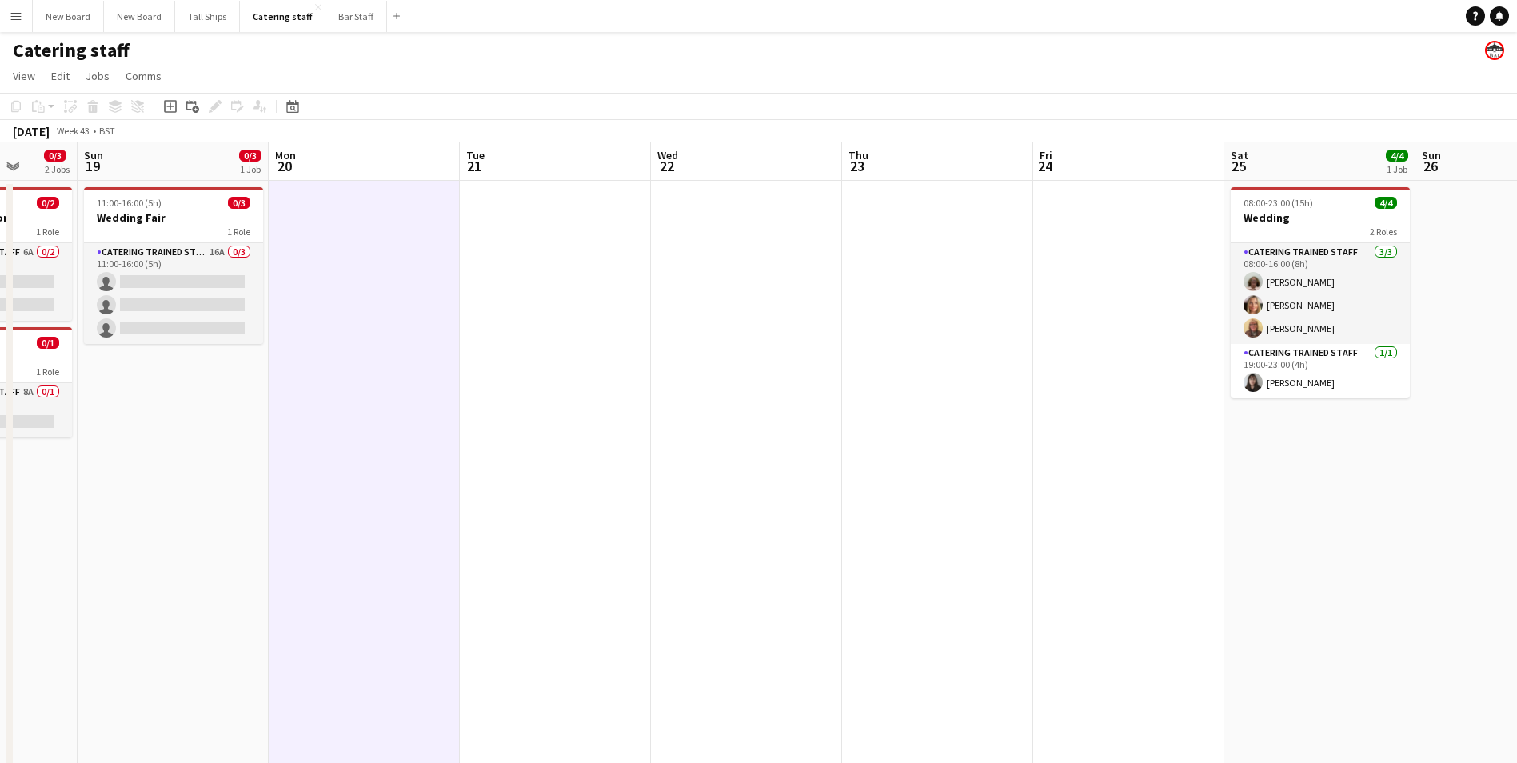
scroll to position [0, 496]
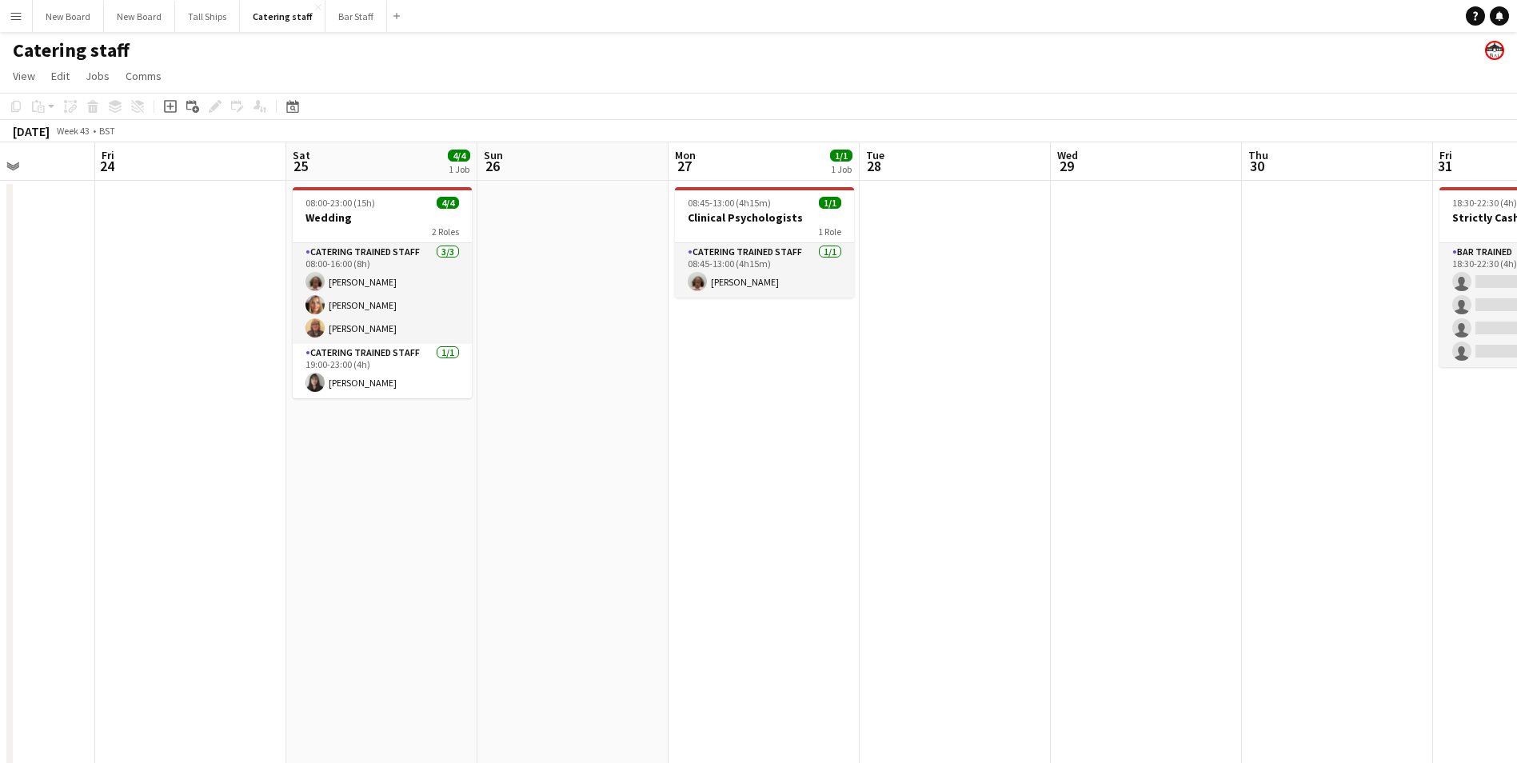
drag, startPoint x: 363, startPoint y: 401, endPoint x: 560, endPoint y: 504, distance: 222.4
click at [562, 507] on app-calendar-viewport "Tue 21 Wed 22 Thu 23 Fri 24 Sat 25 4/4 1 Job Sun 26 Mon 27 1/1 1 Job Tue 28 Wed…" at bounding box center [758, 463] width 1517 height 642
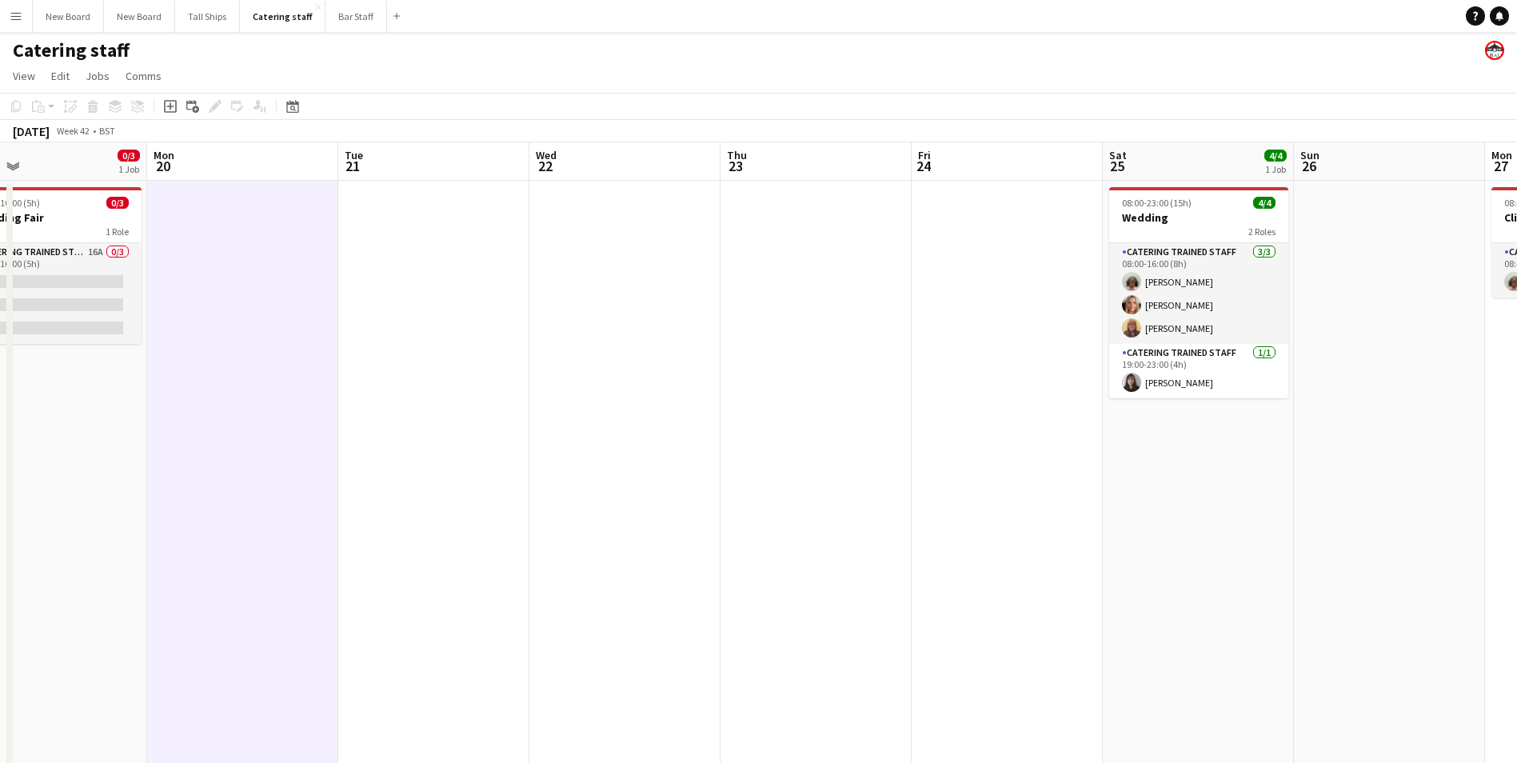
drag, startPoint x: 393, startPoint y: 485, endPoint x: 1390, endPoint y: 541, distance: 999.3
click at [1397, 548] on app-calendar-viewport "Fri 17 1/1 1 Job Sat 18 0/3 2 Jobs Sun 19 0/3 1 Job Mon 20 Tue 21 Wed 22 Thu 23…" at bounding box center [758, 463] width 1517 height 642
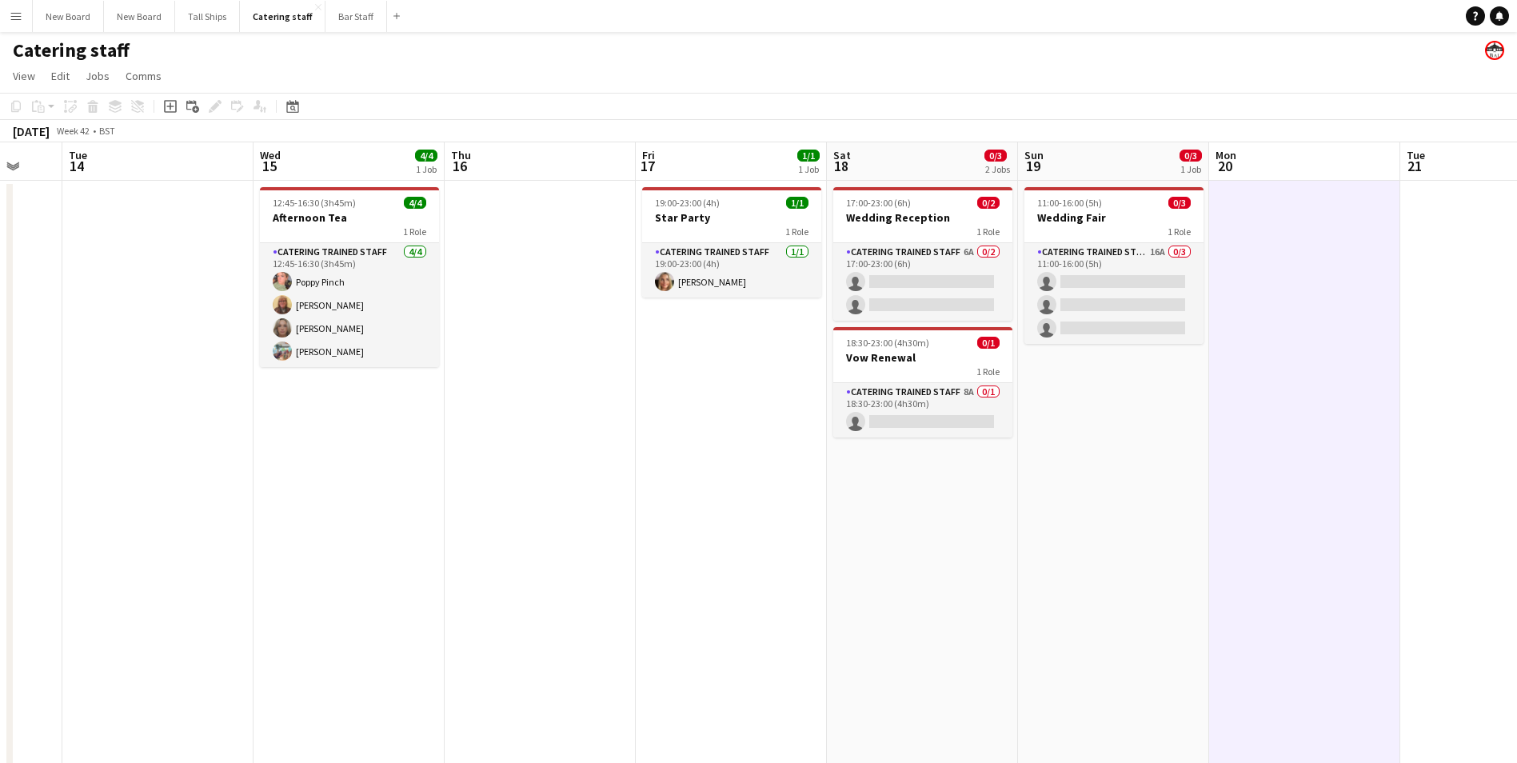
scroll to position [0, 429]
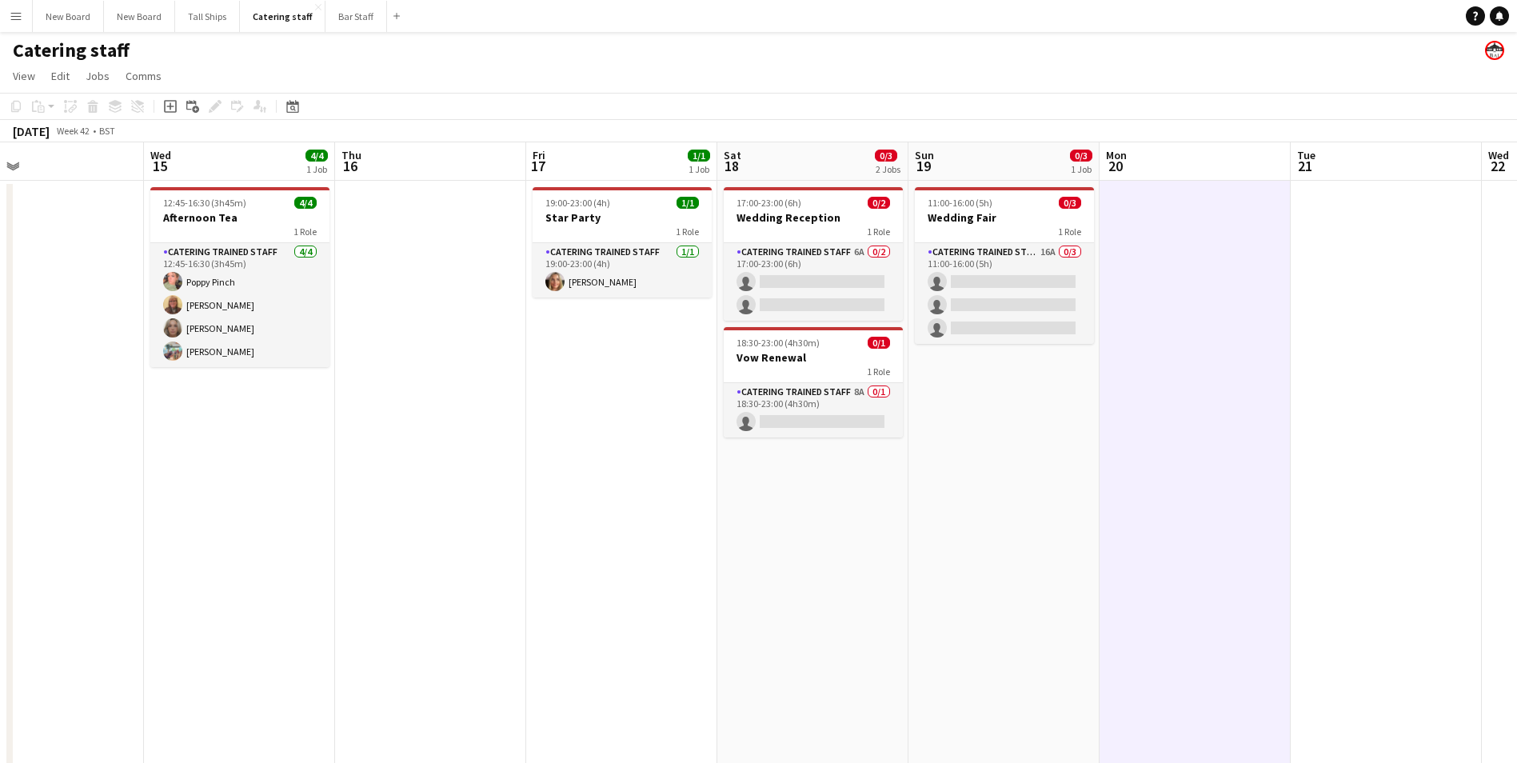
drag, startPoint x: 441, startPoint y: 488, endPoint x: 1206, endPoint y: 550, distance: 767.6
click at [1206, 550] on app-calendar-viewport "Sun 12 Mon 13 Tue 14 Wed 15 4/4 1 Job Thu 16 Fri 17 1/1 1 Job Sat 18 0/3 2 Jobs…" at bounding box center [758, 463] width 1517 height 642
